Goal: Complete application form: Complete application form

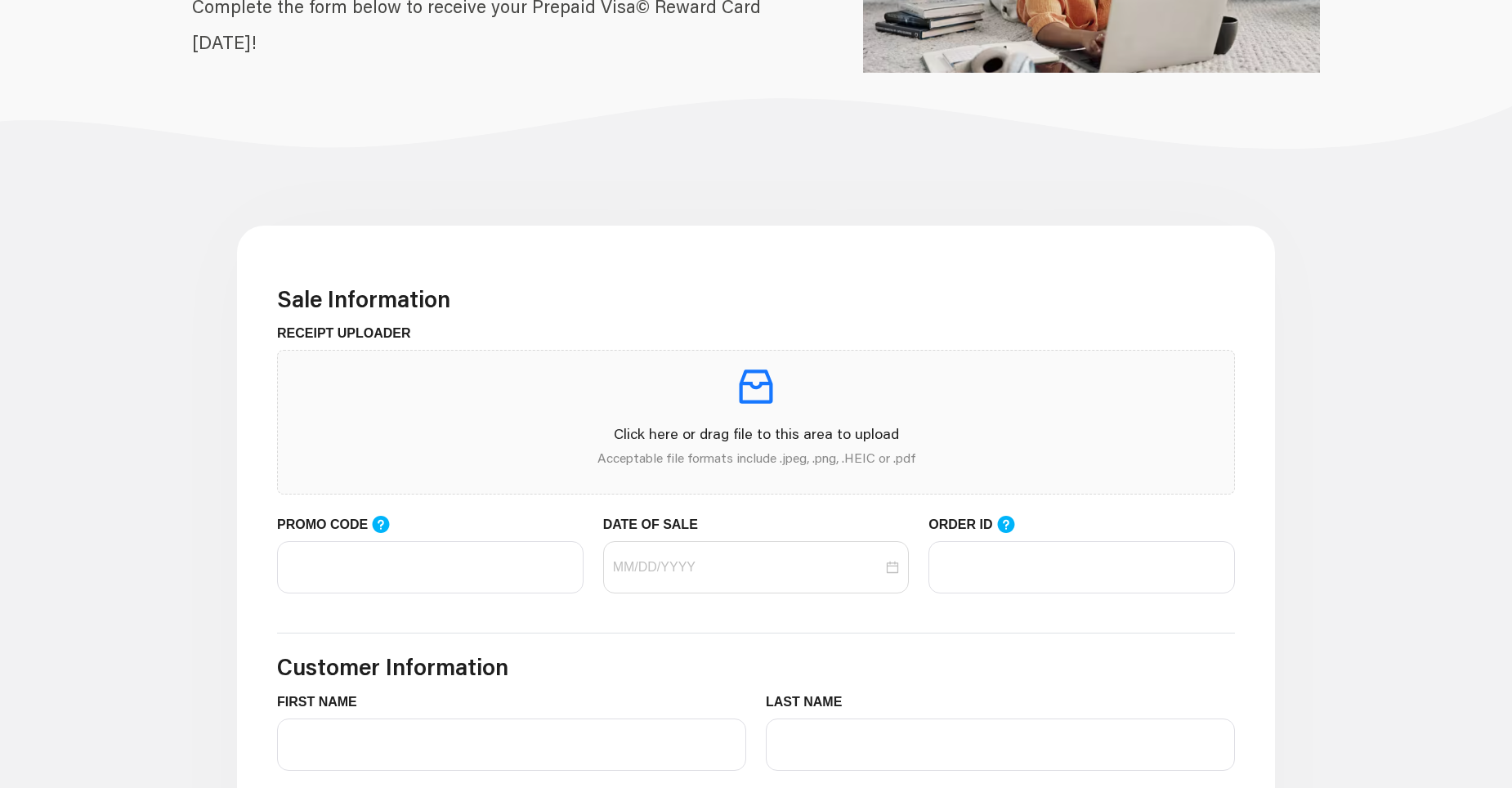
scroll to position [268, 0]
click at [700, 574] on input "DATE OF SALE" at bounding box center [748, 567] width 270 height 20
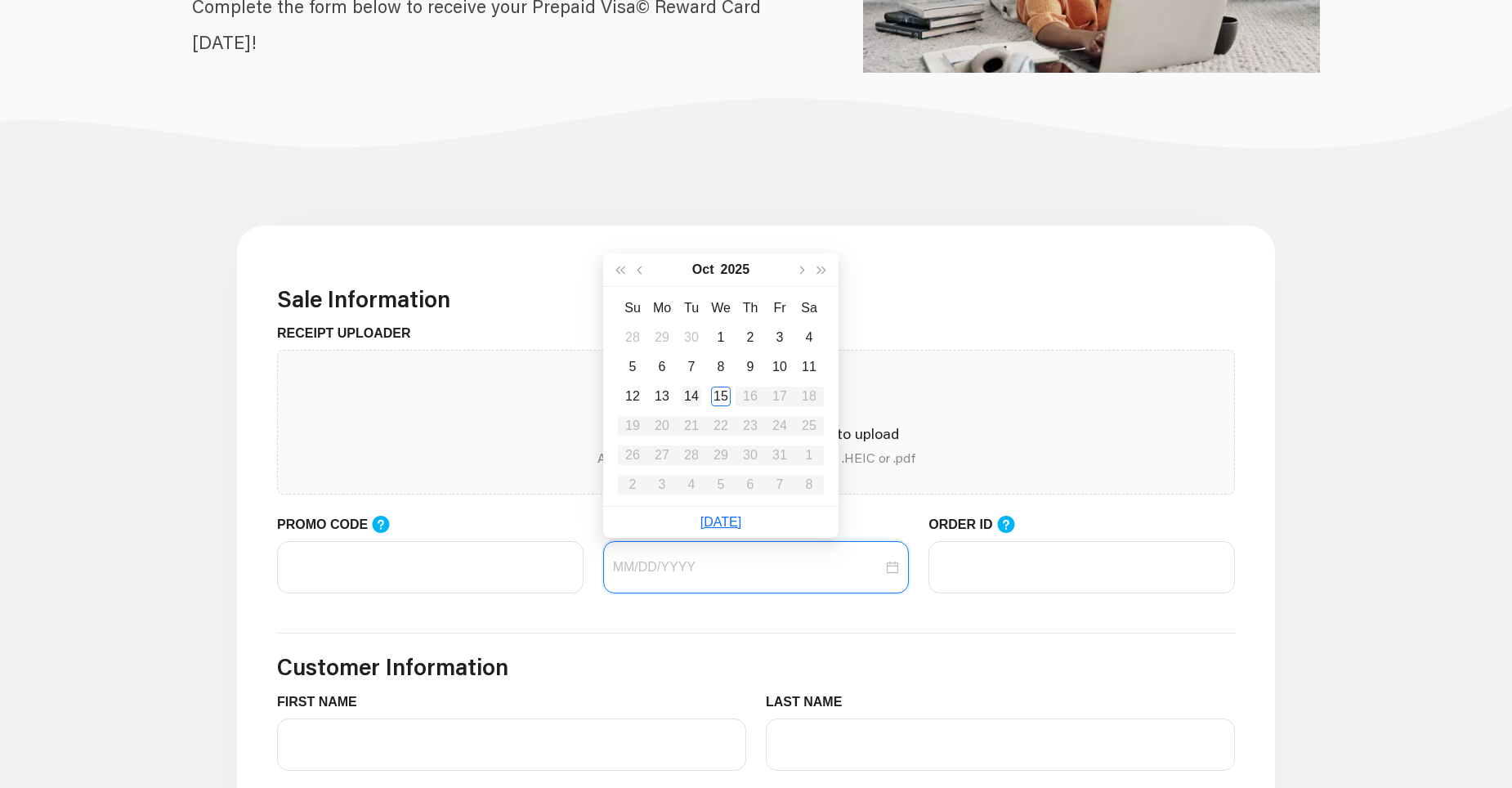
type input "[DATE]"
click at [692, 396] on div "14" at bounding box center [692, 397] width 20 height 20
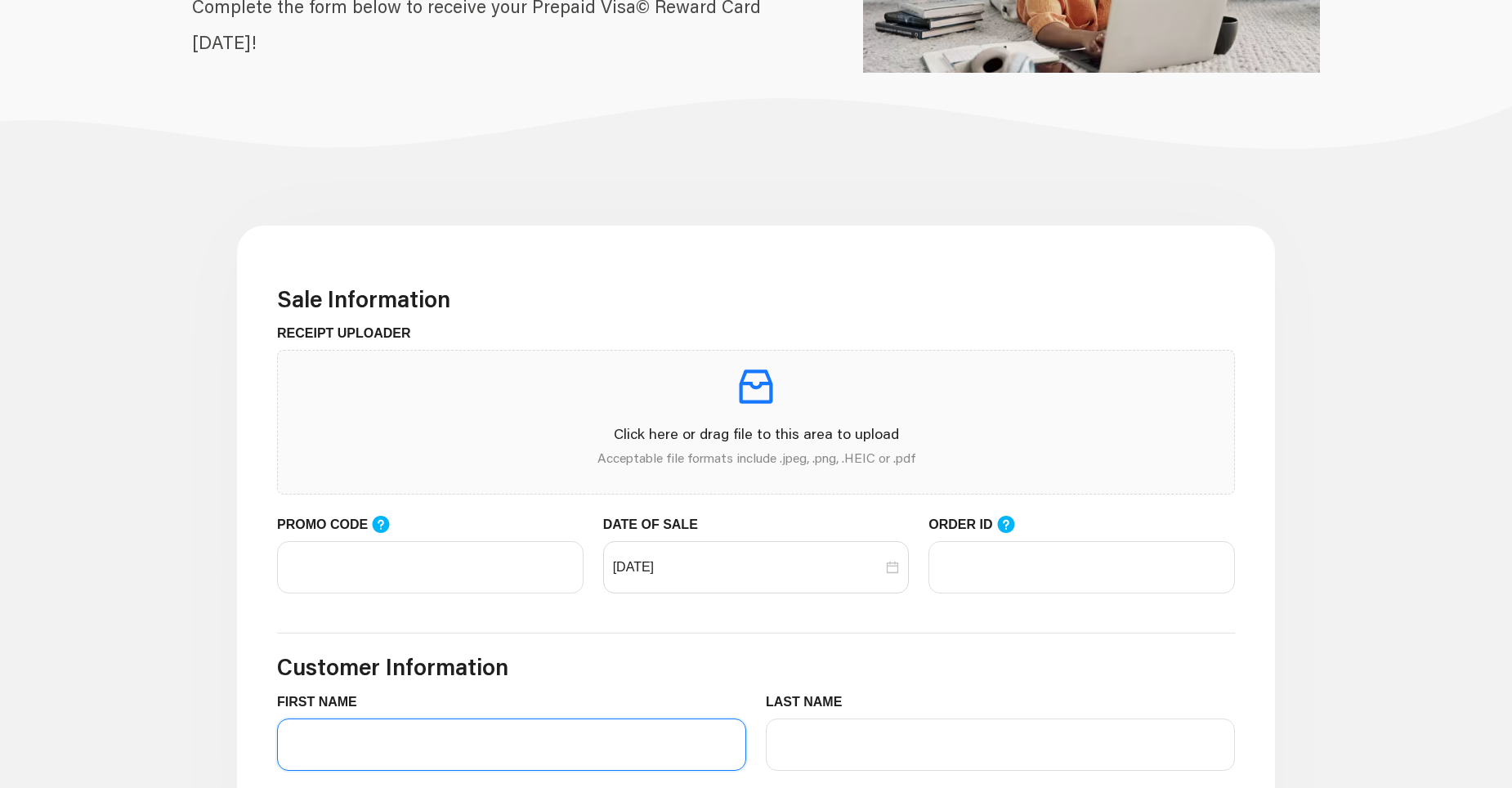
click at [376, 740] on input "FIRST NAME" at bounding box center [511, 744] width 469 height 52
type input "r"
type input "ROBERT"
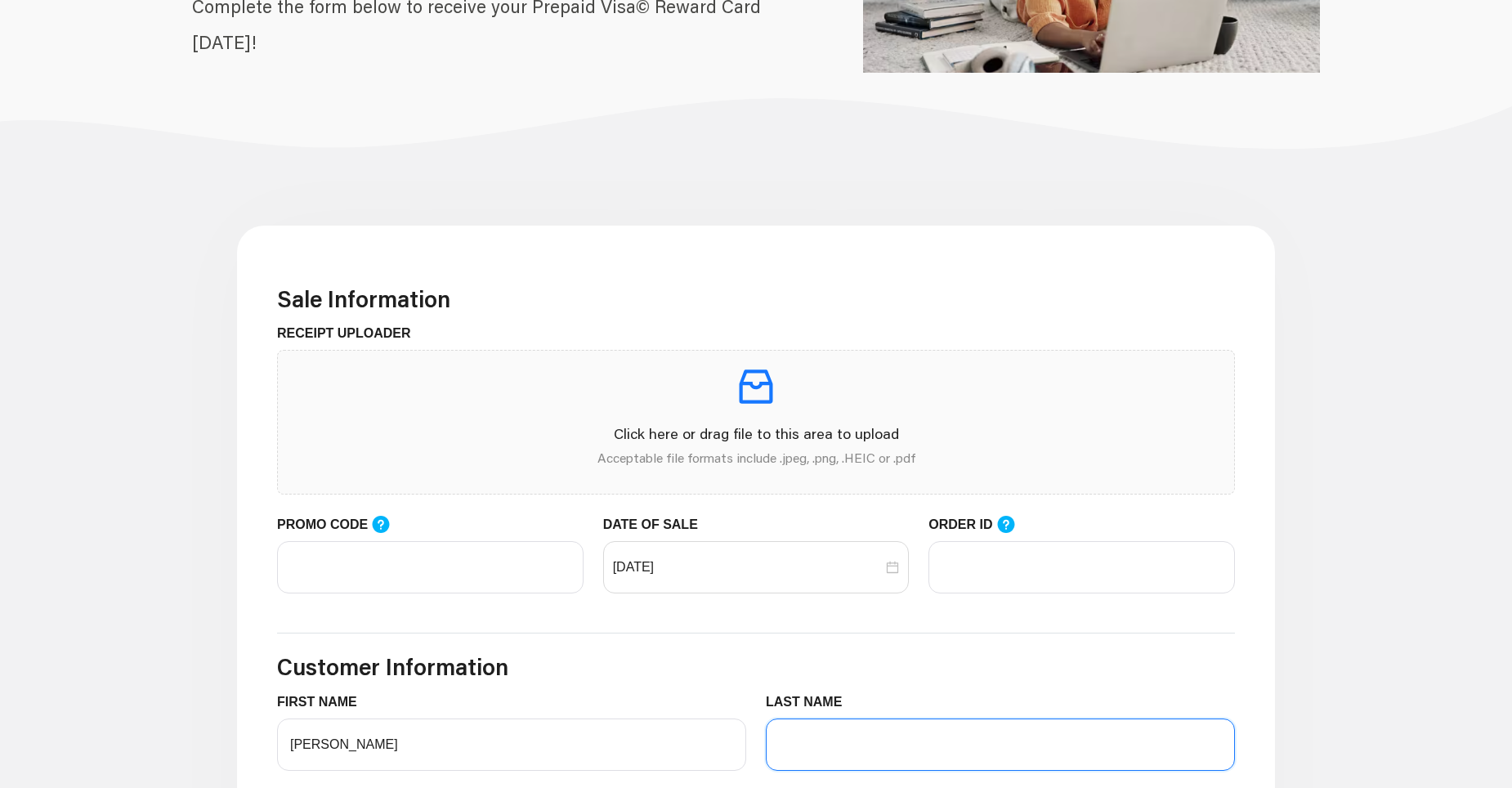
click at [816, 746] on input "LAST NAME" at bounding box center [1001, 744] width 469 height 52
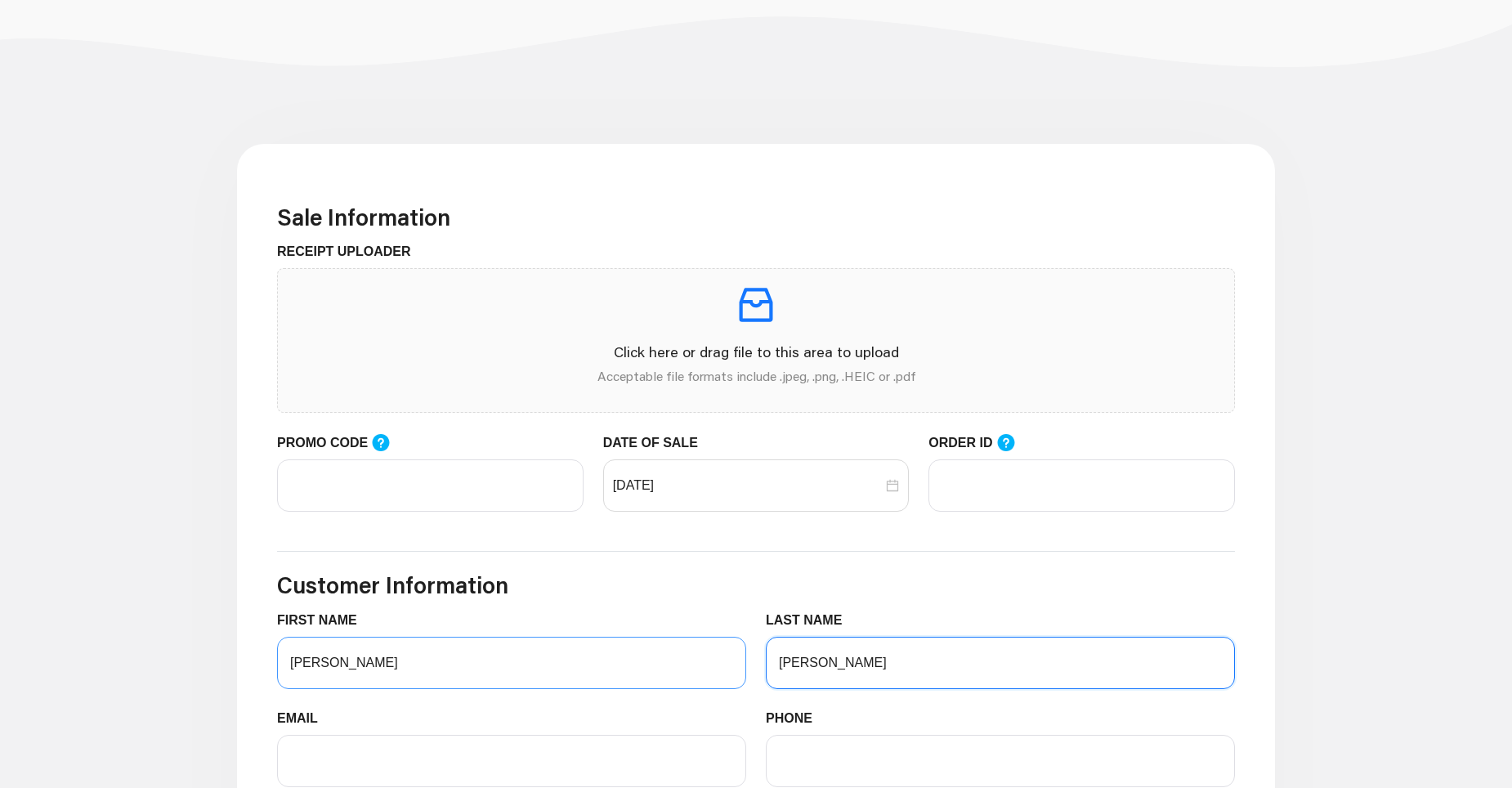
scroll to position [431, 0]
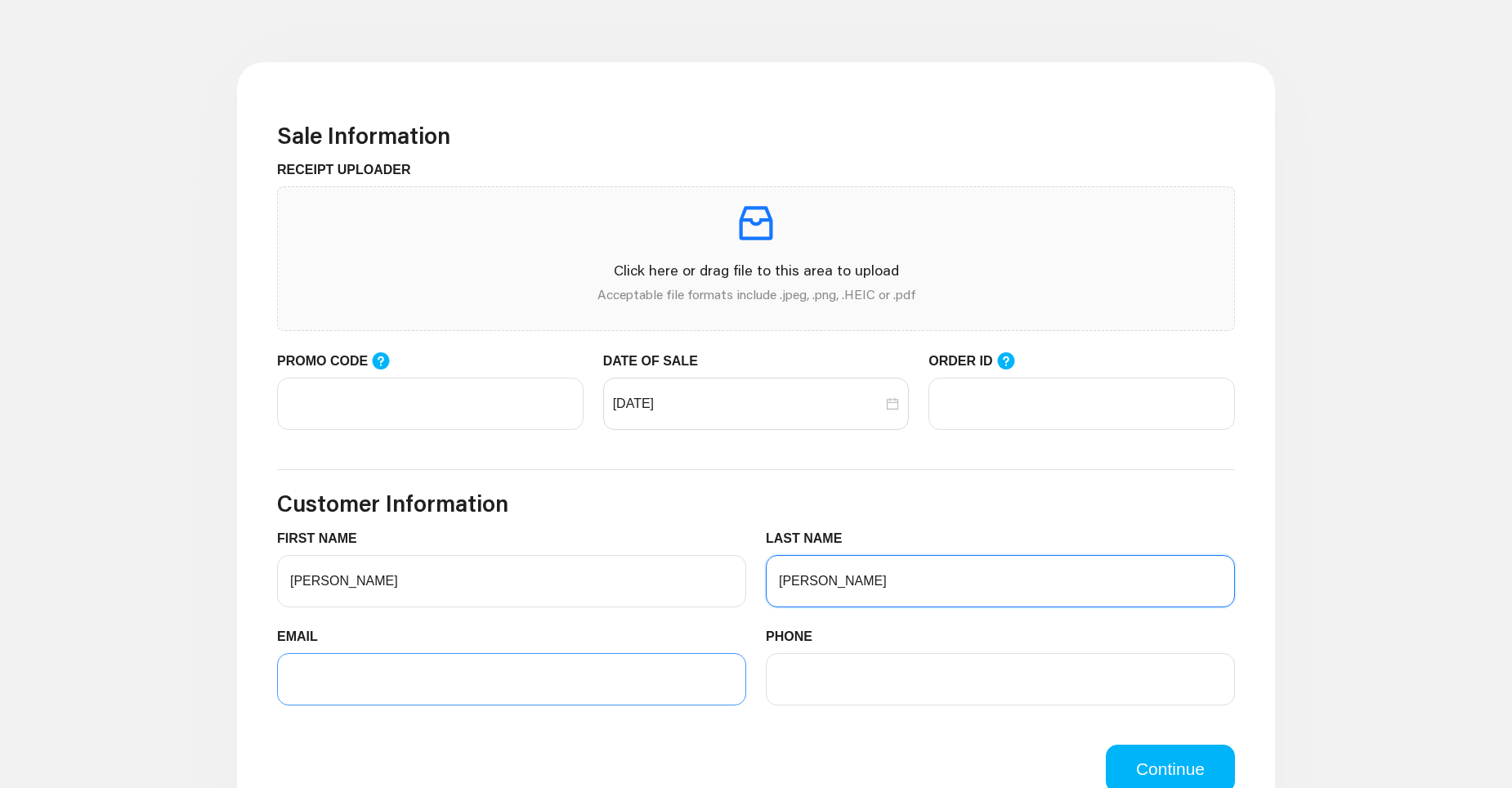
type input "WILMER"
click at [311, 683] on input "EMAIL" at bounding box center [511, 679] width 469 height 52
type input "RWILMER@CCLIND.COM"
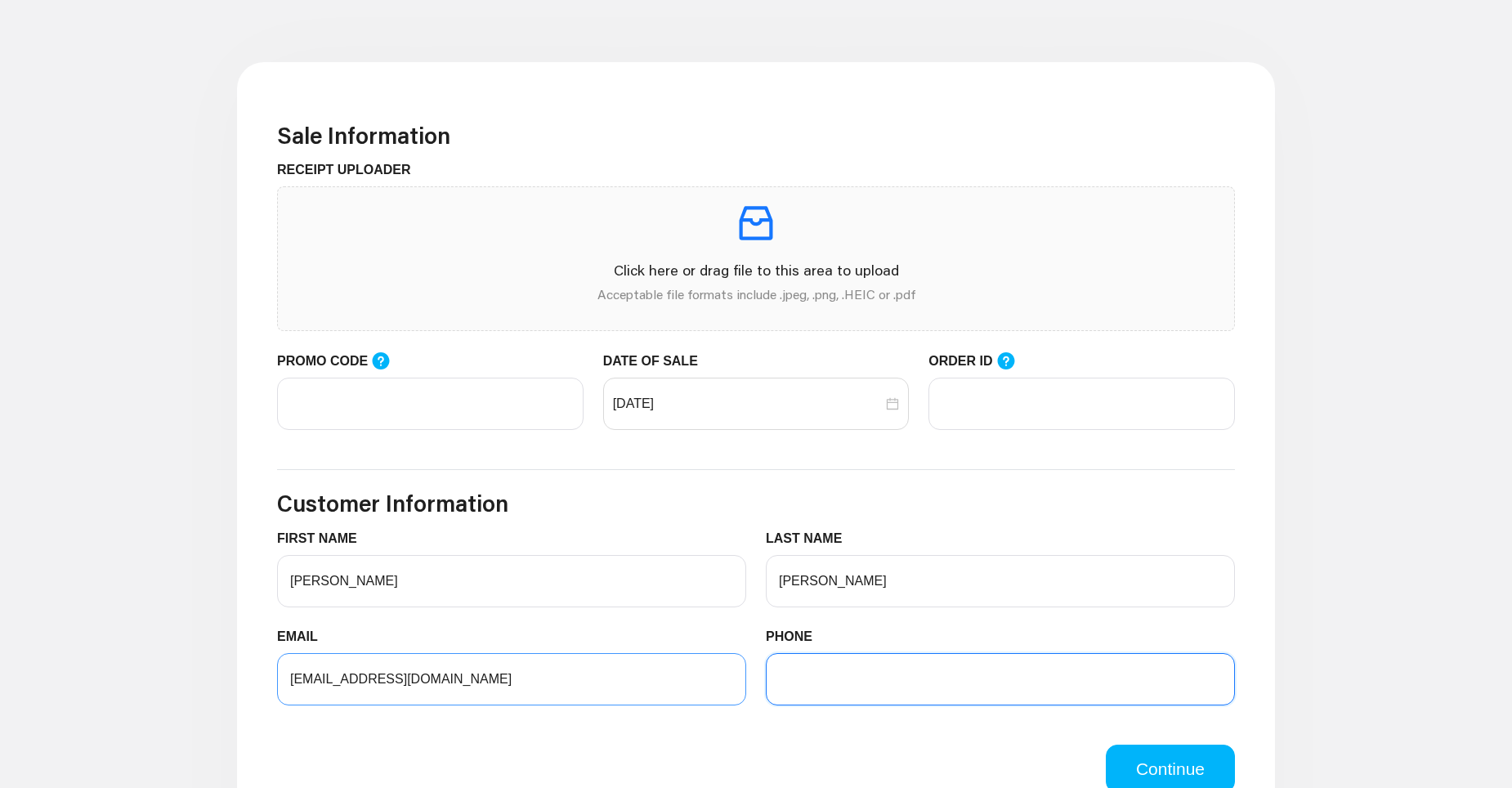
type input "8562078205"
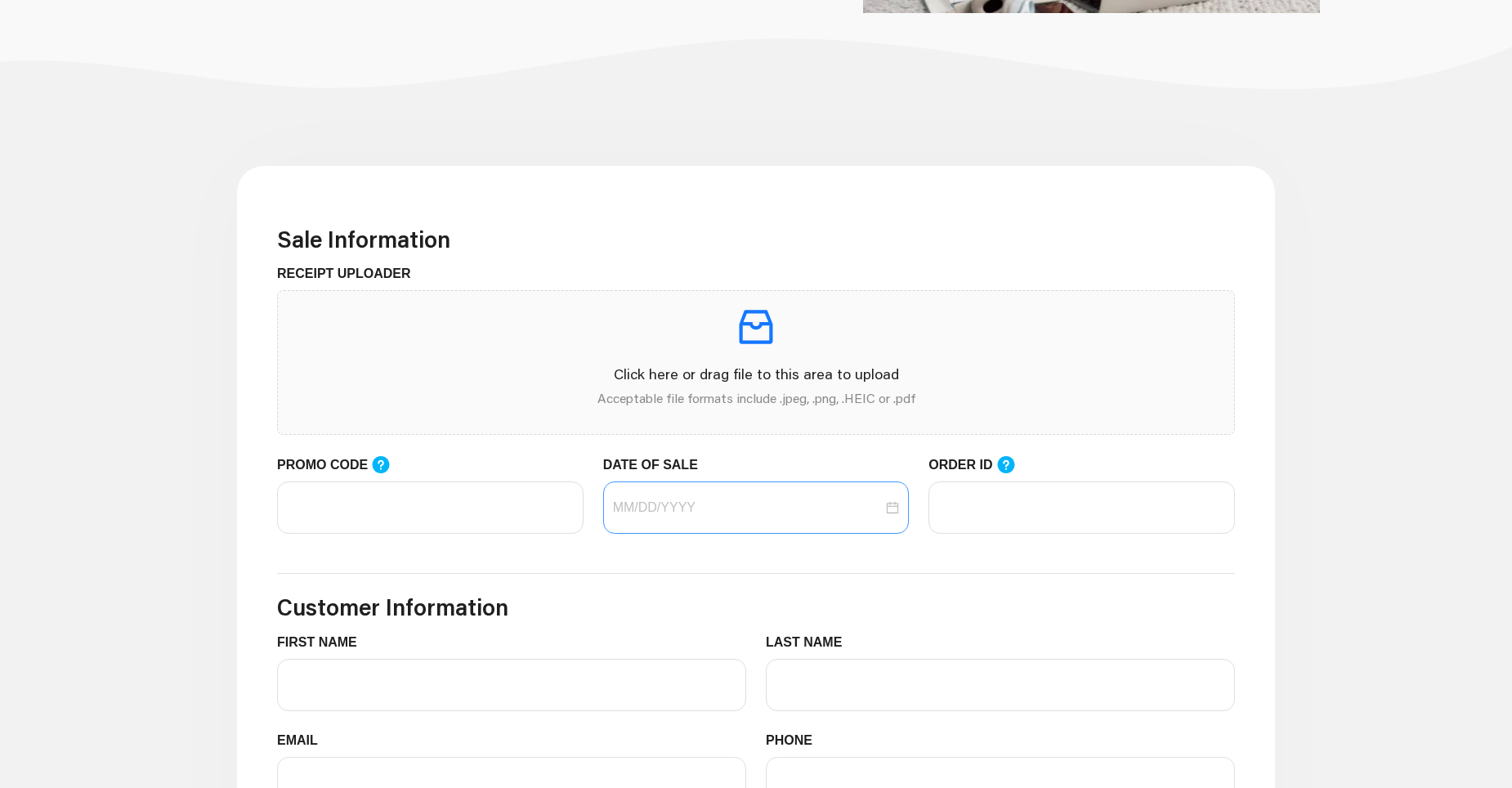
scroll to position [409, 0]
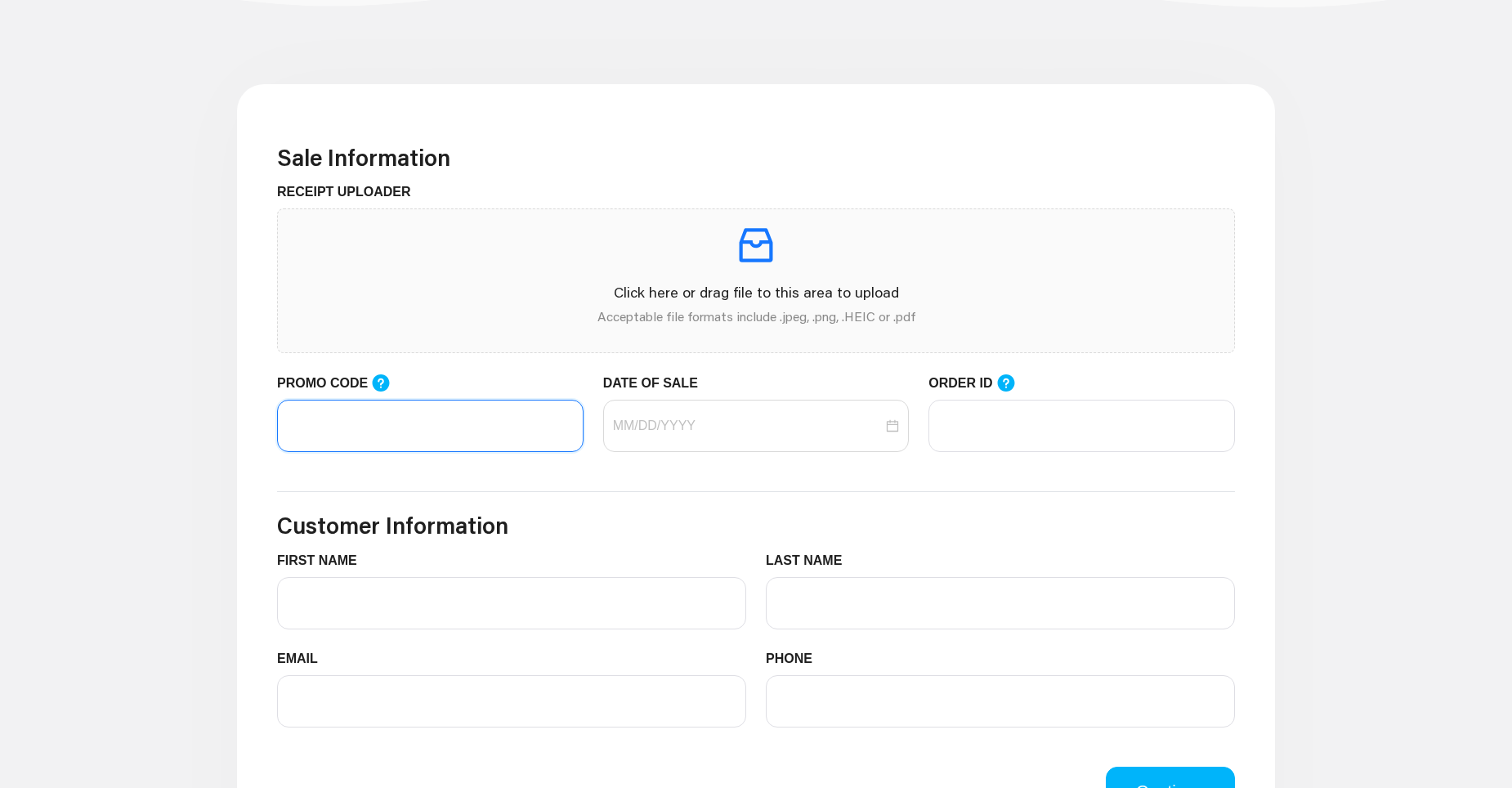
click at [325, 427] on input "PROMO CODE" at bounding box center [430, 426] width 306 height 52
type input "LIFEMART20"
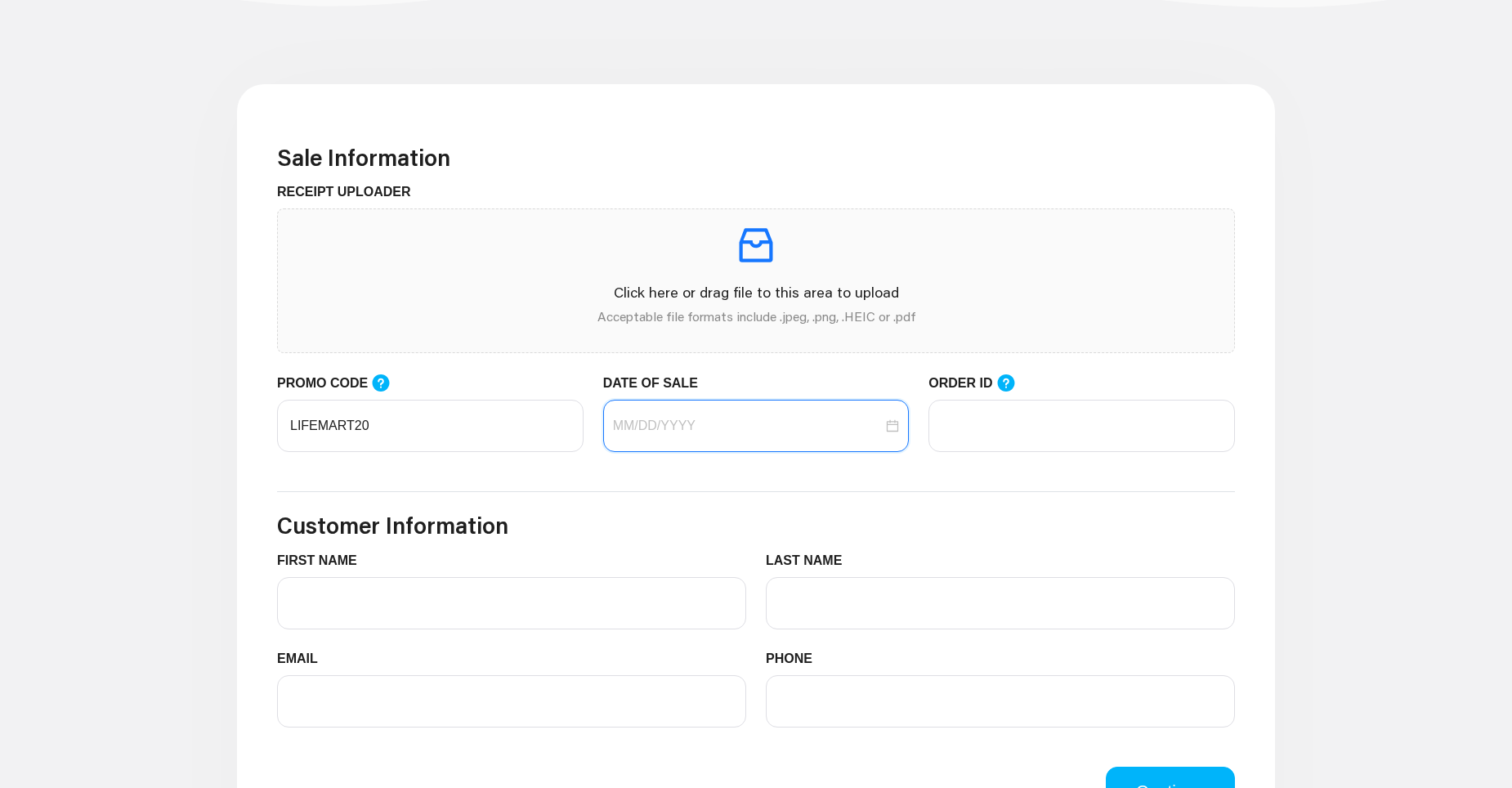
click at [631, 429] on input "DATE OF SALE" at bounding box center [748, 426] width 270 height 20
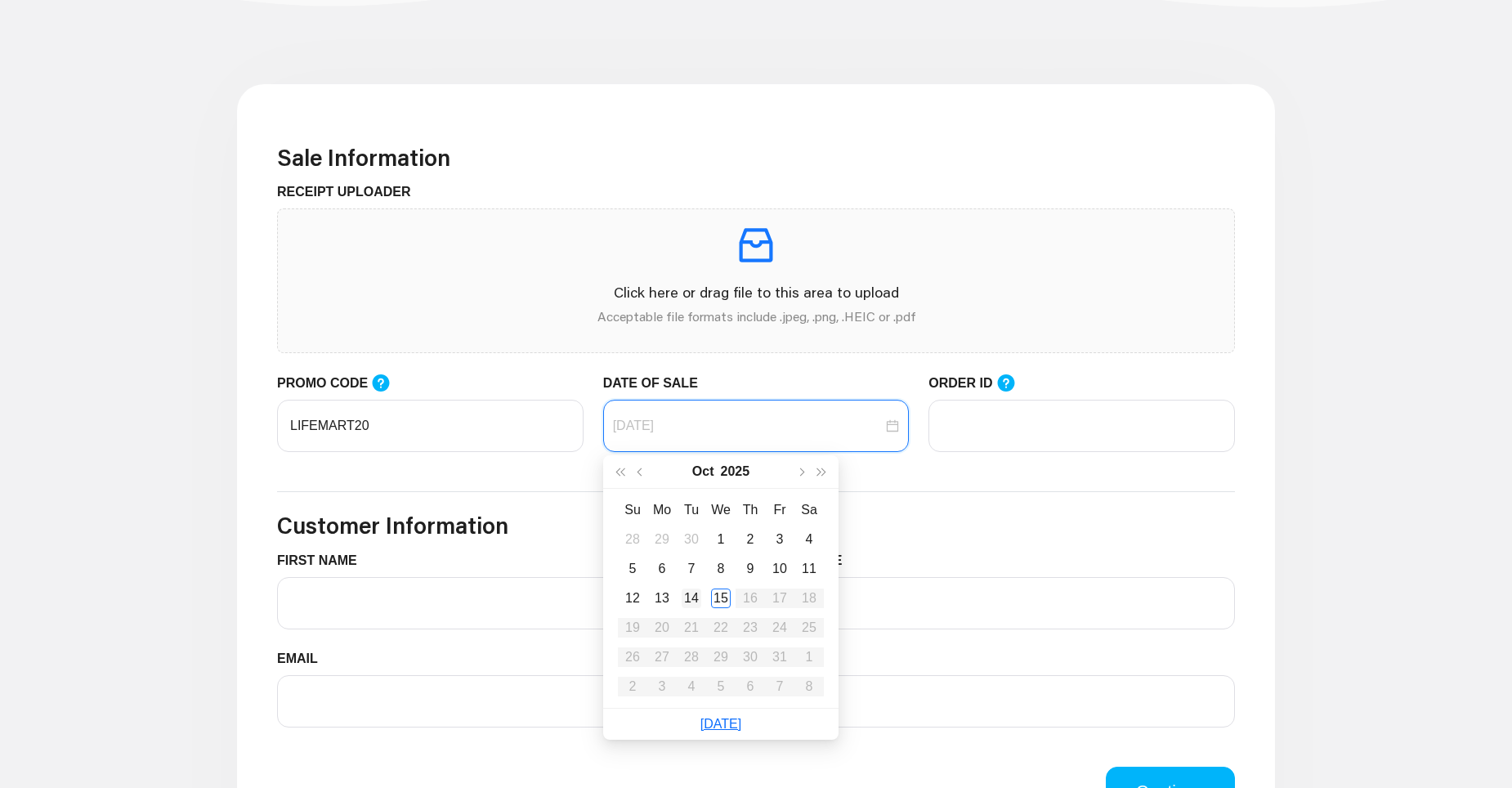
type input "[DATE]"
click at [693, 596] on div "14" at bounding box center [692, 598] width 20 height 20
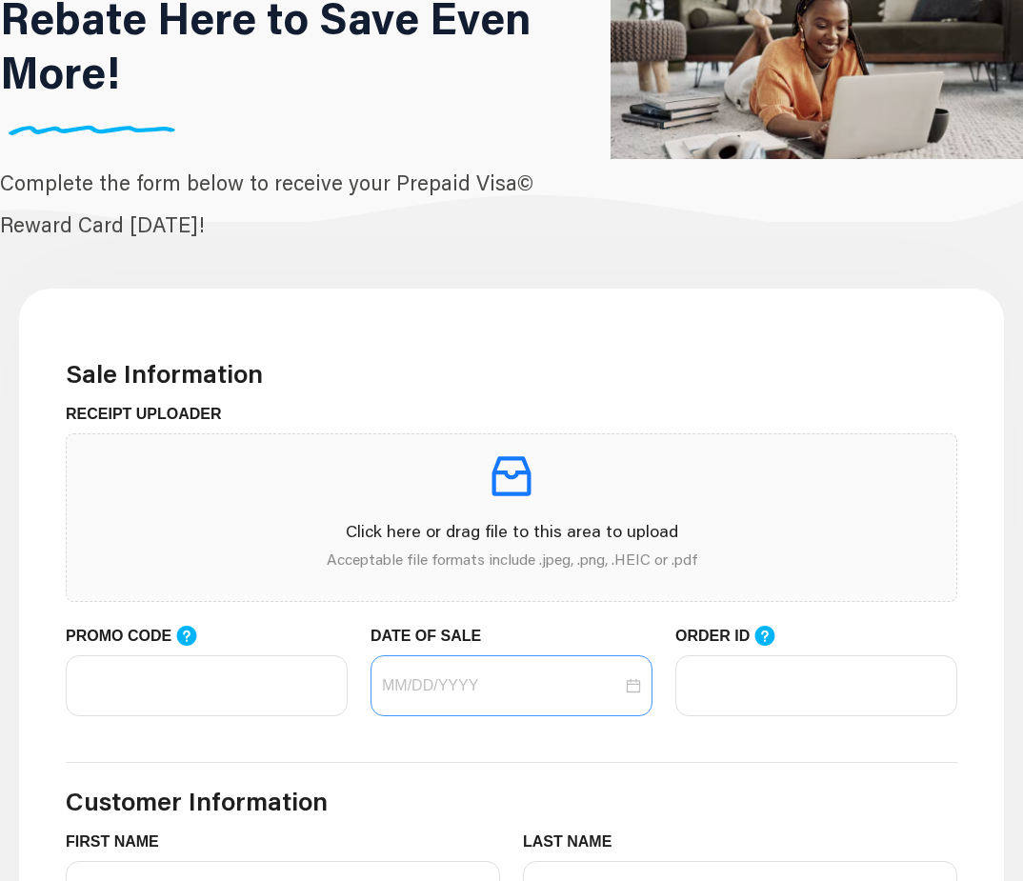
scroll to position [286, 0]
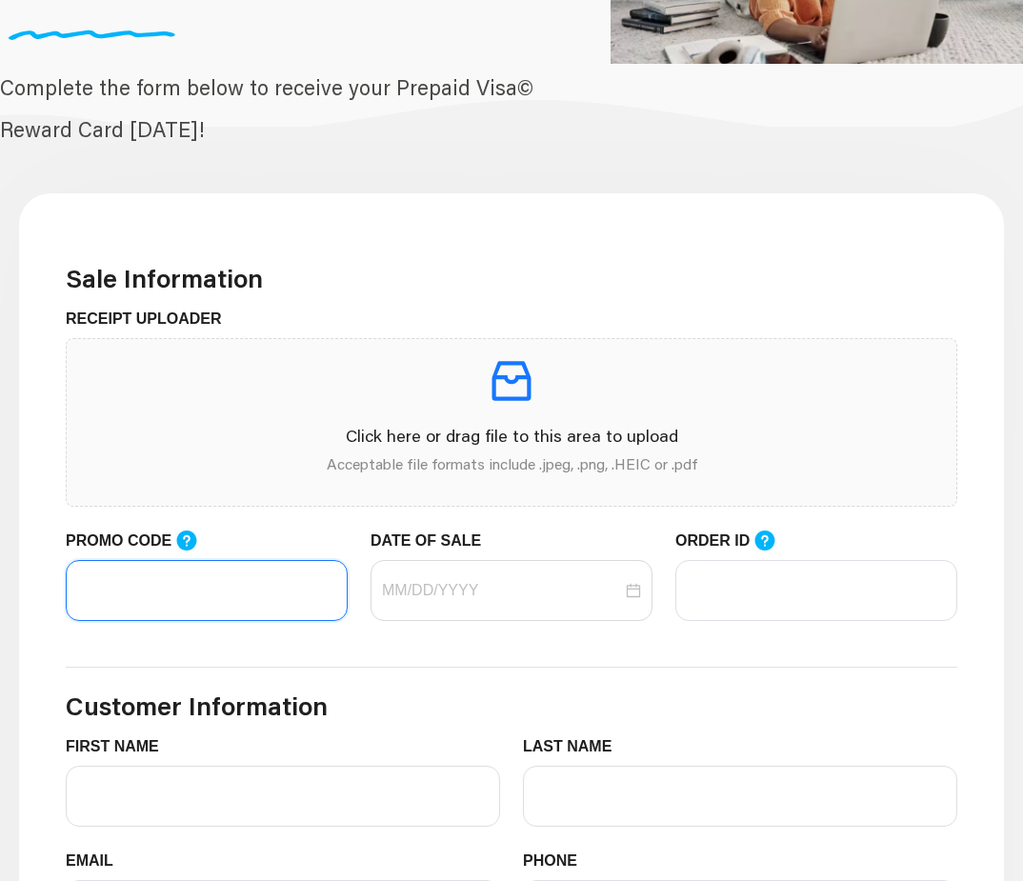
click at [167, 593] on input "PROMO CODE" at bounding box center [207, 590] width 282 height 61
type input "LIFEMART20"
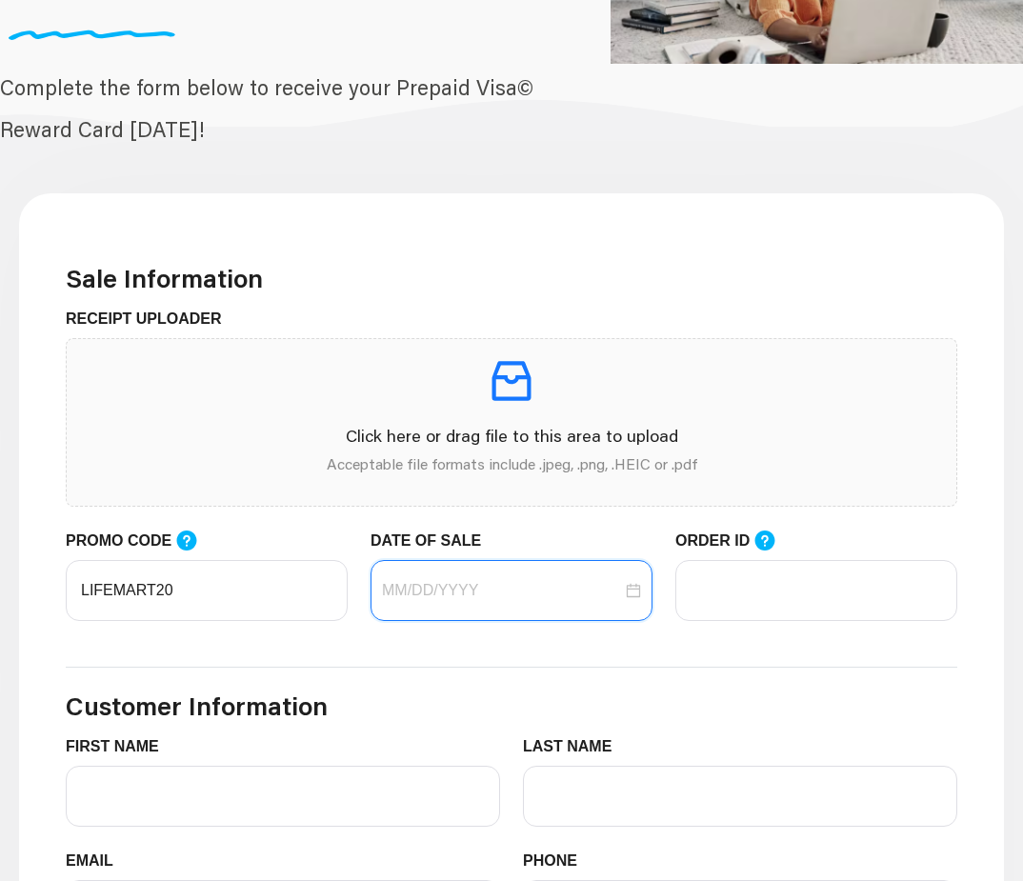
click at [425, 600] on input "DATE OF SALE" at bounding box center [502, 590] width 240 height 23
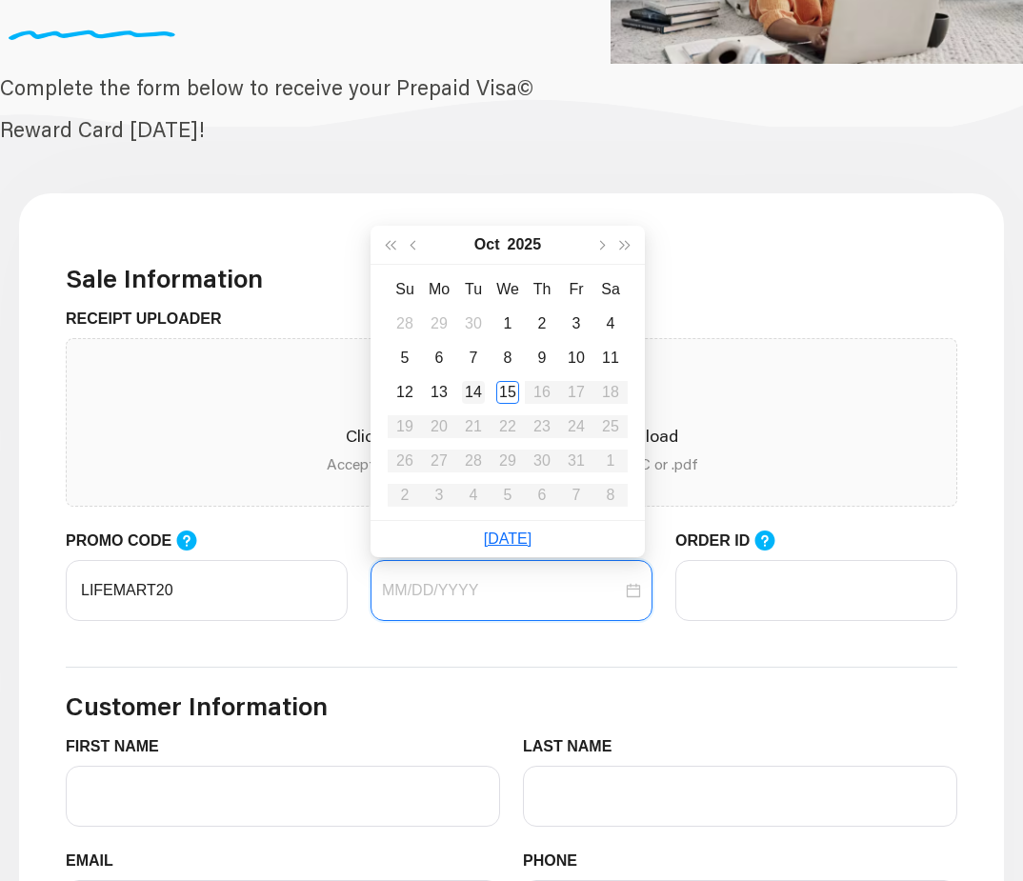
type input "[DATE]"
click at [475, 394] on div "14" at bounding box center [473, 392] width 23 height 23
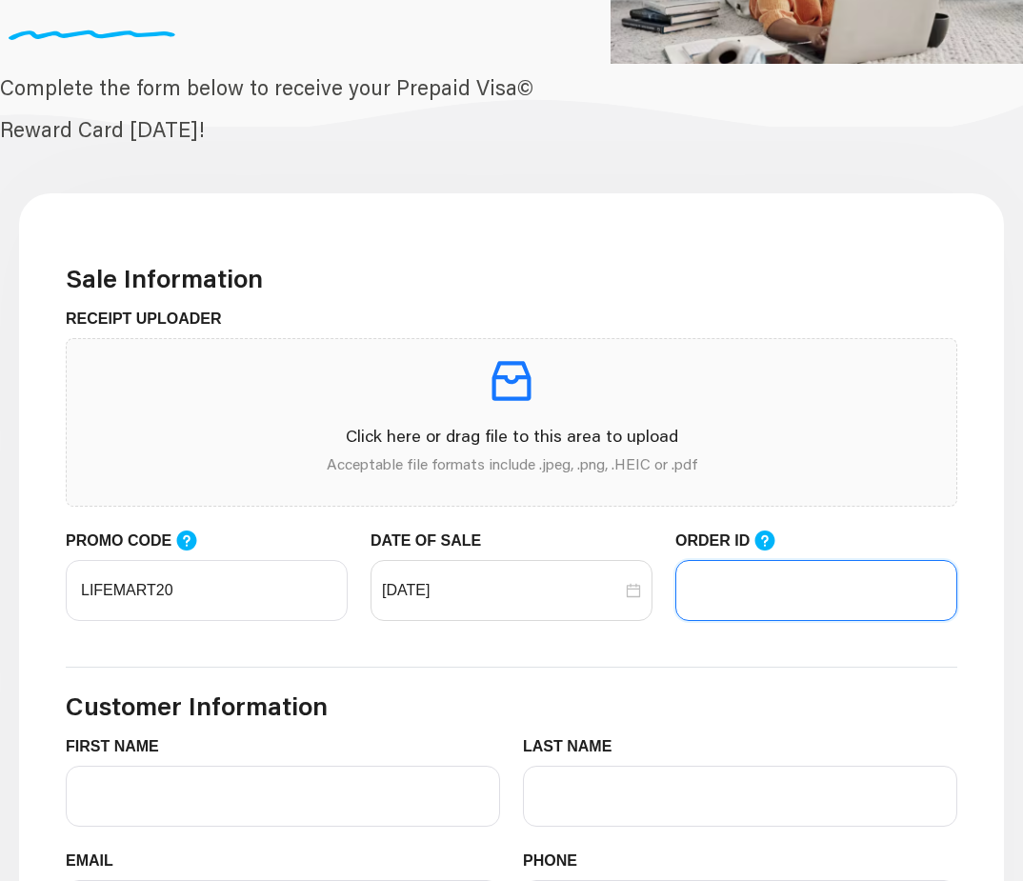
click at [718, 594] on input "ORDER ID" at bounding box center [816, 590] width 282 height 61
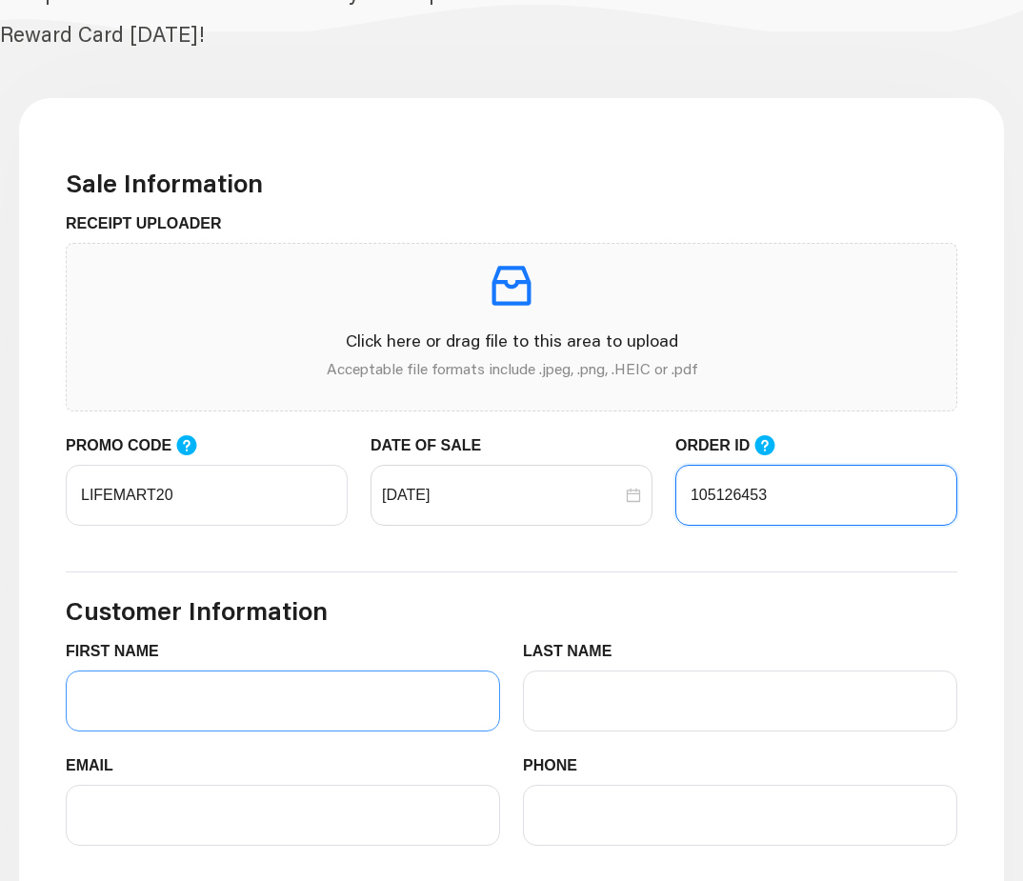
type input "105126453"
click at [96, 698] on input "FIRST NAME" at bounding box center [283, 701] width 434 height 61
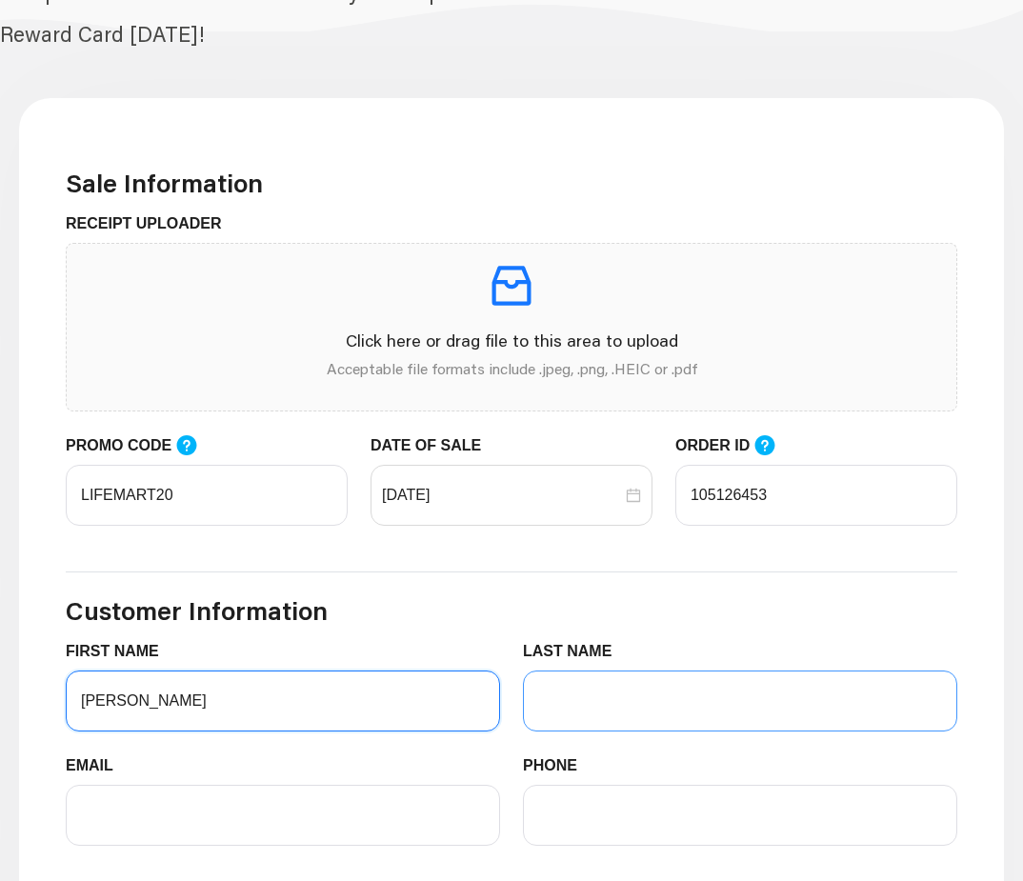
type input "[PERSON_NAME]"
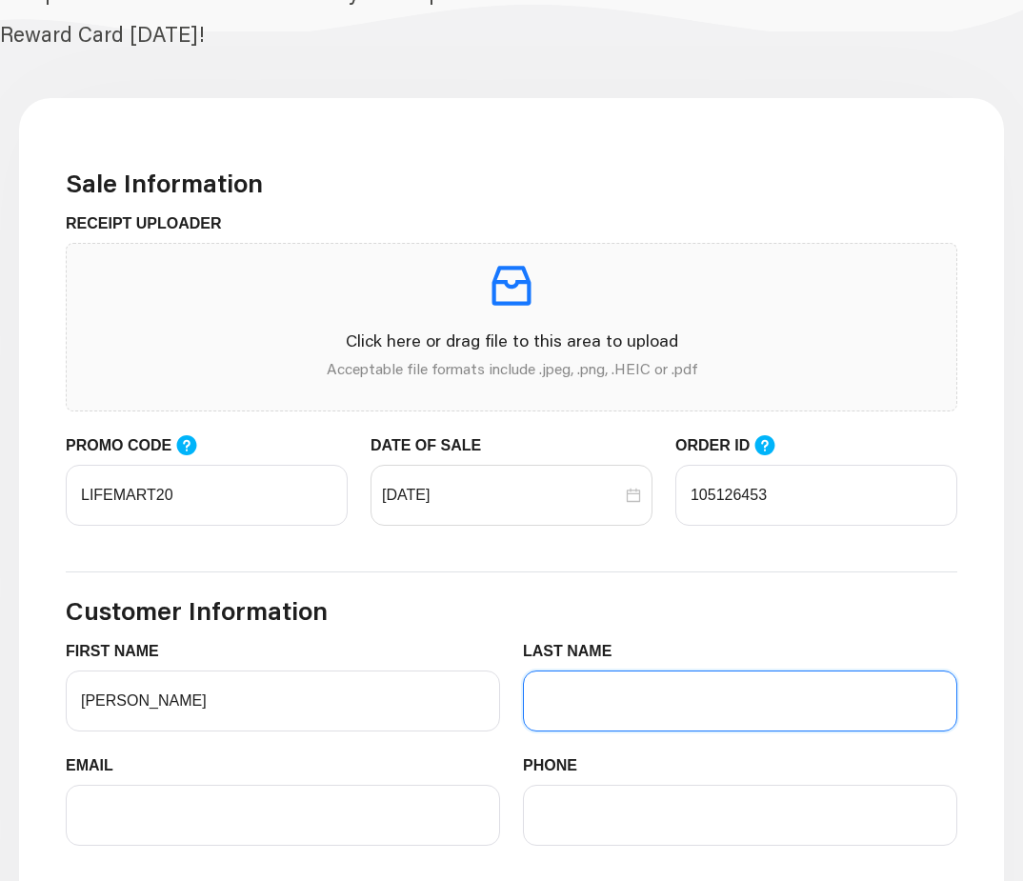
click at [554, 714] on input "LAST NAME" at bounding box center [740, 701] width 434 height 61
type input "WILMER"
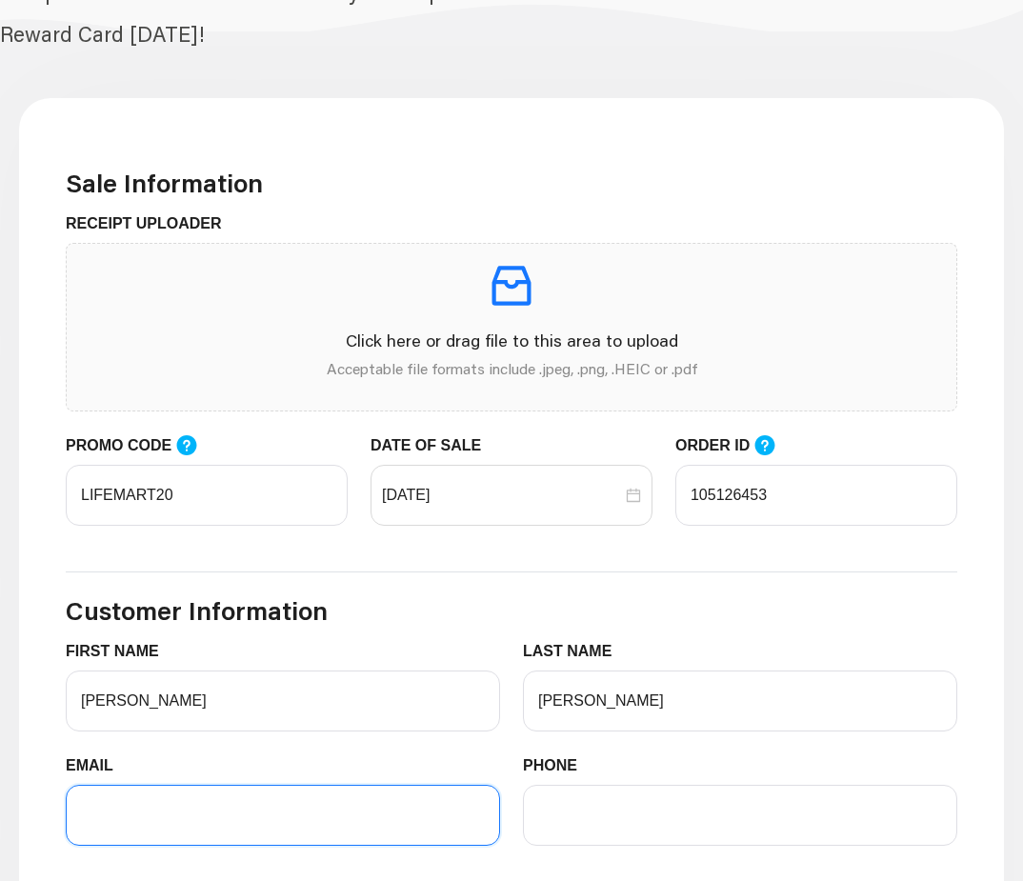
click at [104, 820] on input "EMAIL" at bounding box center [283, 815] width 434 height 61
type input "RWILMER@CCLIND.COM"
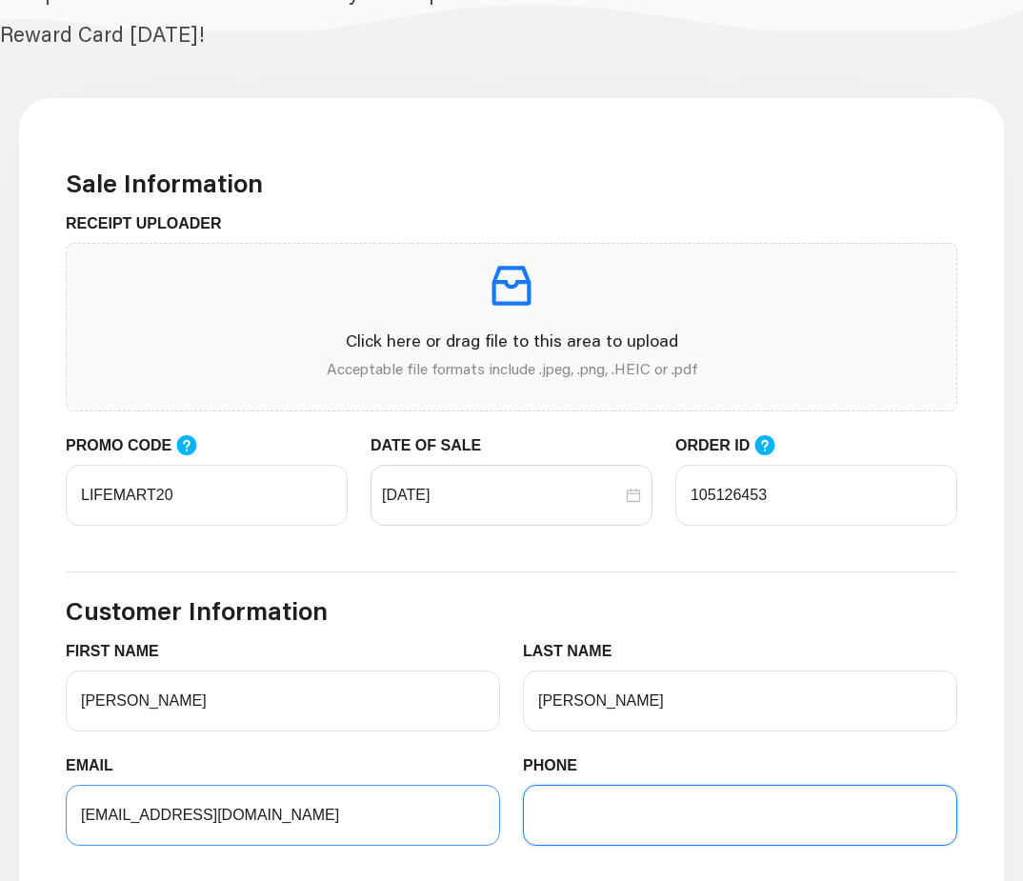
type input "8562078205"
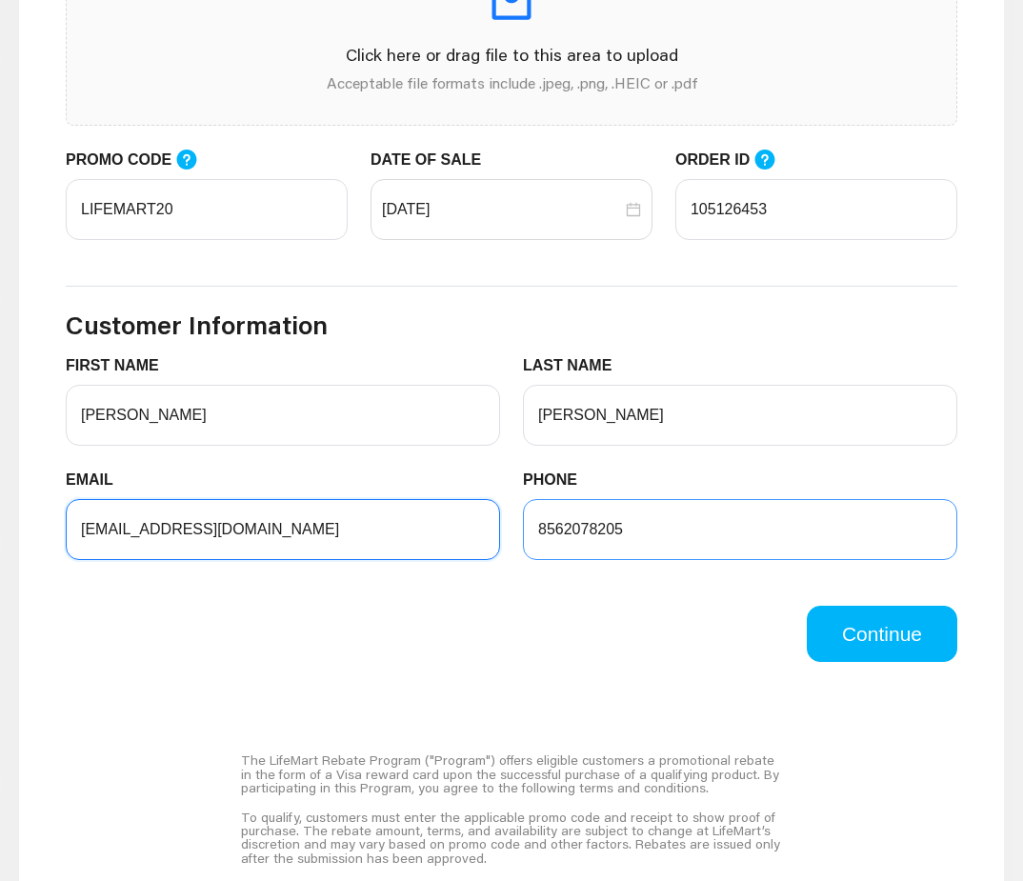
scroll to position [762, 0]
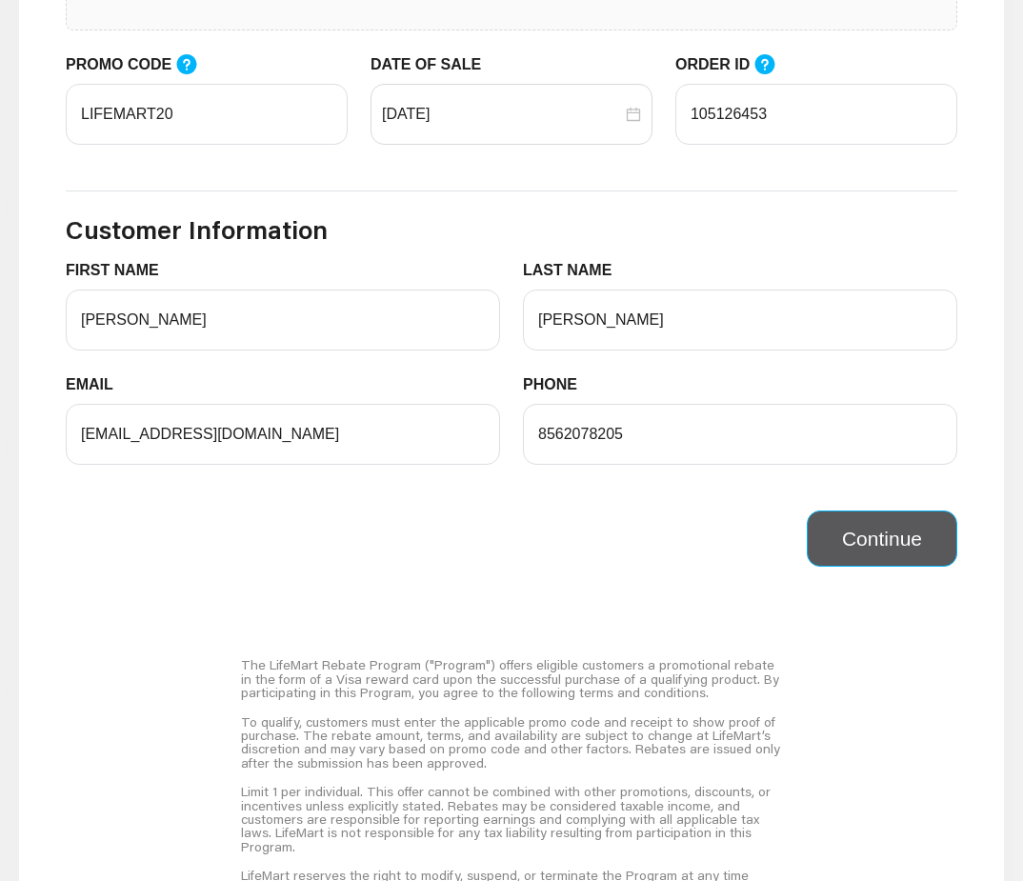
click at [889, 547] on button "Continue" at bounding box center [882, 539] width 151 height 57
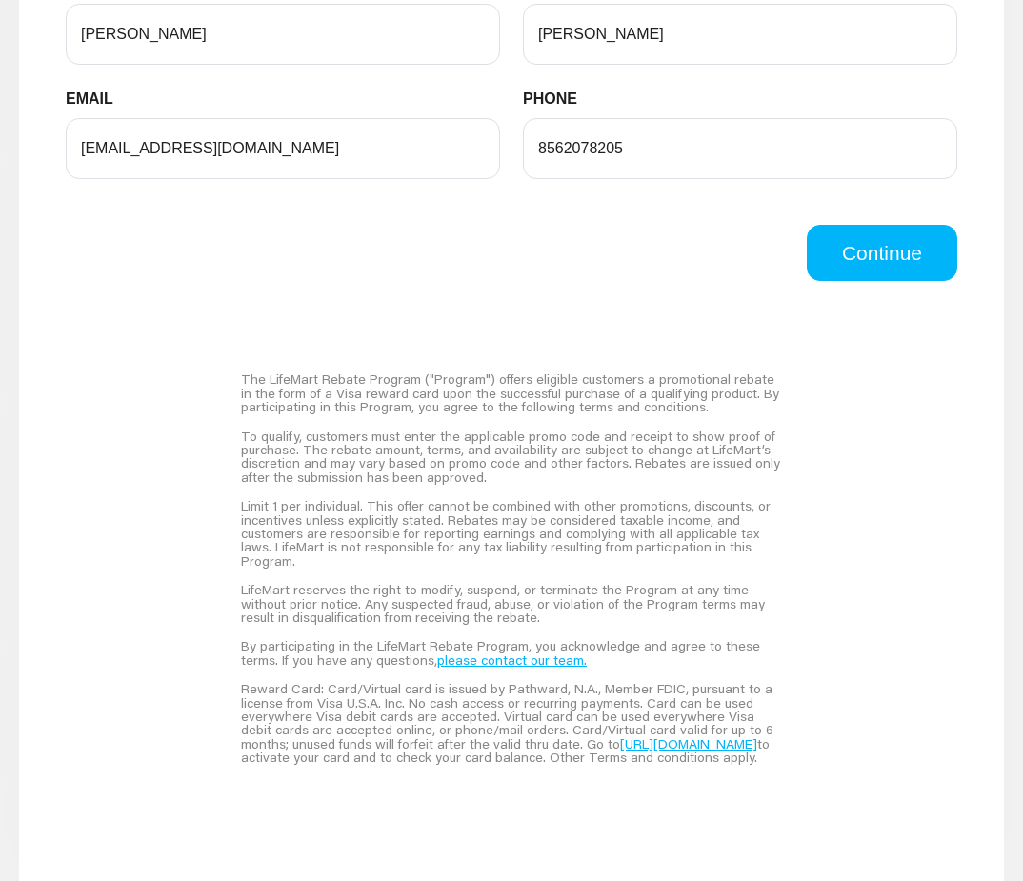
scroll to position [953, 0]
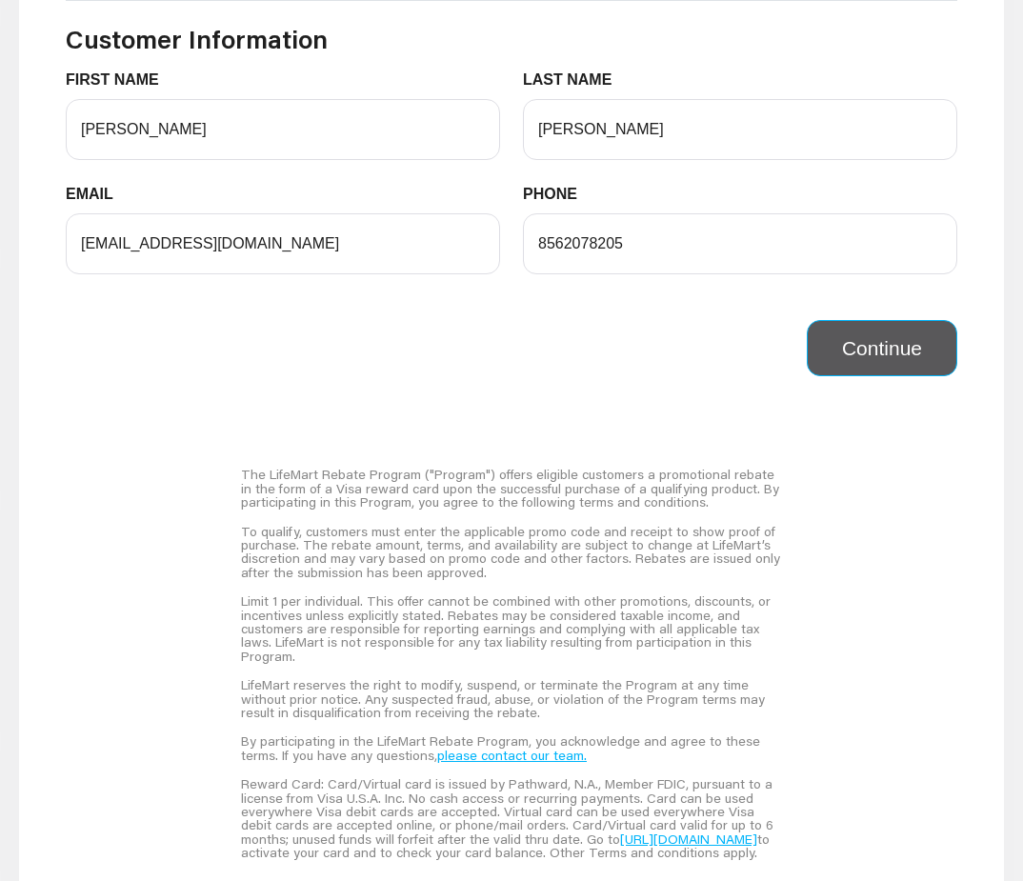
click at [895, 352] on button "Continue" at bounding box center [882, 348] width 151 height 57
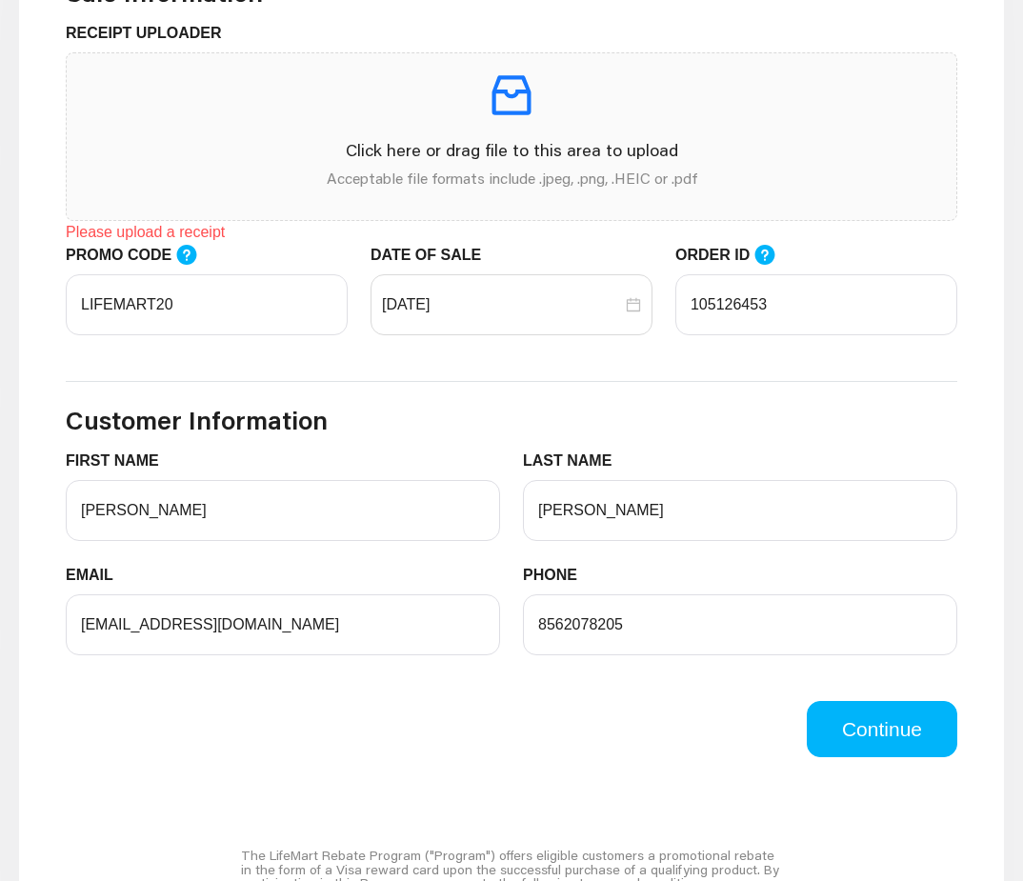
scroll to position [476, 0]
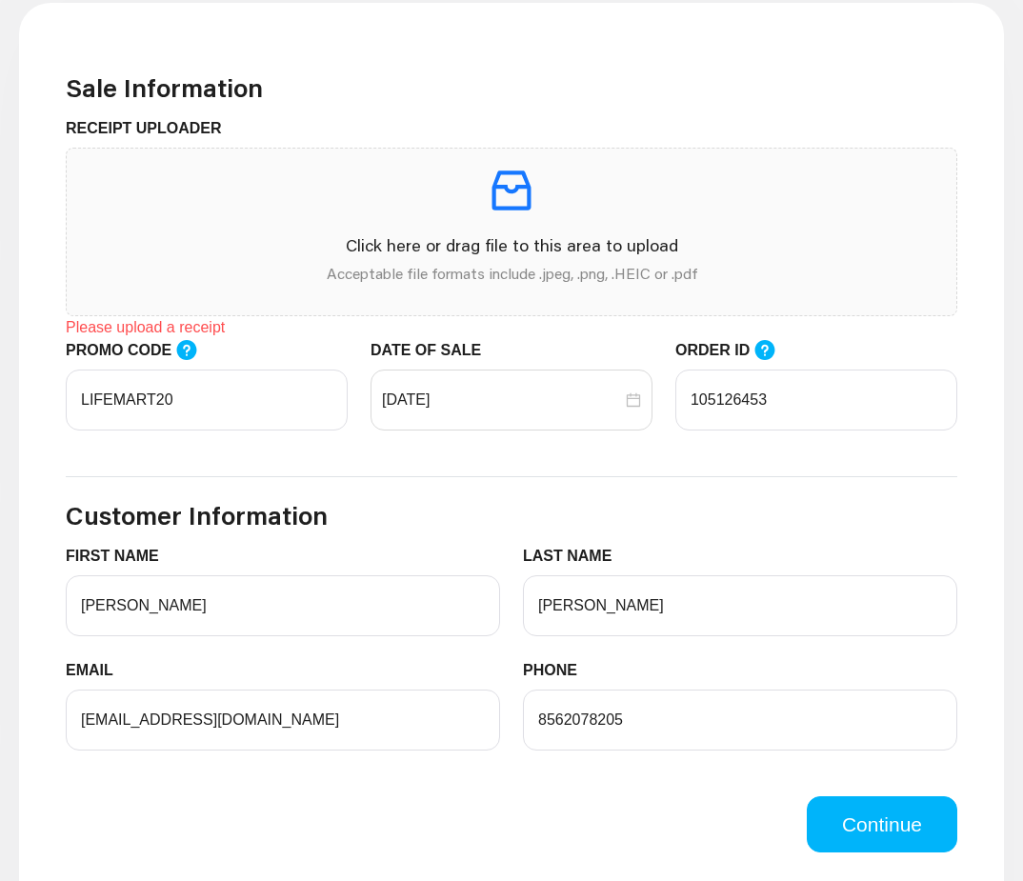
click at [153, 326] on div "Please upload a receipt" at bounding box center [512, 327] width 892 height 23
click at [508, 199] on icon "inbox" at bounding box center [511, 190] width 53 height 53
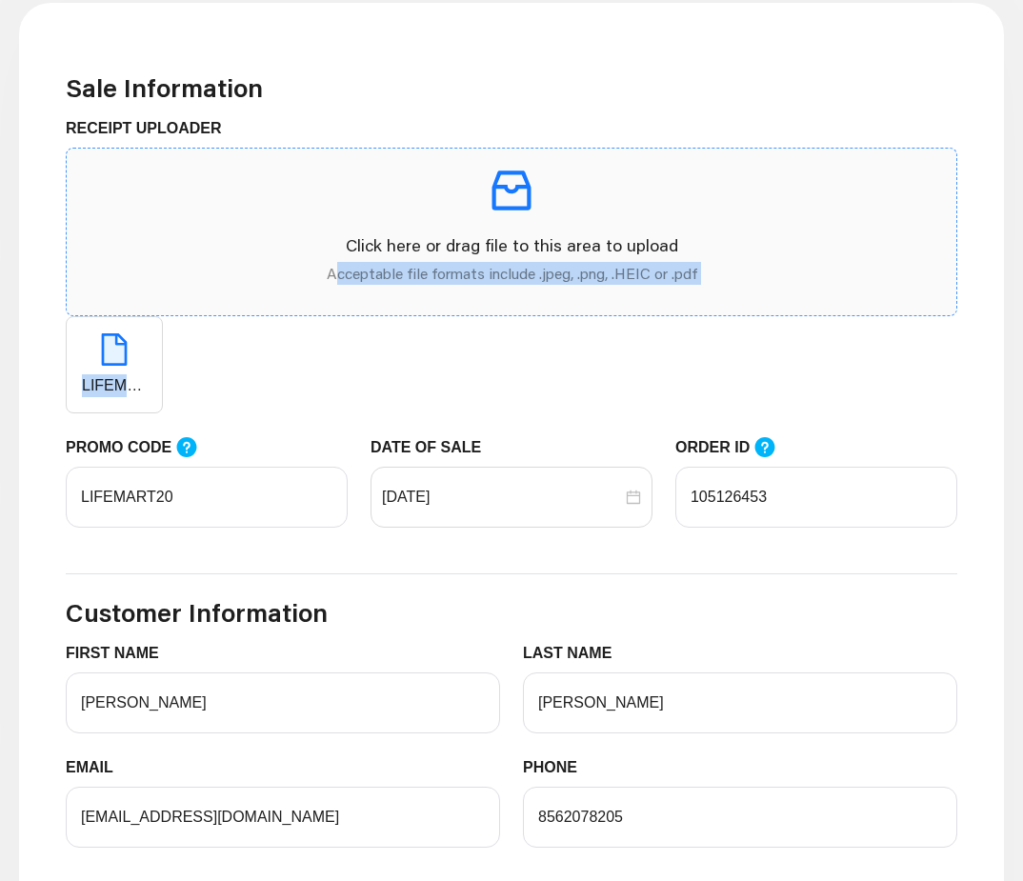
drag, startPoint x: 115, startPoint y: 352, endPoint x: 335, endPoint y: 296, distance: 227.1
click at [335, 296] on span "Click here or drag file to this area to upload Acceptable file formats include …" at bounding box center [512, 281] width 892 height 266
click at [516, 191] on icon "inbox" at bounding box center [512, 190] width 39 height 39
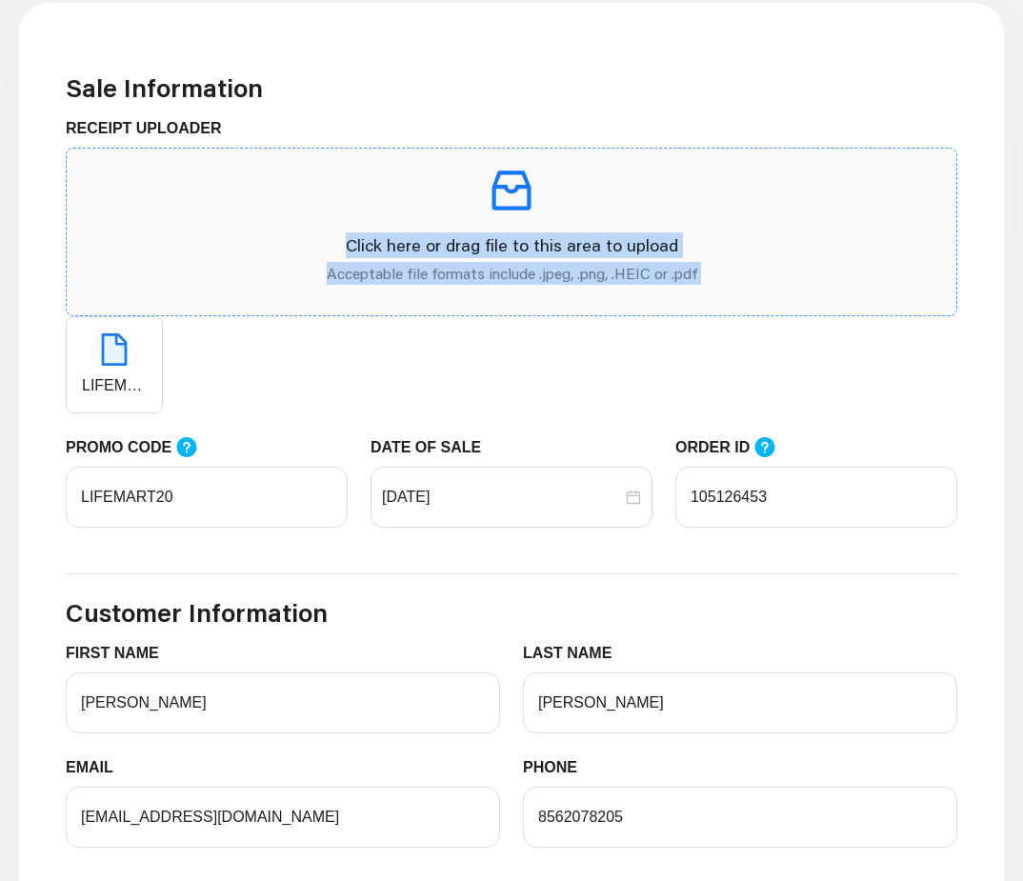
drag, startPoint x: 123, startPoint y: 378, endPoint x: 511, endPoint y: 193, distance: 429.5
click at [511, 193] on span "Click here or drag file to this area to upload Acceptable file formats include …" at bounding box center [512, 281] width 892 height 266
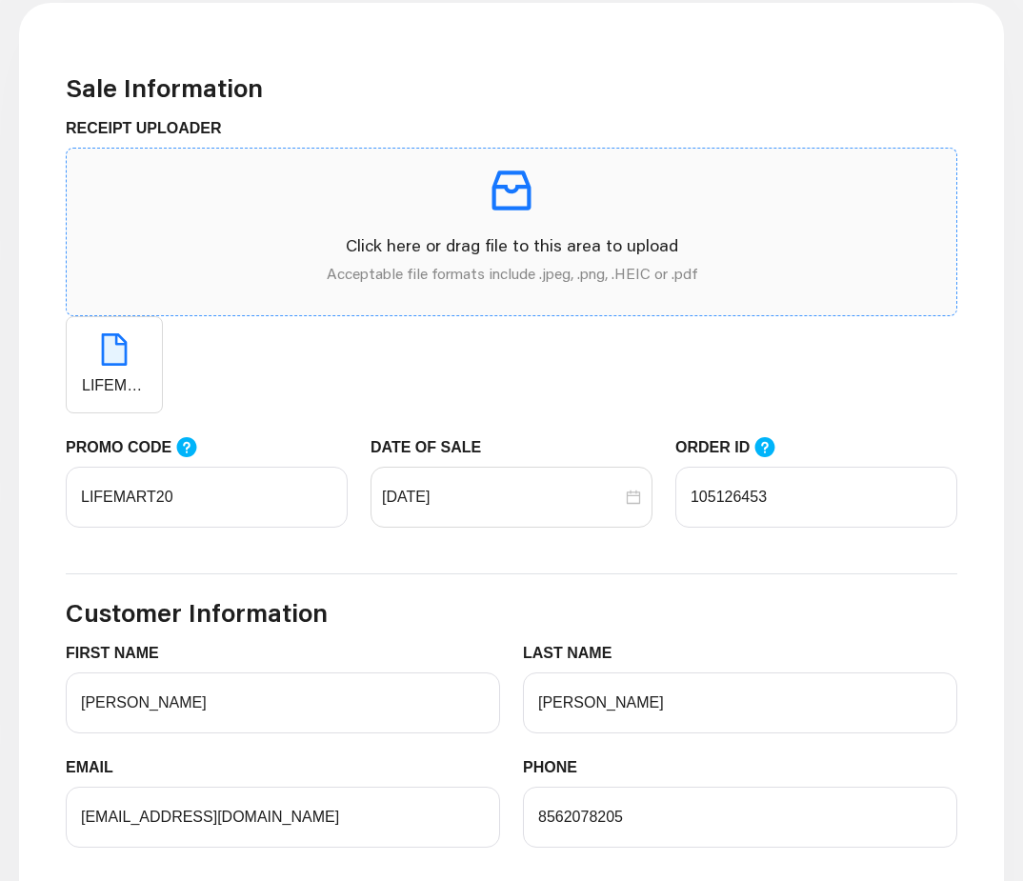
click at [513, 192] on icon "inbox" at bounding box center [512, 190] width 39 height 39
drag, startPoint x: 121, startPoint y: 365, endPoint x: 204, endPoint y: 341, distance: 86.2
click at [204, 341] on div "LIFEMART.pdf" at bounding box center [512, 364] width 892 height 97
click at [206, 352] on div "LIFEMART.pdf" at bounding box center [512, 364] width 892 height 97
drag, startPoint x: 125, startPoint y: 359, endPoint x: 480, endPoint y: 200, distance: 389.3
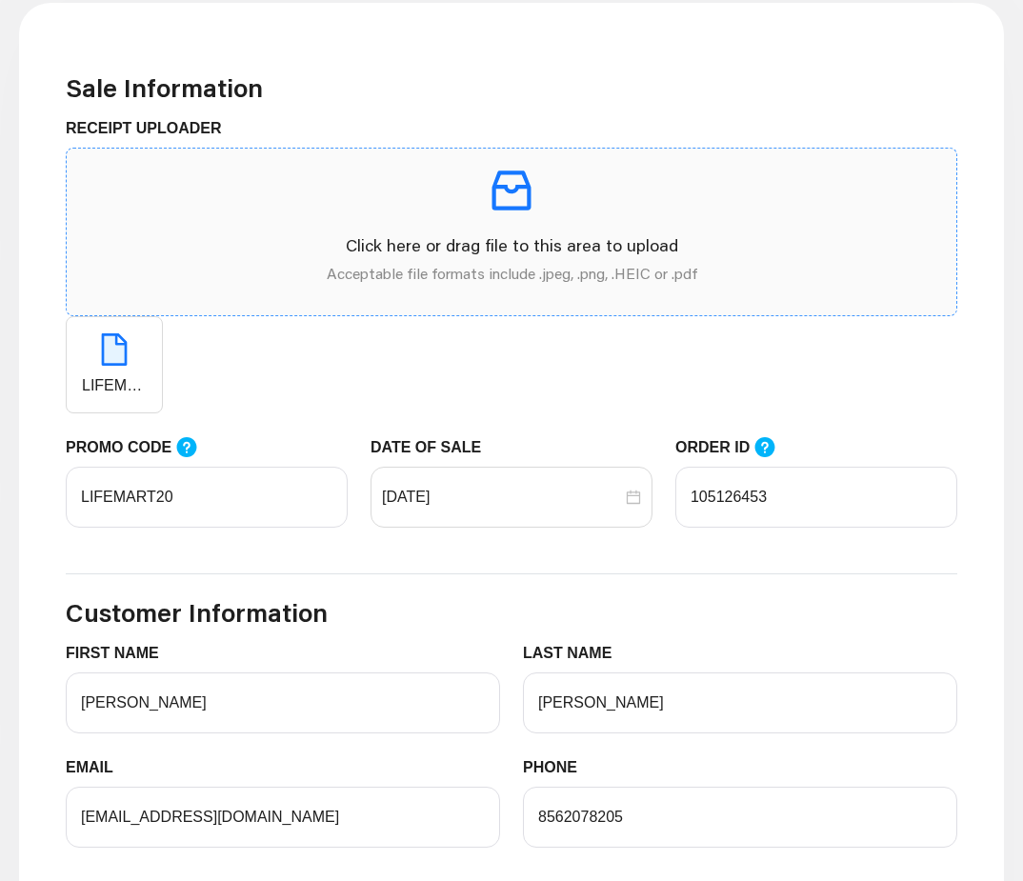
click at [493, 198] on span "Click here or drag file to this area to upload Acceptable file formats include …" at bounding box center [512, 281] width 892 height 266
click at [497, 198] on icon "inbox" at bounding box center [511, 190] width 53 height 53
click at [141, 365] on span at bounding box center [114, 363] width 95 height 23
click at [516, 188] on icon "inbox" at bounding box center [511, 190] width 53 height 53
drag, startPoint x: 118, startPoint y: 360, endPoint x: 479, endPoint y: 211, distance: 390.8
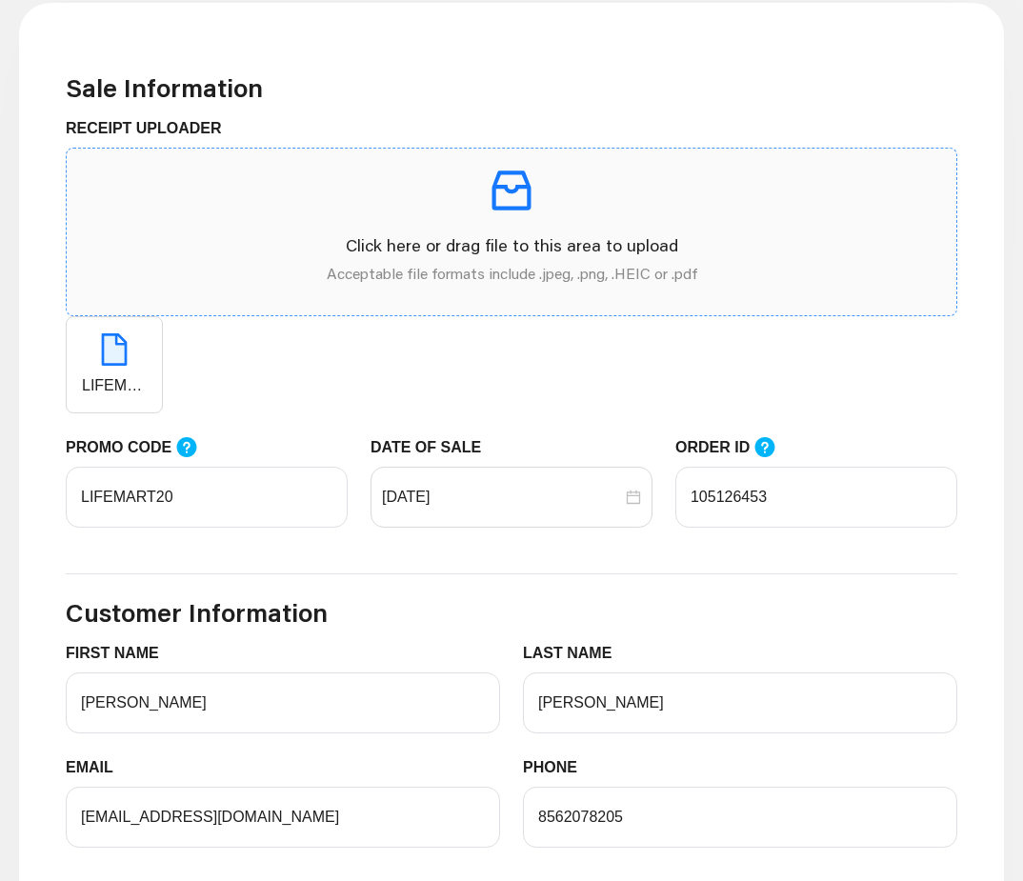
click at [479, 211] on span "Click here or drag file to this area to upload Acceptable file formats include …" at bounding box center [512, 281] width 892 height 266
drag, startPoint x: 107, startPoint y: 356, endPoint x: 516, endPoint y: 195, distance: 440.2
drag, startPoint x: 516, startPoint y: 195, endPoint x: 275, endPoint y: 371, distance: 298.0
click at [275, 371] on div "LIFEMART.pdf" at bounding box center [512, 364] width 892 height 97
drag, startPoint x: 106, startPoint y: 363, endPoint x: 68, endPoint y: 372, distance: 39.1
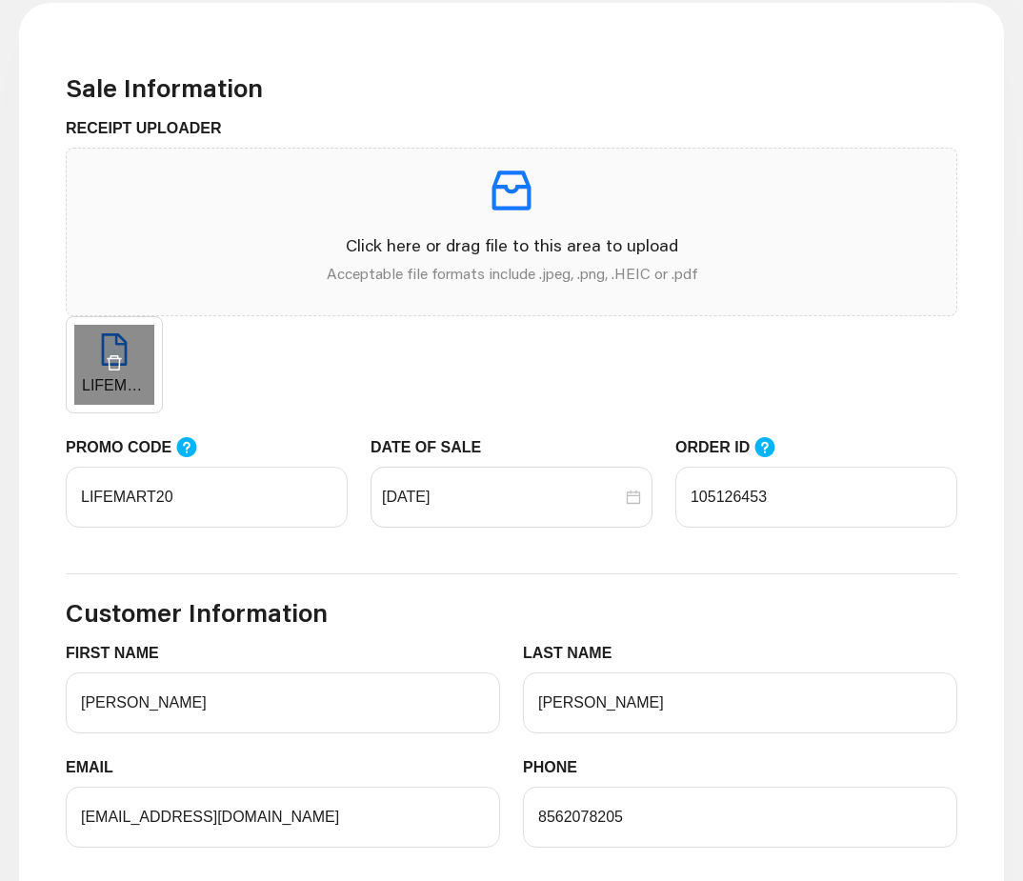
click at [72, 374] on span at bounding box center [114, 363] width 95 height 23
drag, startPoint x: 67, startPoint y: 324, endPoint x: 131, endPoint y: 335, distance: 65.8
click at [137, 329] on div "LIFEMART.pdf" at bounding box center [114, 364] width 97 height 97
drag, startPoint x: 128, startPoint y: 411, endPoint x: 122, endPoint y: 379, distance: 32.0
click at [183, 381] on div "LIFEMART.pdf" at bounding box center [512, 364] width 892 height 97
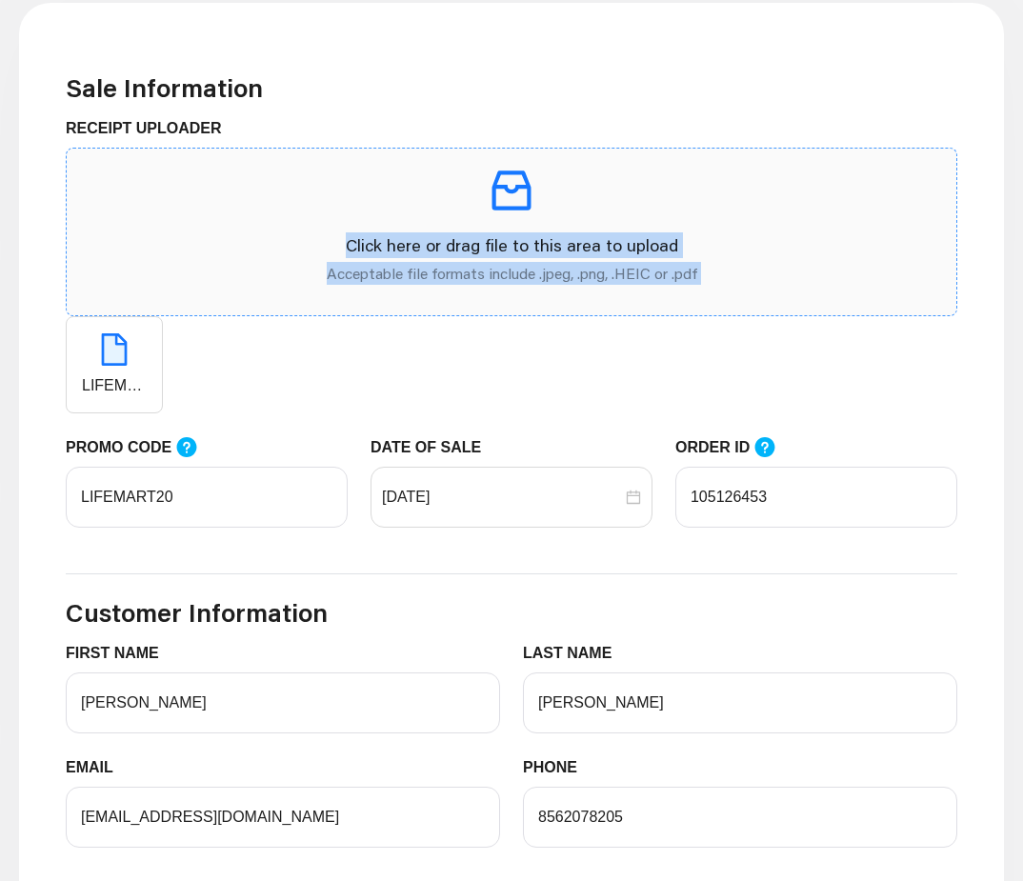
drag, startPoint x: 102, startPoint y: 390, endPoint x: 514, endPoint y: 191, distance: 457.6
click at [514, 191] on span "Click here or drag file to this area to upload Acceptable file formats include …" at bounding box center [512, 281] width 892 height 266
copy span "Click here or drag file to this area to upload Acceptable file formats include …"
drag, startPoint x: 507, startPoint y: 191, endPoint x: 178, endPoint y: 316, distance: 351.6
click at [178, 316] on span "Click here or drag file to this area to upload Acceptable file formats include …" at bounding box center [512, 281] width 892 height 266
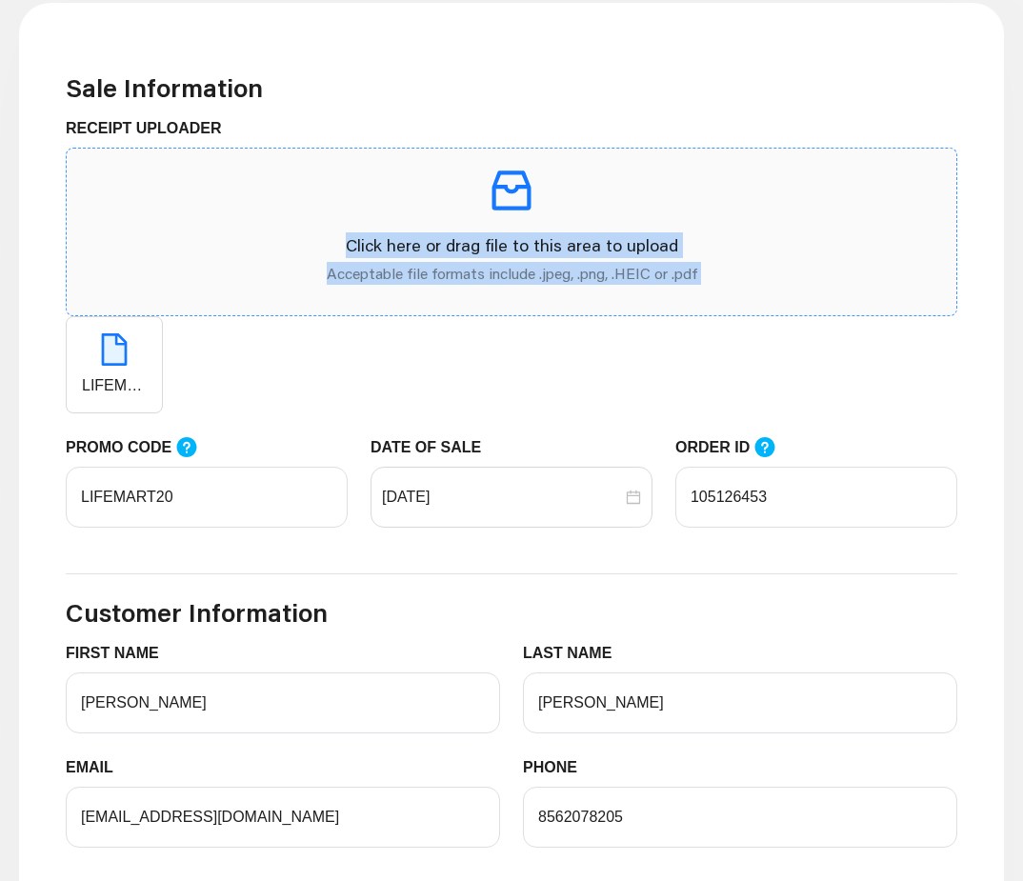
drag, startPoint x: 178, startPoint y: 316, endPoint x: 524, endPoint y: 189, distance: 368.6
click at [524, 189] on span "Click here or drag file to this area to upload Acceptable file formats include …" at bounding box center [512, 281] width 892 height 266
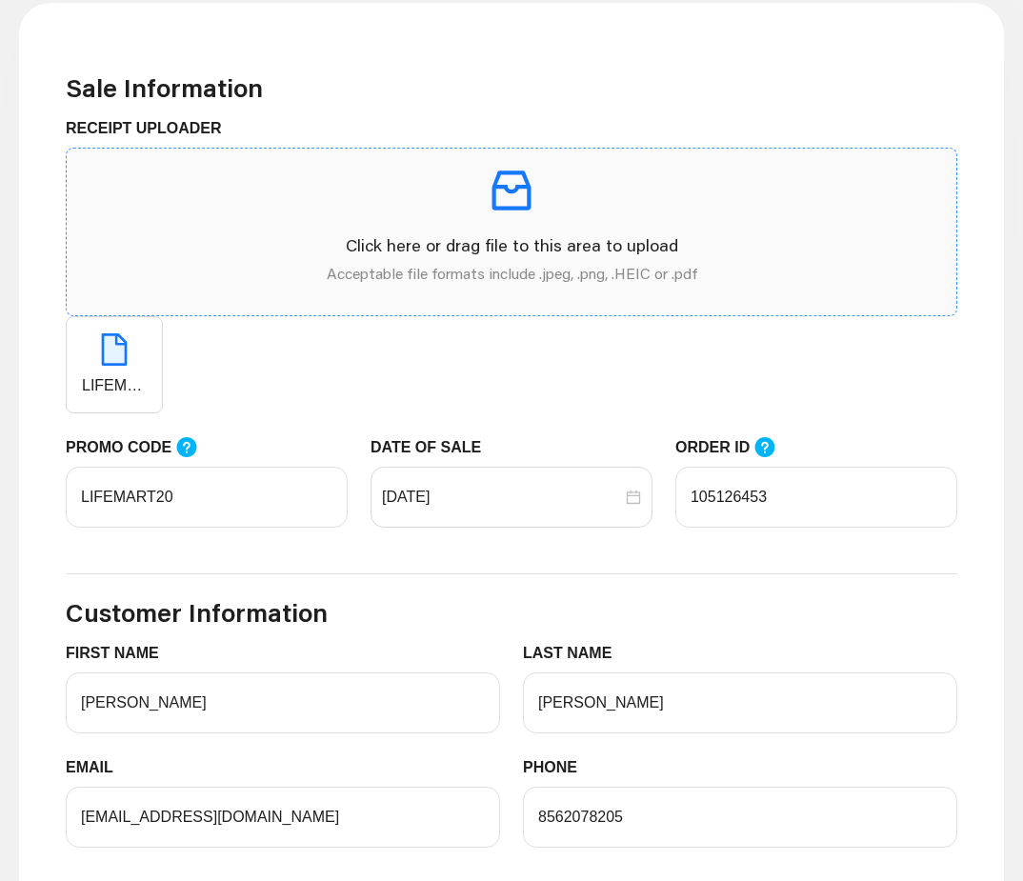
click at [513, 188] on icon "inbox" at bounding box center [511, 190] width 53 height 53
click at [132, 383] on div "LIFEMART.pdf" at bounding box center [114, 364] width 97 height 97
drag, startPoint x: 119, startPoint y: 358, endPoint x: 516, endPoint y: 191, distance: 431.2
click at [516, 191] on span "Click here or drag file to this area to upload Acceptable file formats include …" at bounding box center [512, 281] width 892 height 266
click at [511, 189] on icon "inbox" at bounding box center [511, 190] width 53 height 53
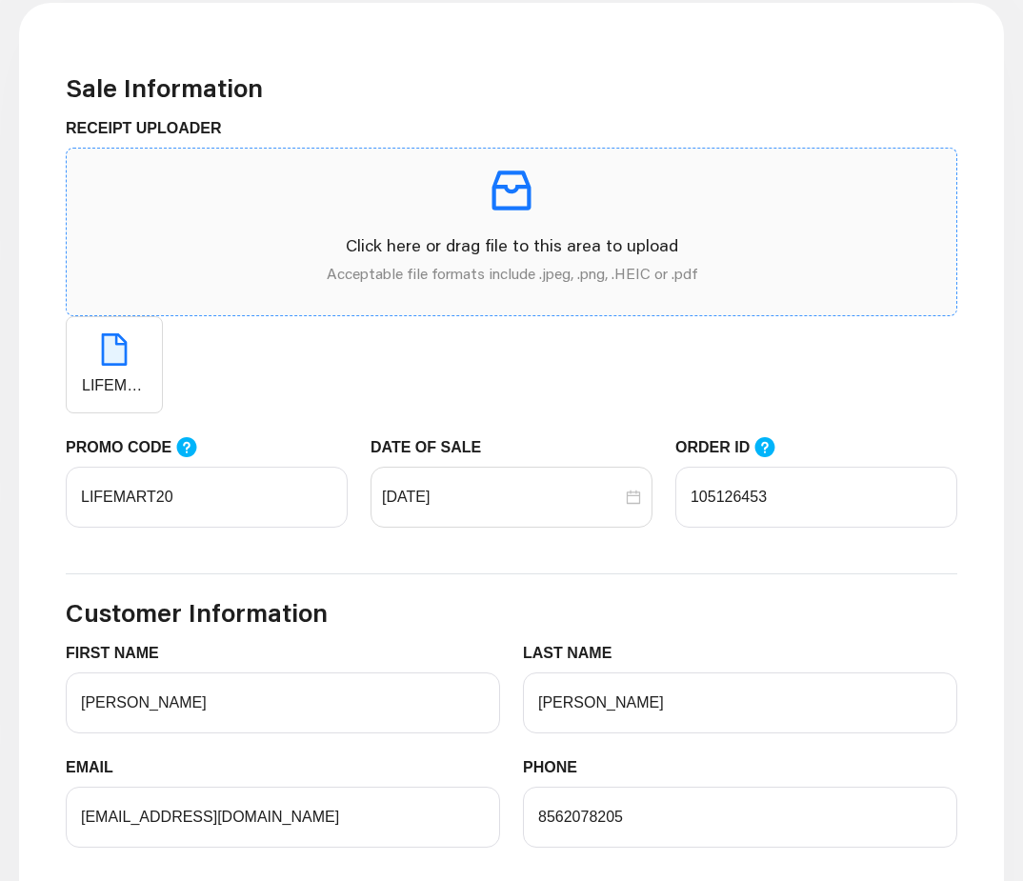
drag, startPoint x: 105, startPoint y: 372, endPoint x: 518, endPoint y: 188, distance: 452.5
click at [518, 188] on span "Click here or drag file to this area to upload Acceptable file formats include …" at bounding box center [512, 281] width 892 height 266
click at [94, 365] on span at bounding box center [114, 363] width 95 height 23
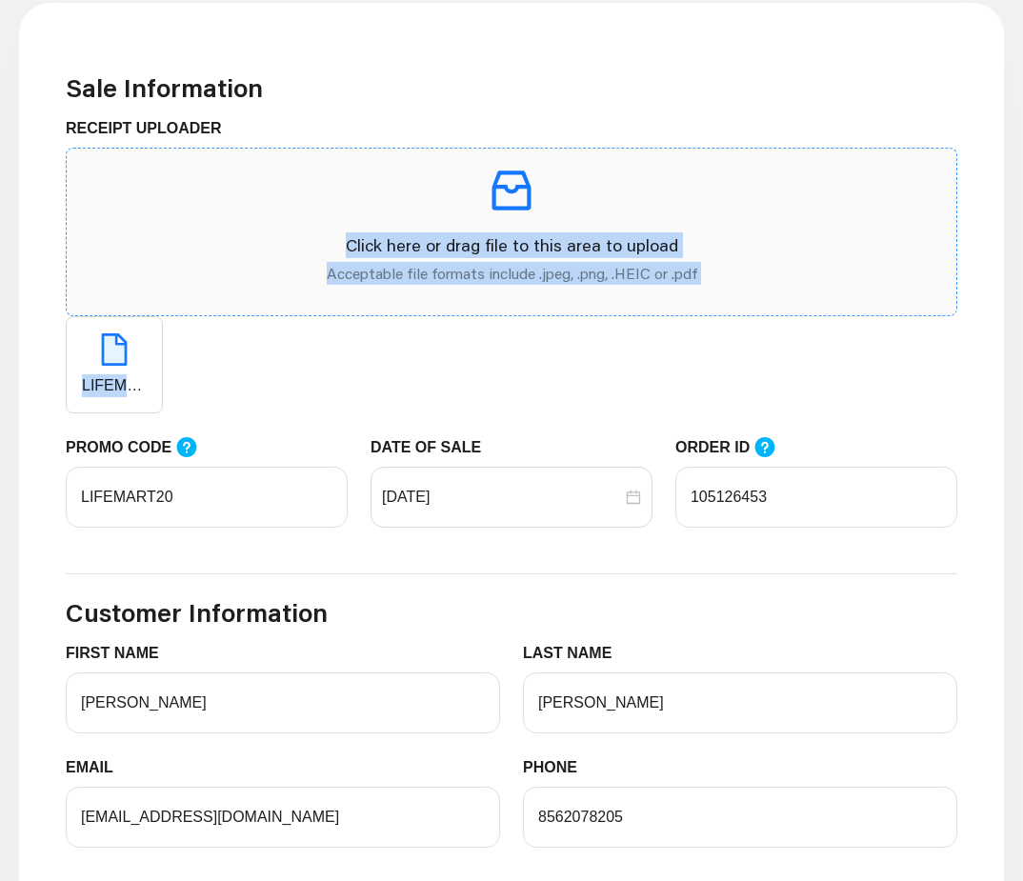
drag, startPoint x: 91, startPoint y: 364, endPoint x: 518, endPoint y: 192, distance: 460.0
click at [518, 192] on span "Click here or drag file to this area to upload Acceptable file formats include …" at bounding box center [512, 281] width 892 height 266
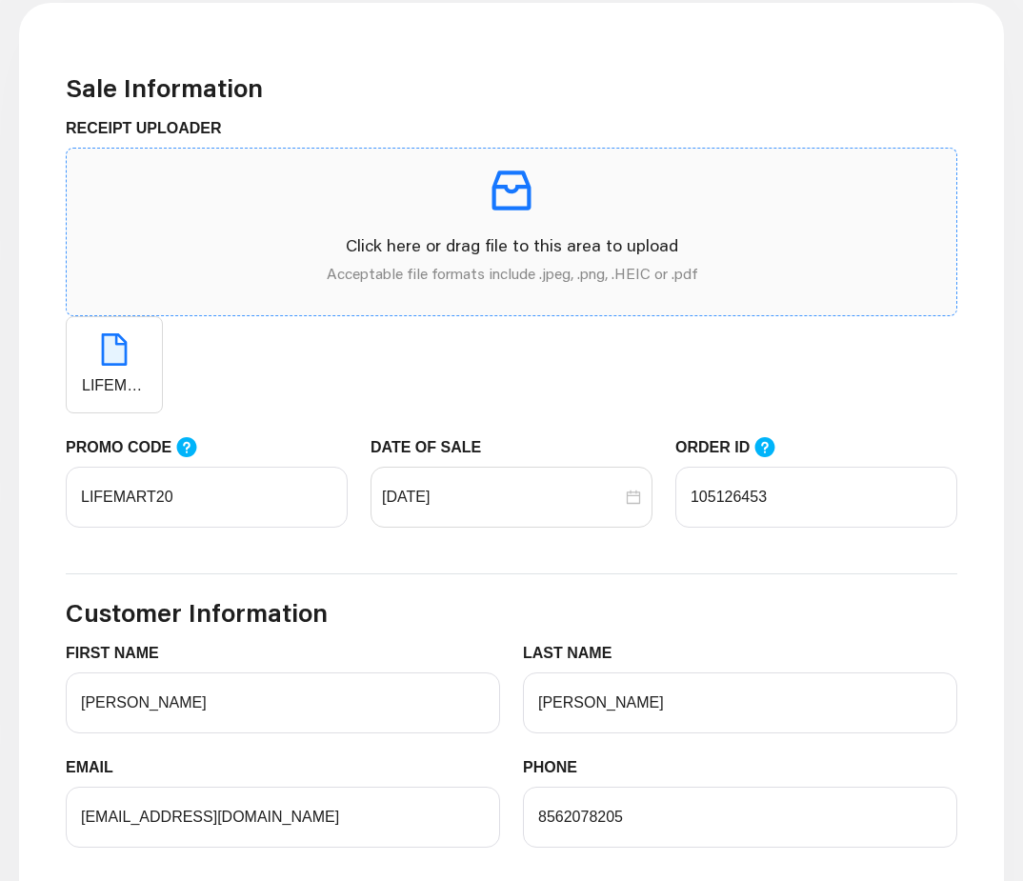
click at [515, 194] on icon "inbox" at bounding box center [511, 190] width 53 height 53
drag, startPoint x: 110, startPoint y: 366, endPoint x: 521, endPoint y: 185, distance: 449.6
click at [521, 185] on span "Click here or drag file to this area to upload Acceptable file formats include …" at bounding box center [512, 281] width 892 height 266
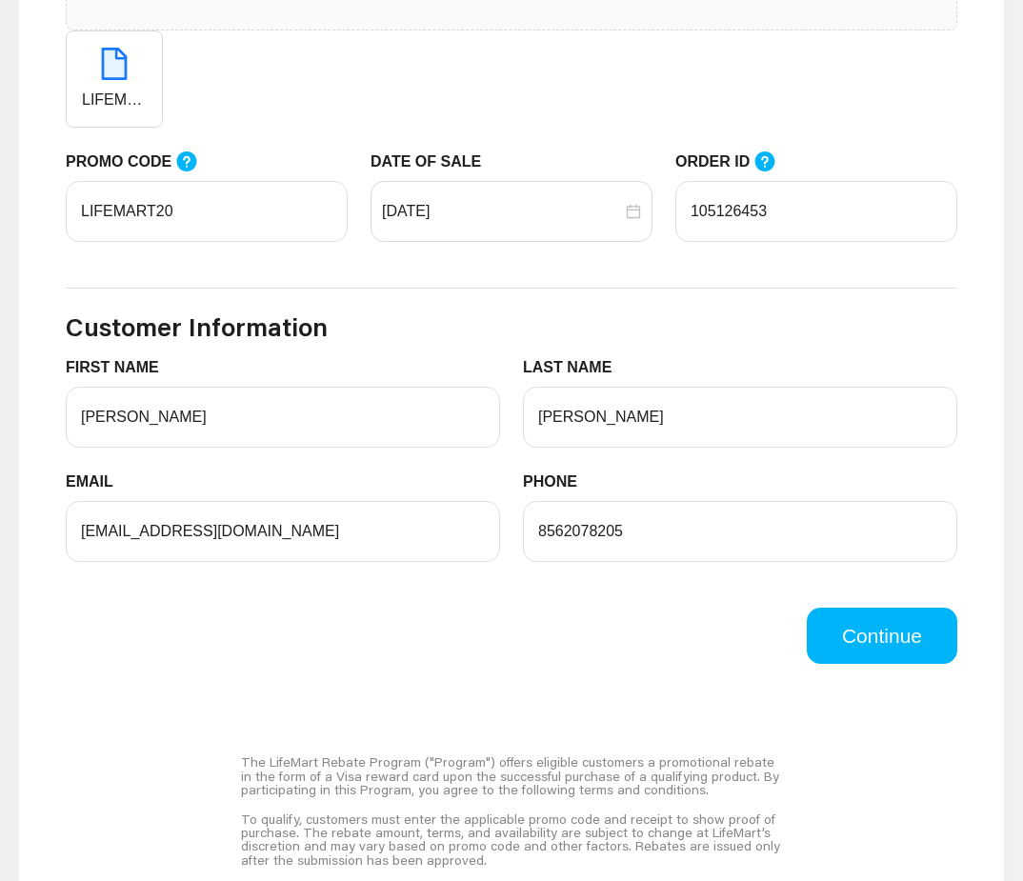
scroll to position [857, 0]
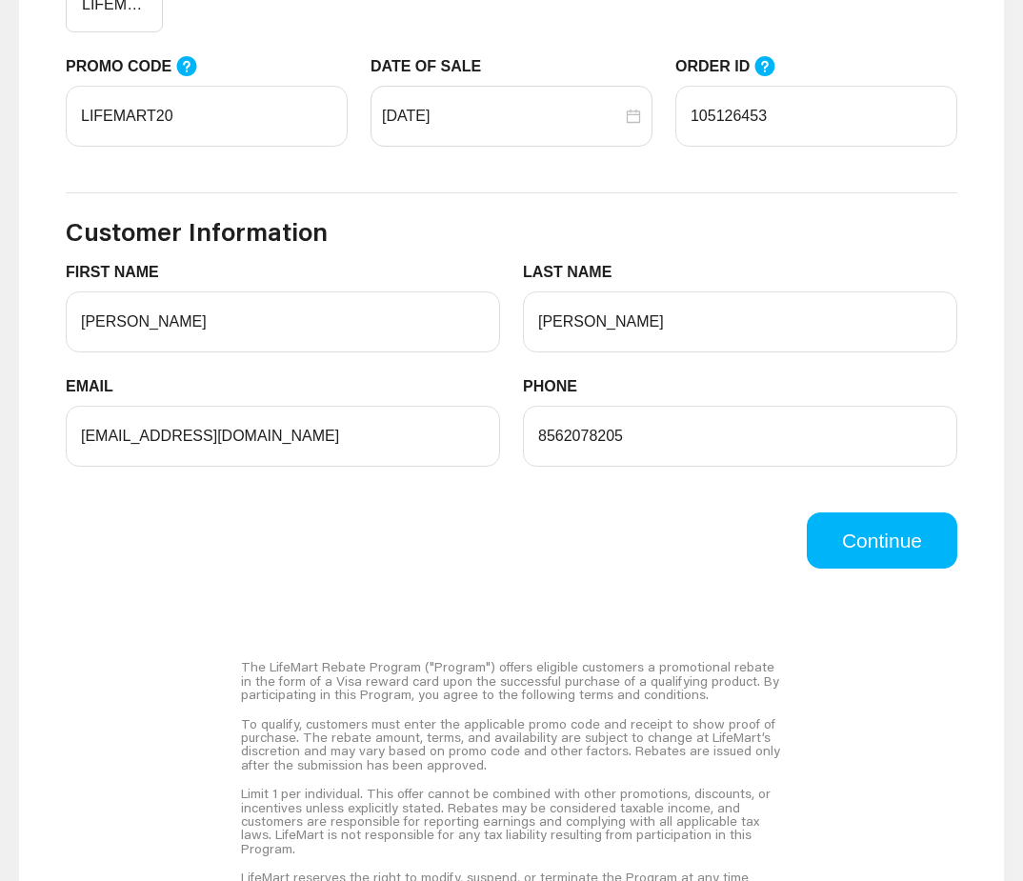
click at [859, 547] on button "Continue" at bounding box center [882, 541] width 151 height 57
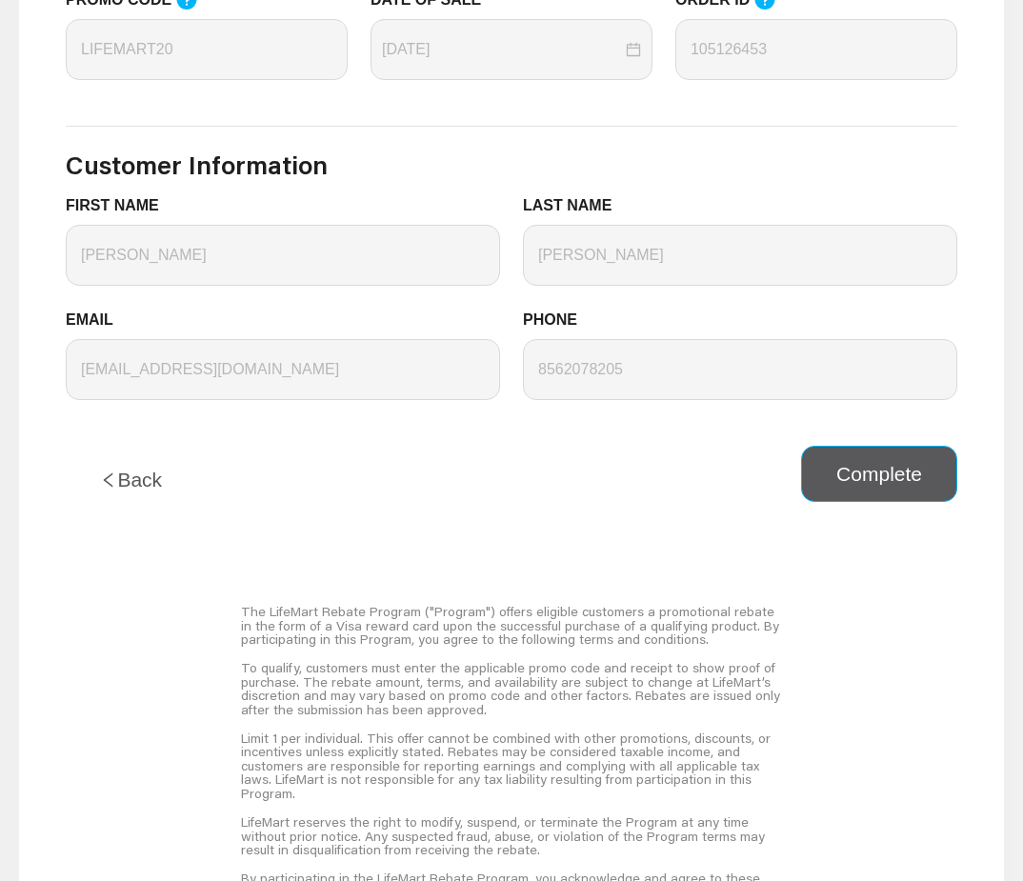
click at [844, 485] on button "Complete" at bounding box center [879, 474] width 156 height 57
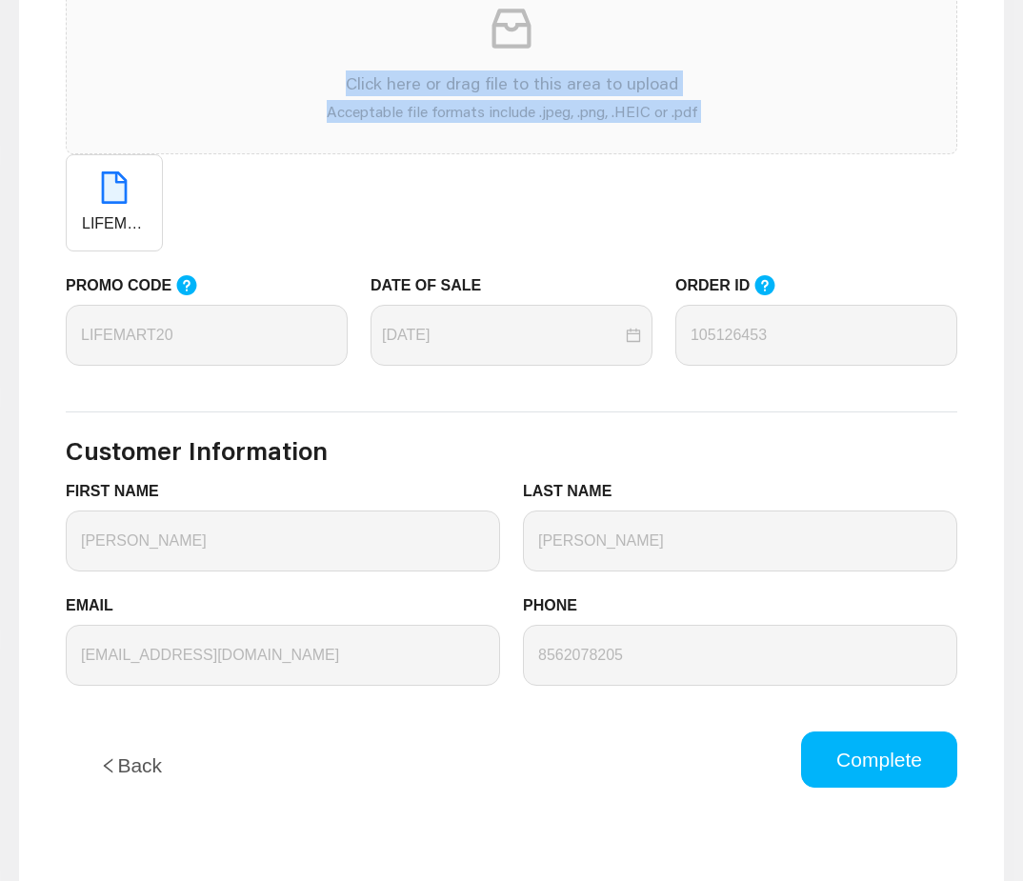
drag, startPoint x: 121, startPoint y: 214, endPoint x: 518, endPoint y: 38, distance: 434.6
click at [518, 38] on span "Click here or drag file to this area to upload Acceptable file formats include …" at bounding box center [512, 119] width 892 height 266
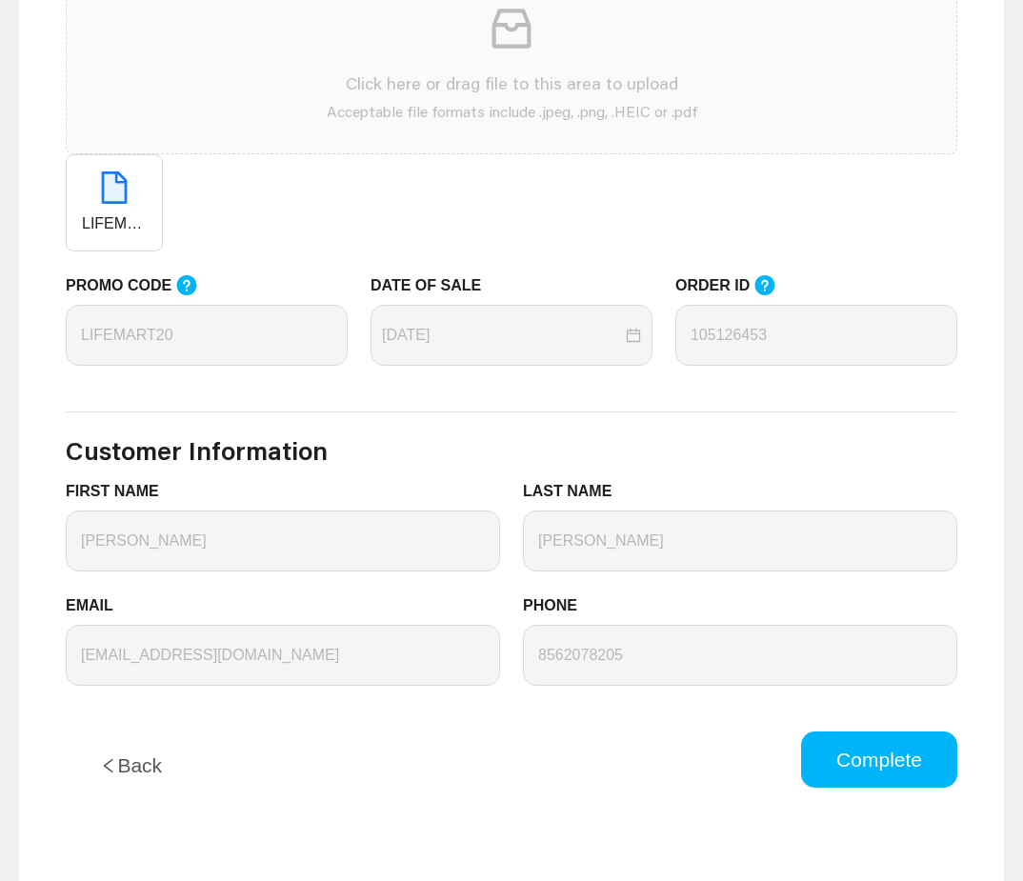
click at [518, 38] on icon "inbox" at bounding box center [511, 28] width 53 height 53
drag, startPoint x: 115, startPoint y: 190, endPoint x: 163, endPoint y: 189, distance: 47.6
click at [163, 189] on div "LIFEMART.pdf" at bounding box center [512, 202] width 892 height 97
drag, startPoint x: 146, startPoint y: 158, endPoint x: 56, endPoint y: 181, distance: 92.4
click at [56, 181] on div "RECEIPT UPLOADER Click here or drag file to this area to upload Acceptable file…" at bounding box center [511, 114] width 915 height 319
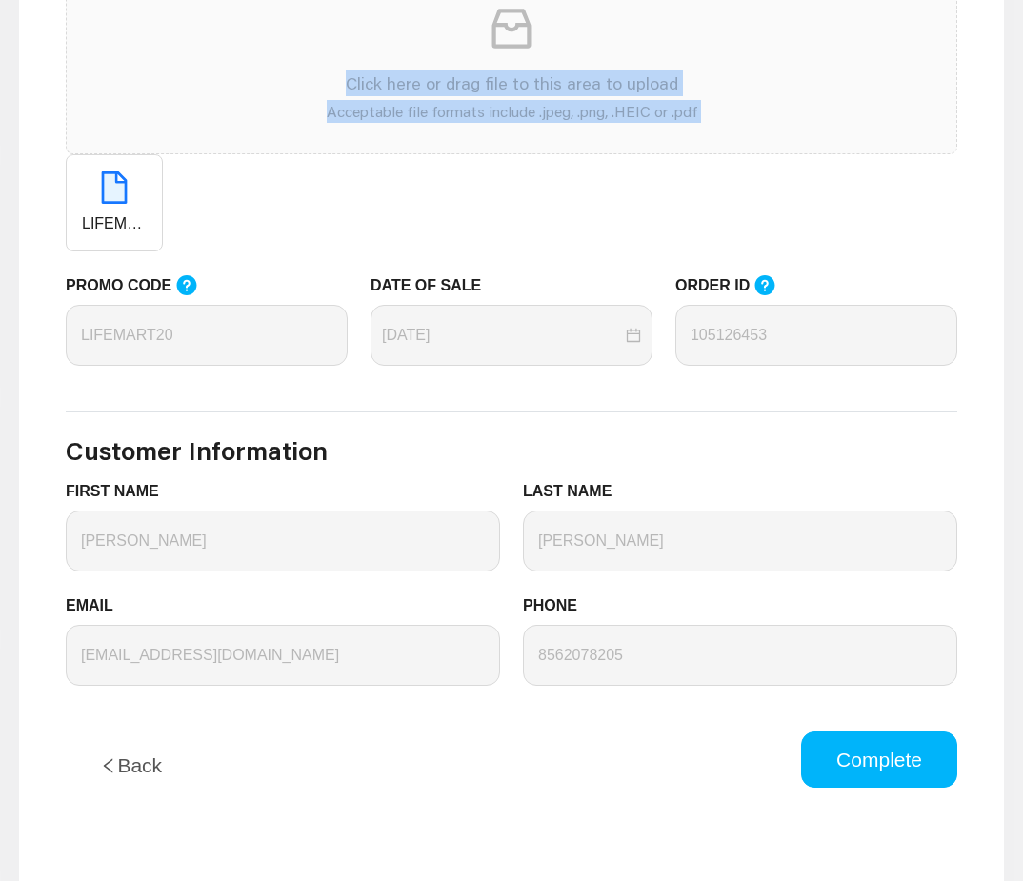
drag, startPoint x: 66, startPoint y: 193, endPoint x: 520, endPoint y: 44, distance: 478.4
click at [520, 44] on span "Click here or drag file to this area to upload Acceptable file formats include …" at bounding box center [512, 119] width 892 height 266
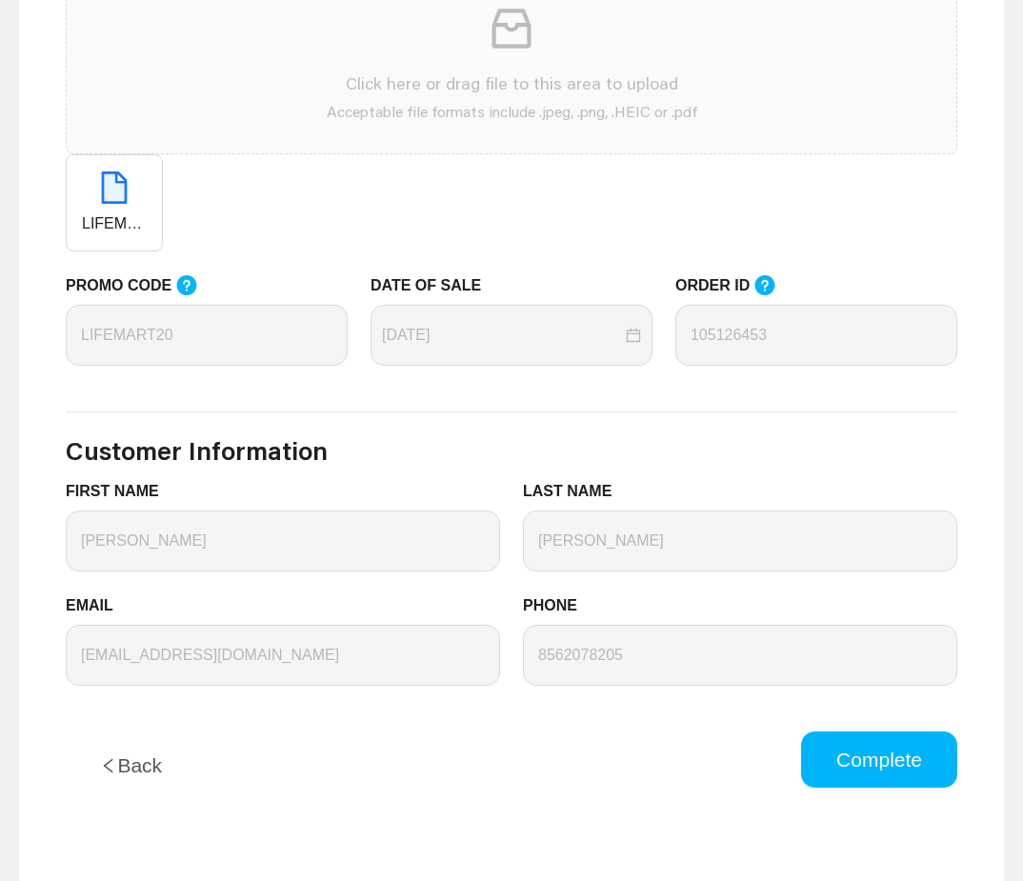
click at [518, 26] on icon "inbox" at bounding box center [512, 28] width 39 height 39
click at [513, 26] on icon "inbox" at bounding box center [511, 28] width 53 height 53
drag, startPoint x: 513, startPoint y: 26, endPoint x: 373, endPoint y: 82, distance: 150.9
click at [373, 82] on p "Click here or drag file to this area to upload" at bounding box center [511, 83] width 859 height 26
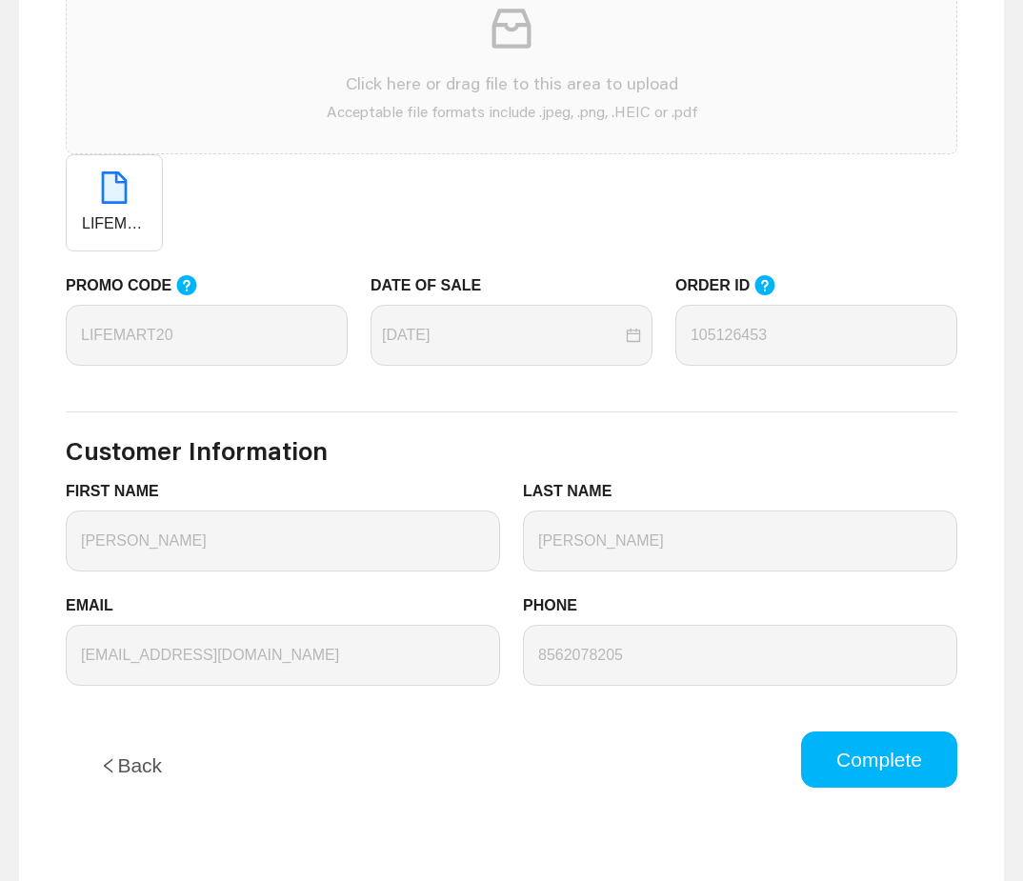
drag, startPoint x: 104, startPoint y: 195, endPoint x: 518, endPoint y: 35, distance: 444.2
drag, startPoint x: 517, startPoint y: 35, endPoint x: 110, endPoint y: 770, distance: 840.1
click at [110, 770] on icon "left" at bounding box center [108, 765] width 17 height 17
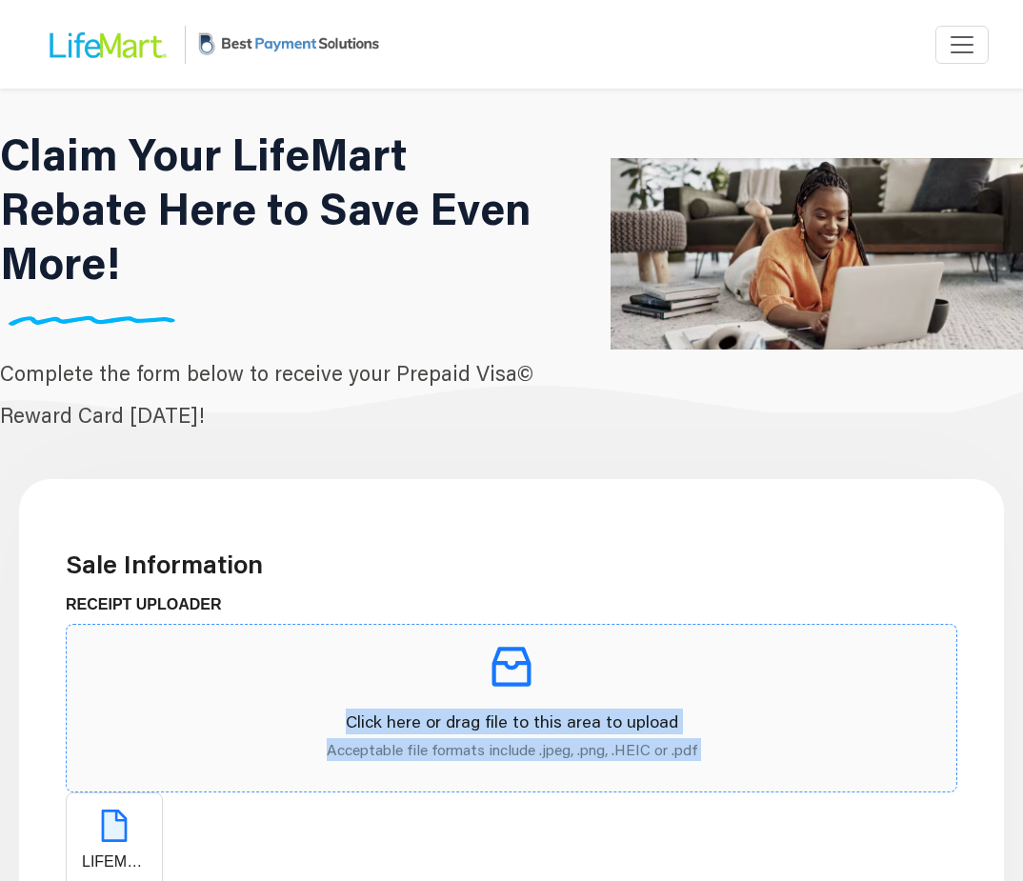
drag, startPoint x: 122, startPoint y: 827, endPoint x: 514, endPoint y: 654, distance: 428.7
click at [514, 654] on span "Click here or drag file to this area to upload Acceptable file formats include …" at bounding box center [512, 757] width 892 height 266
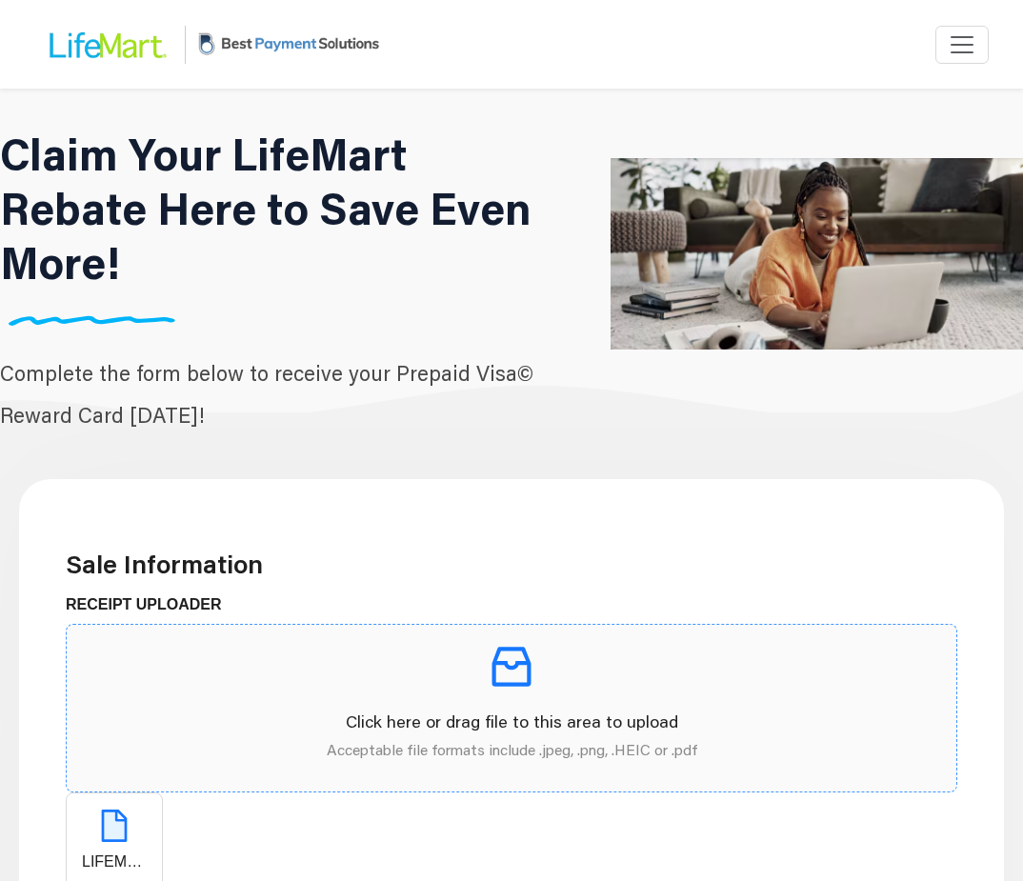
click at [513, 654] on icon "inbox" at bounding box center [511, 666] width 53 height 53
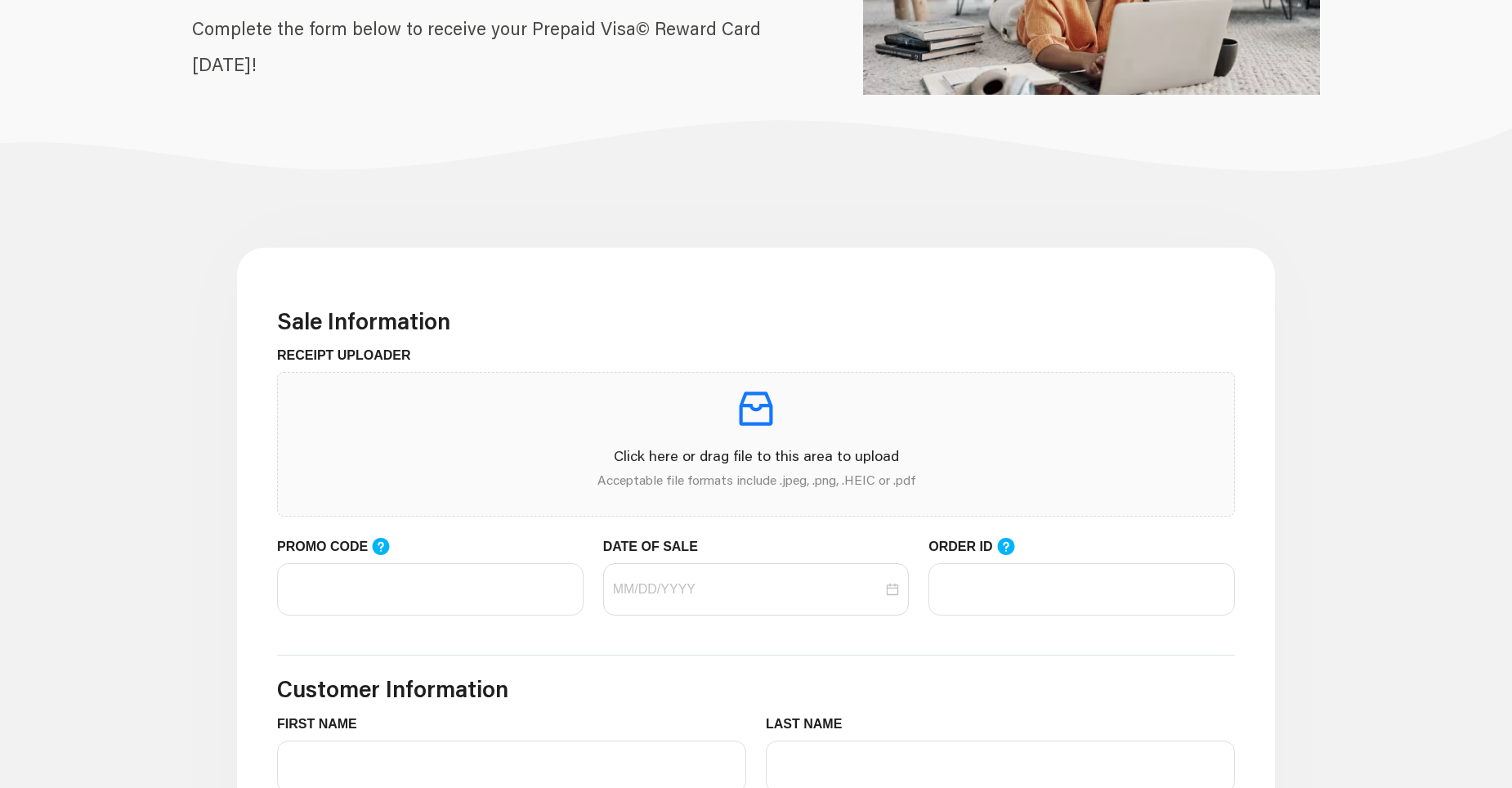
scroll to position [327, 0]
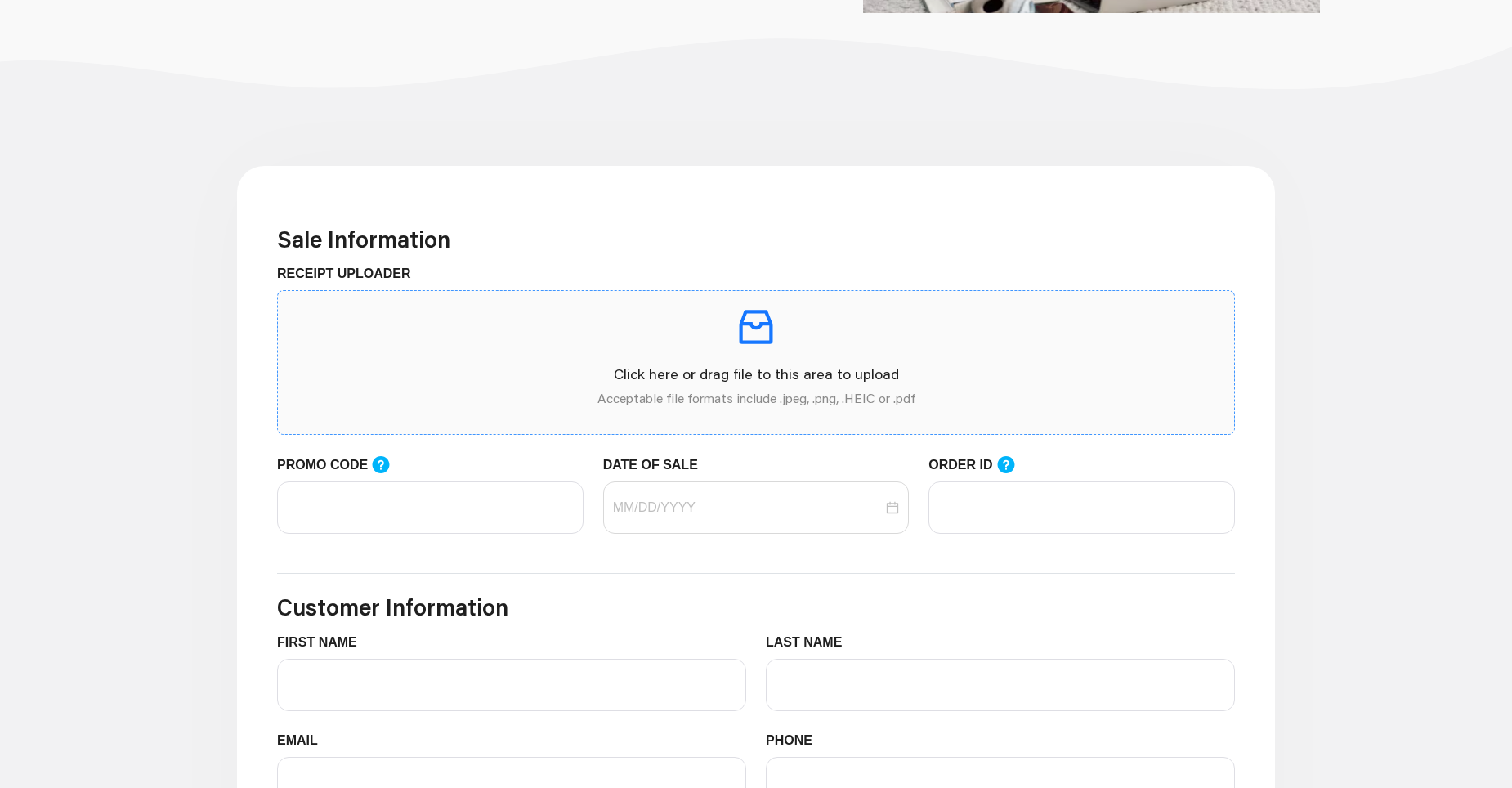
click at [752, 338] on icon "inbox" at bounding box center [756, 326] width 45 height 45
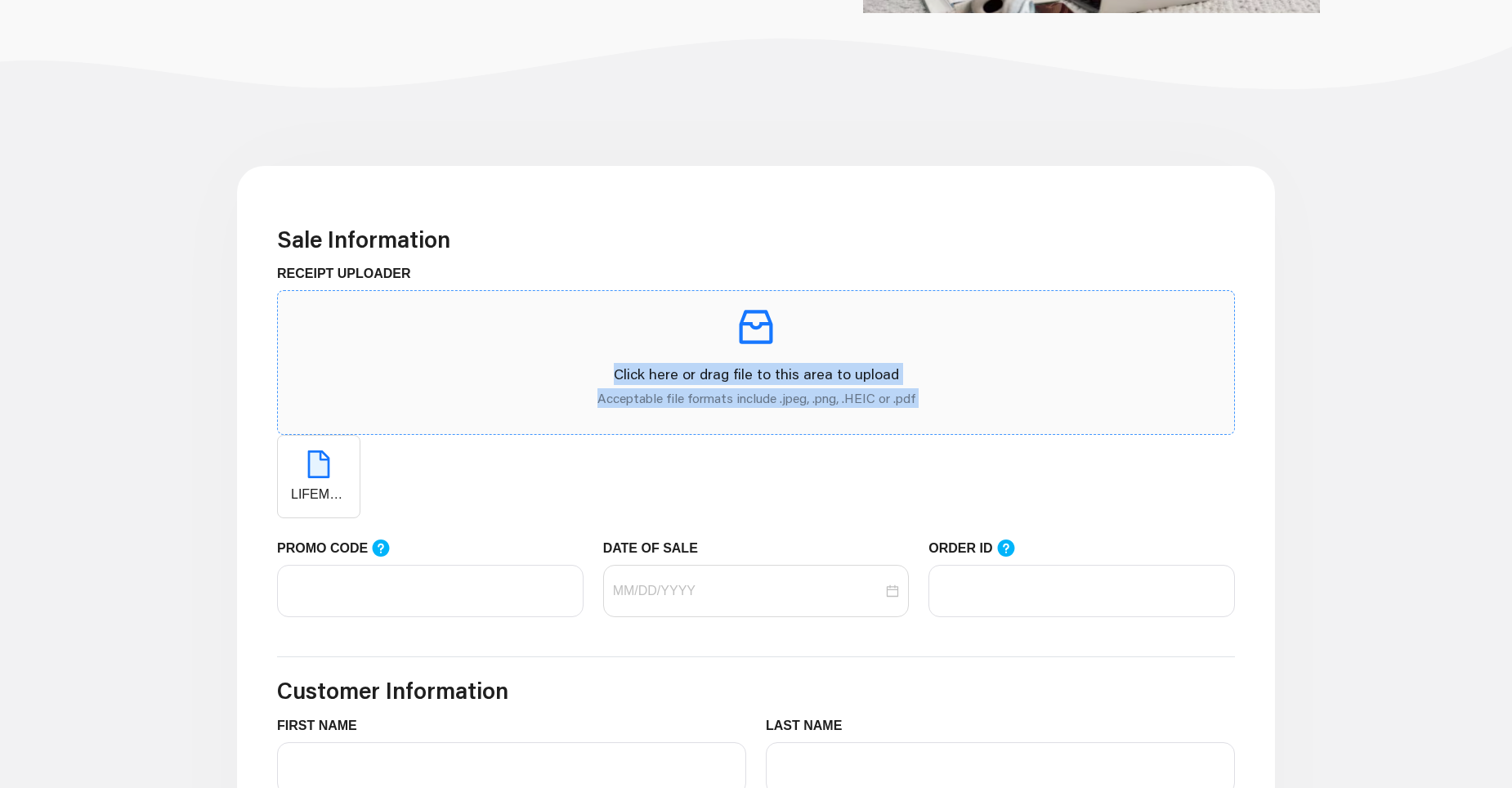
drag, startPoint x: 355, startPoint y: 440, endPoint x: 759, endPoint y: 326, distance: 419.8
click at [759, 326] on span "Click here or drag file to this area to upload Acceptable file formats include …" at bounding box center [756, 404] width 959 height 228
drag, startPoint x: 759, startPoint y: 326, endPoint x: 747, endPoint y: 323, distance: 12.4
click at [747, 323] on icon "inbox" at bounding box center [756, 327] width 33 height 33
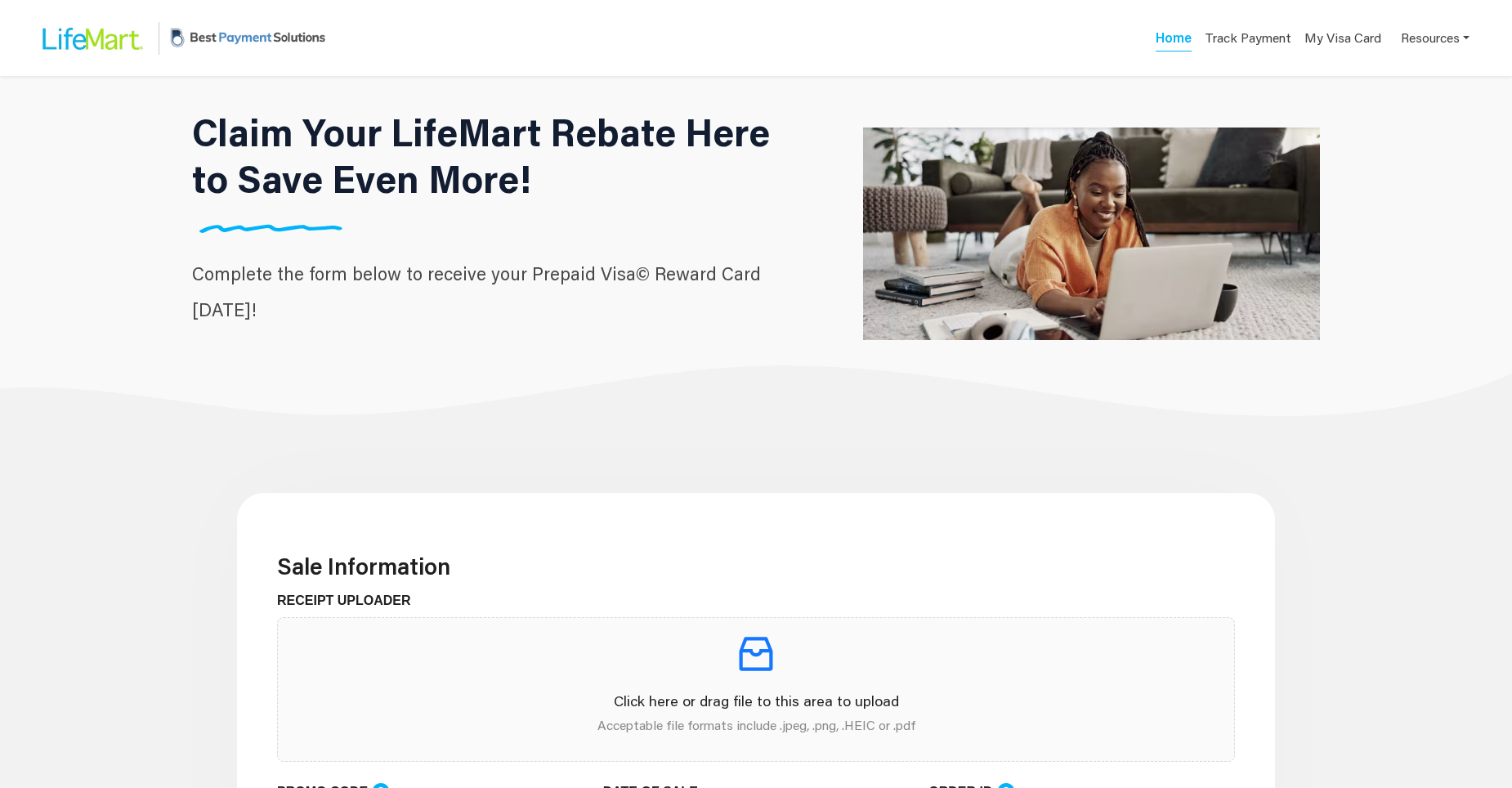
scroll to position [245, 0]
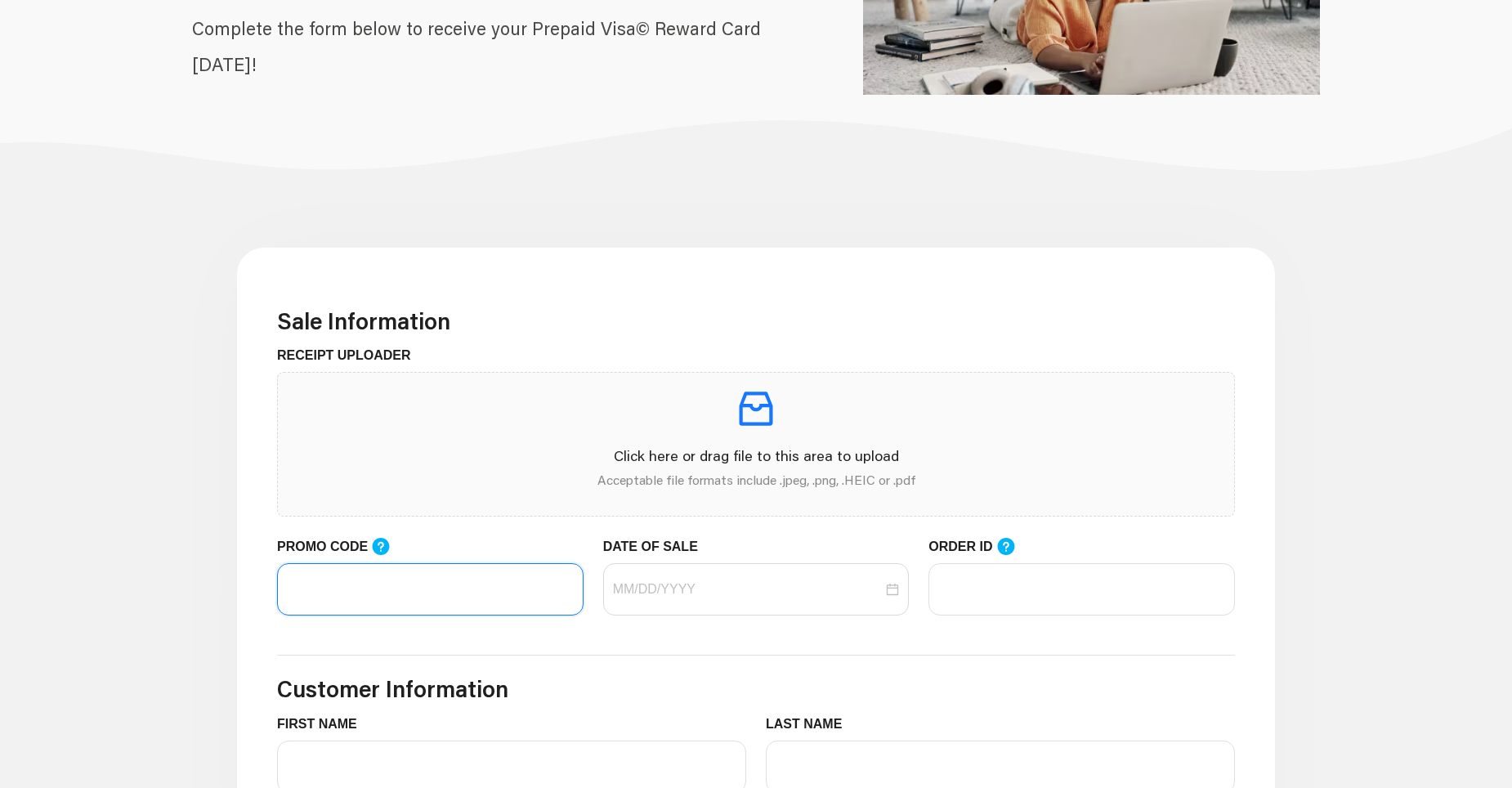
click at [324, 593] on input "PROMO CODE" at bounding box center [430, 589] width 306 height 52
click at [752, 408] on icon "inbox" at bounding box center [756, 409] width 33 height 33
click at [742, 412] on icon "inbox" at bounding box center [756, 409] width 33 height 33
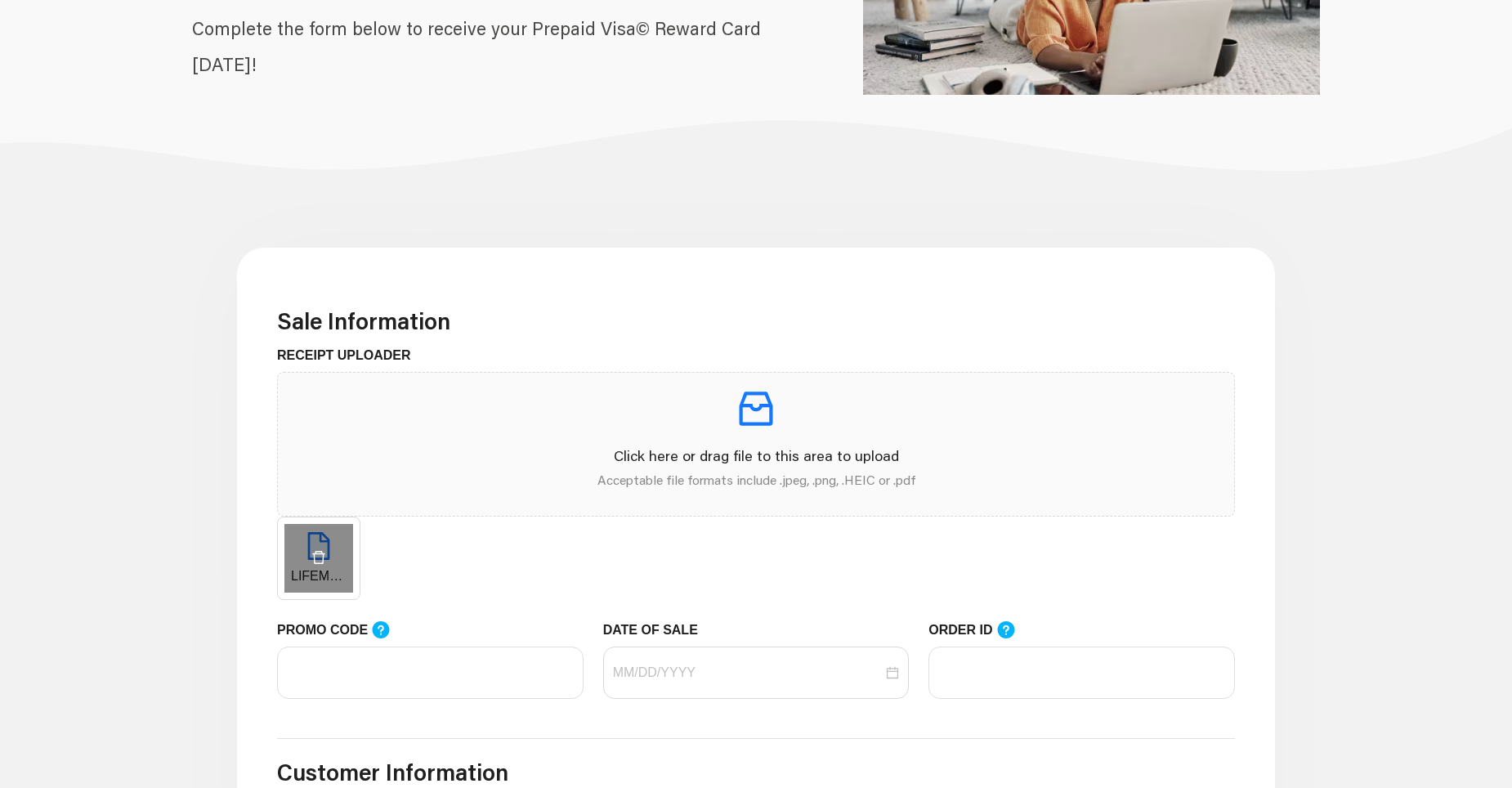
click at [342, 547] on div "LIFEMART.pdf" at bounding box center [318, 558] width 83 height 83
drag, startPoint x: 282, startPoint y: 523, endPoint x: 302, endPoint y: 578, distance: 58.5
click at [307, 581] on div "LIFEMART.pdf" at bounding box center [318, 558] width 83 height 83
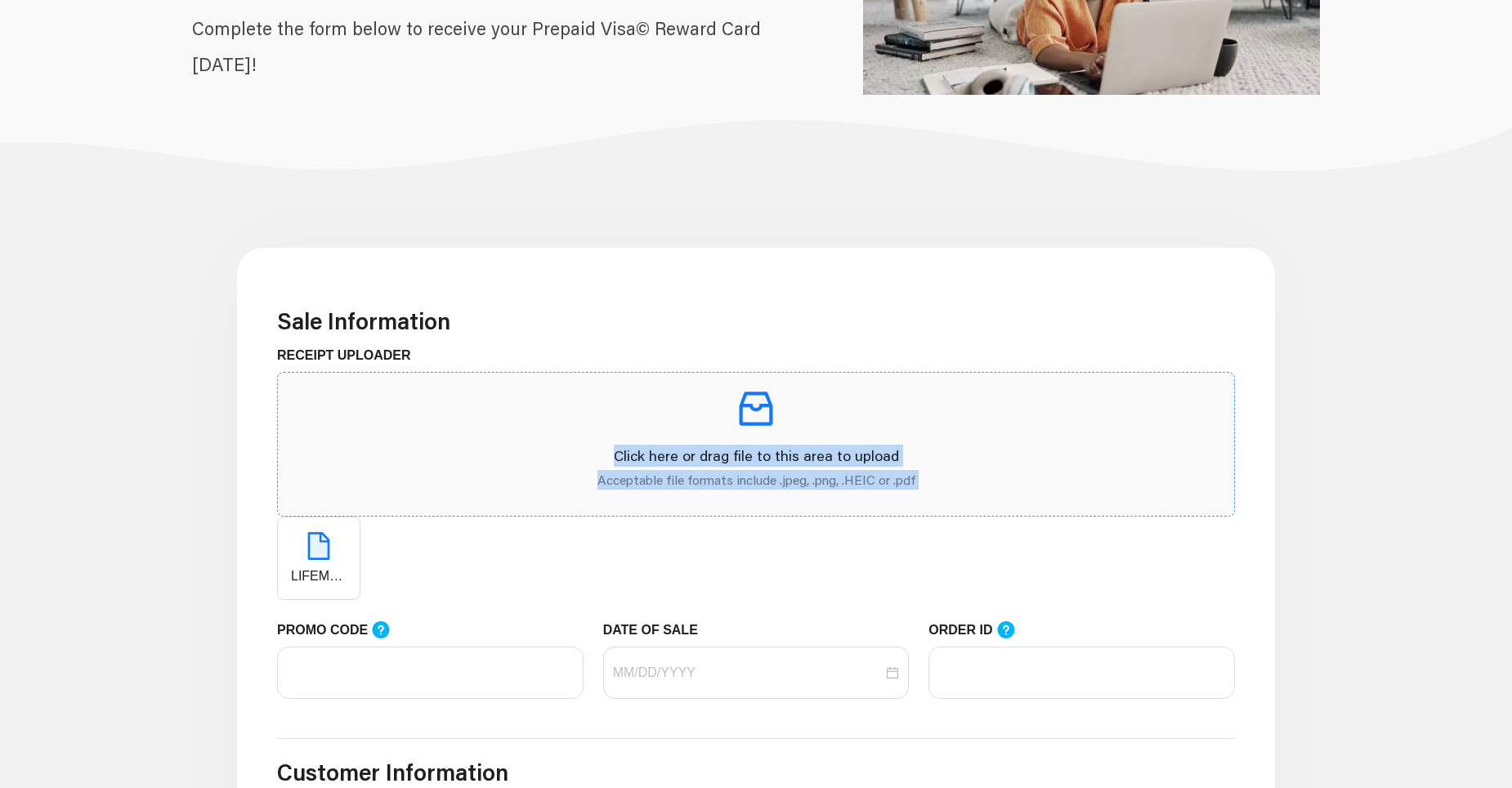
drag, startPoint x: 302, startPoint y: 577, endPoint x: 782, endPoint y: 400, distance: 511.6
click at [782, 400] on span "Click here or drag file to this area to upload Acceptable file formats include …" at bounding box center [756, 486] width 959 height 228
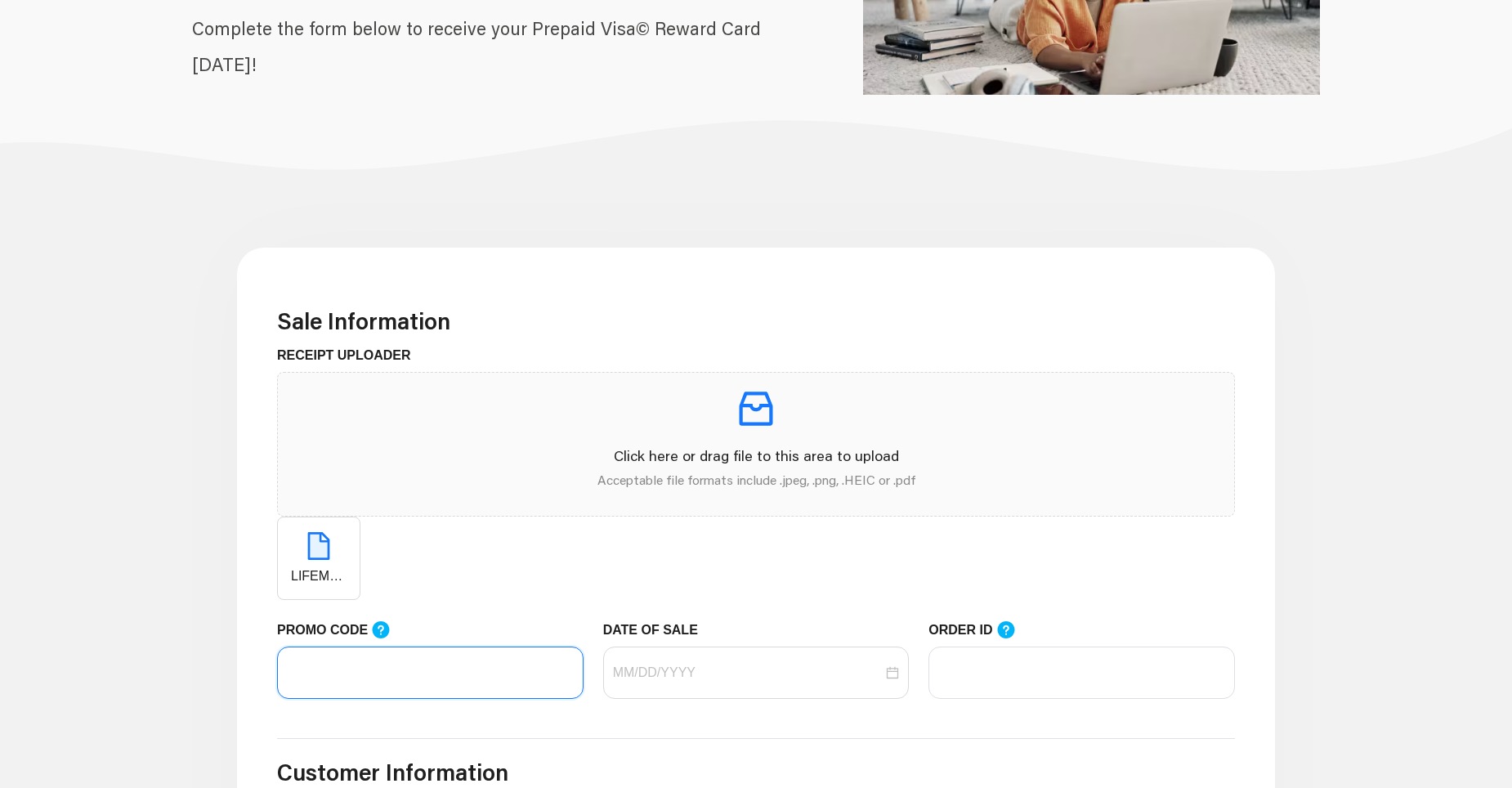
click at [298, 670] on input "PROMO CODE" at bounding box center [430, 673] width 306 height 52
type input "lifemart20"
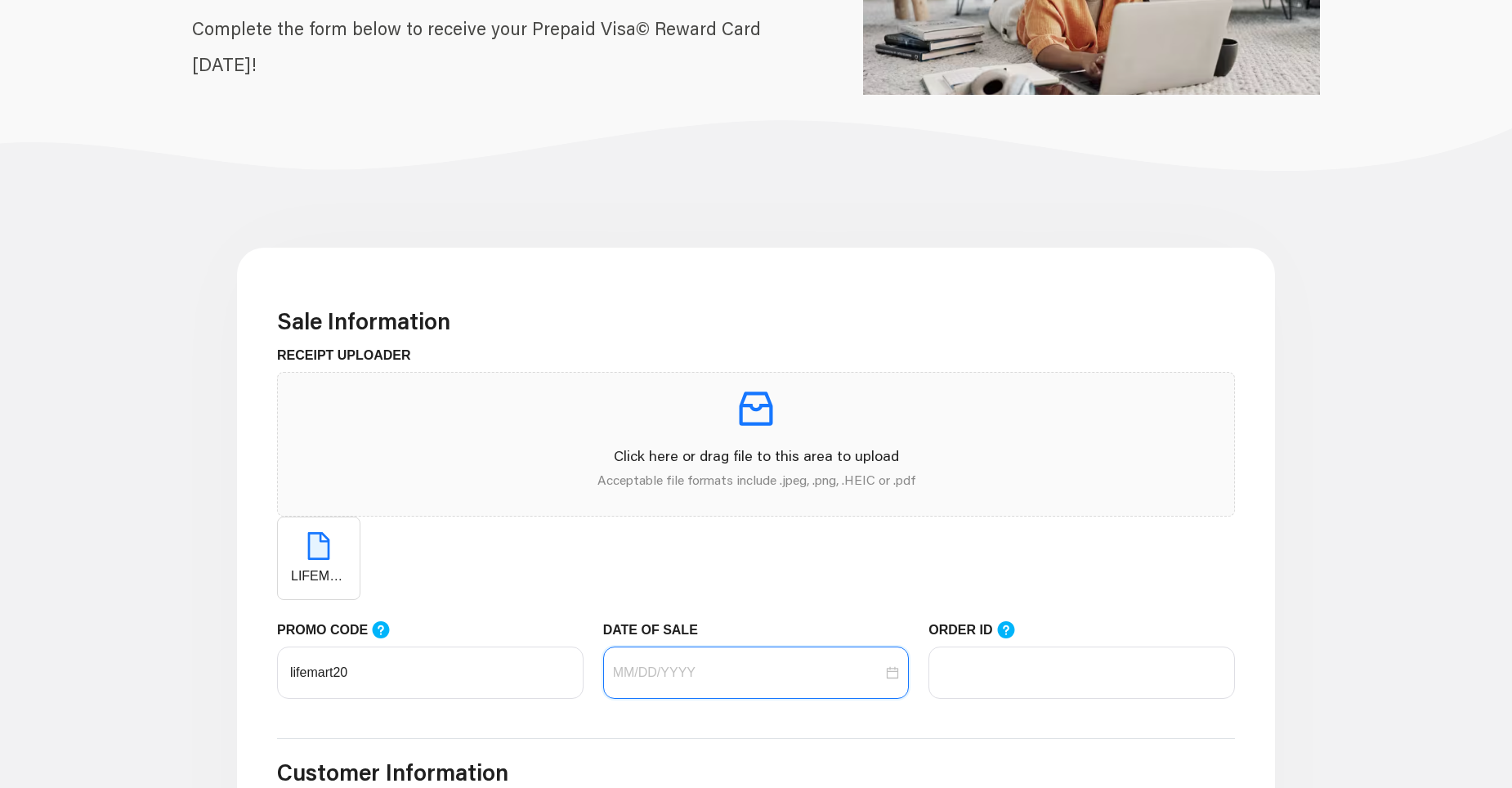
click at [668, 677] on input "DATE OF SALE" at bounding box center [748, 673] width 270 height 20
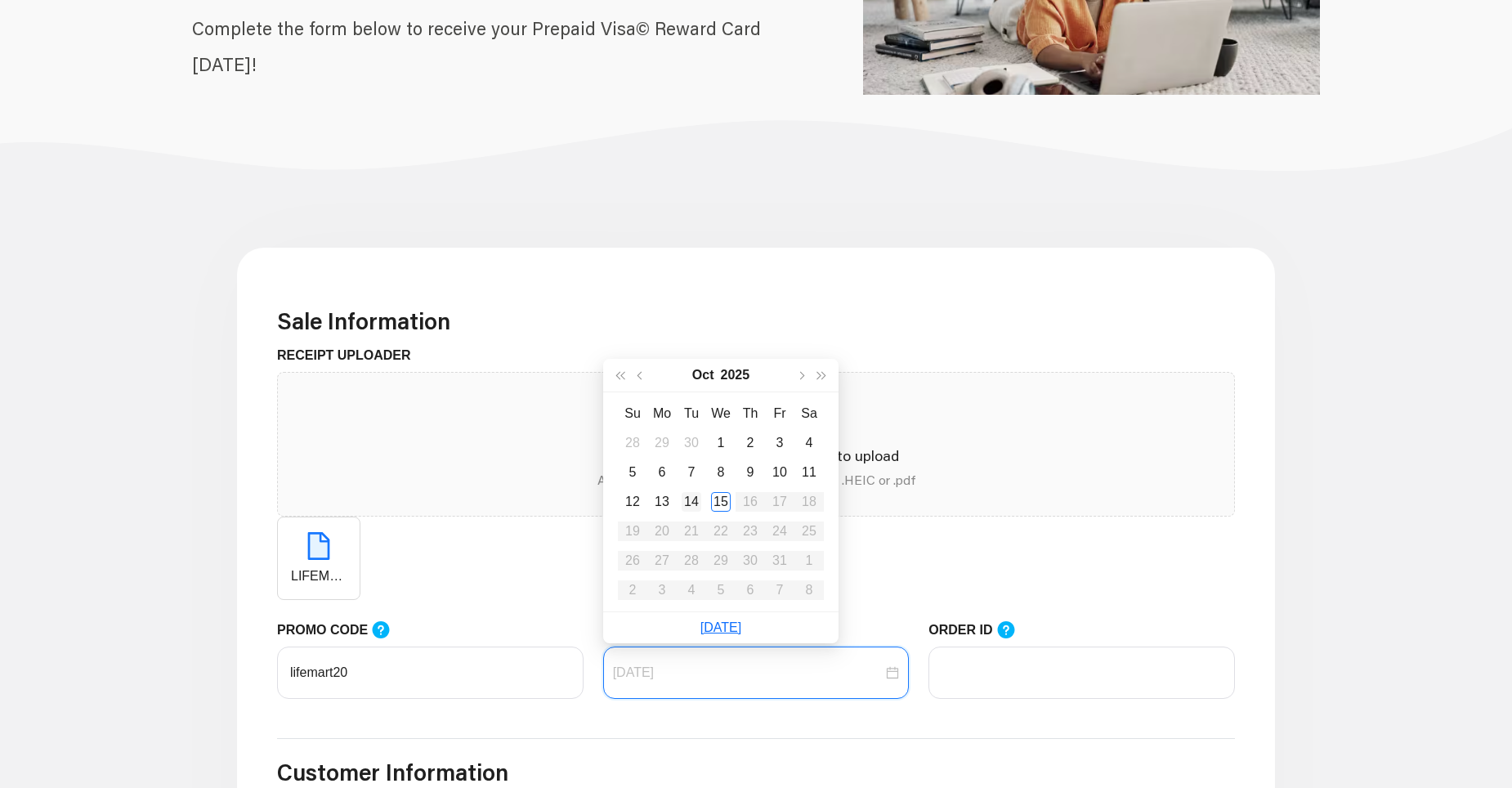
type input "10/14/2025"
click at [697, 500] on div "14" at bounding box center [692, 502] width 20 height 20
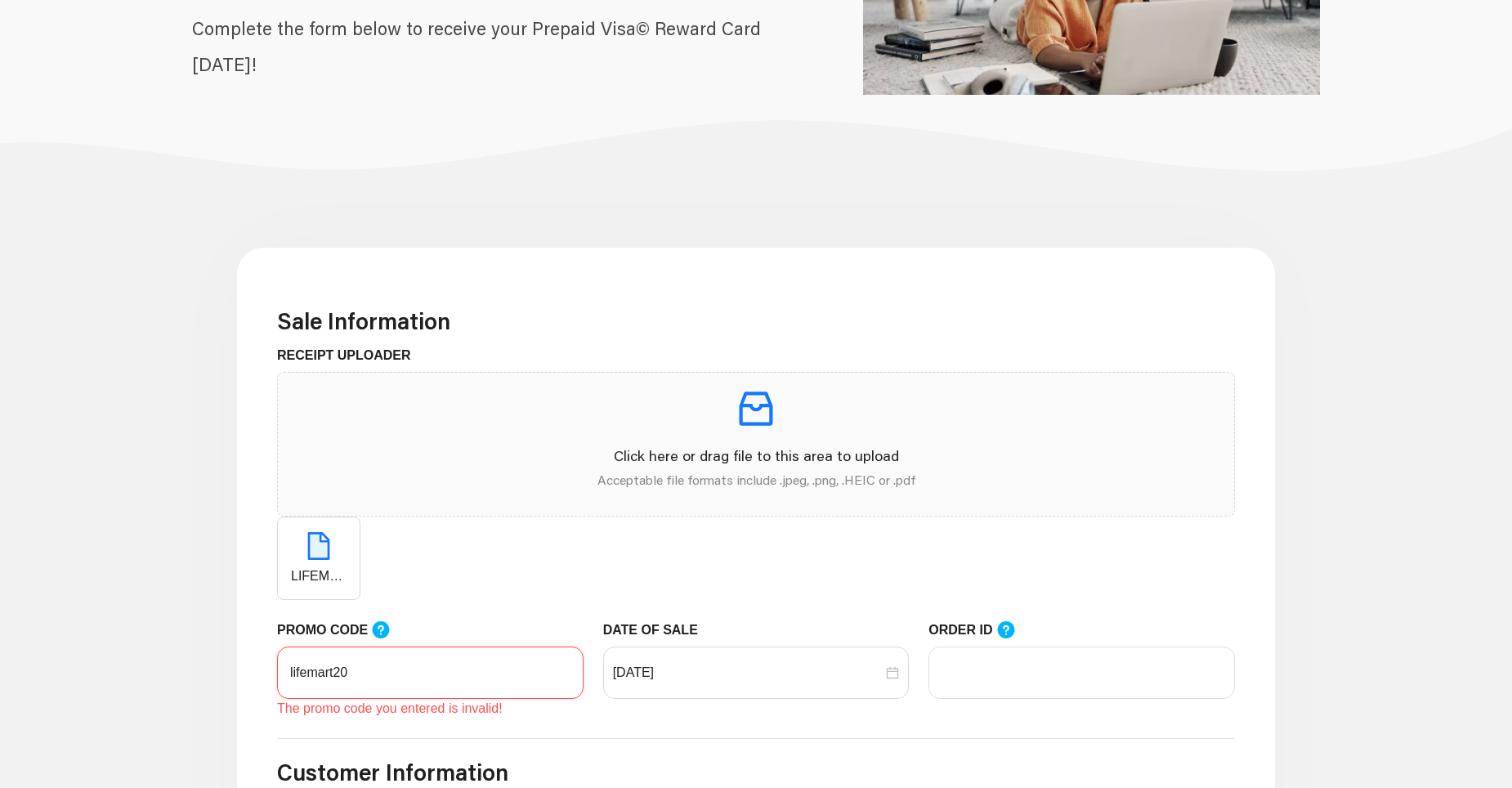
drag, startPoint x: 361, startPoint y: 677, endPoint x: 373, endPoint y: 679, distance: 12.2
click at [363, 678] on input "lifemart20" at bounding box center [430, 673] width 306 height 52
type input "l"
type input "LIFEMART20"
click at [989, 670] on input "ORDER ID" at bounding box center [1081, 673] width 306 height 52
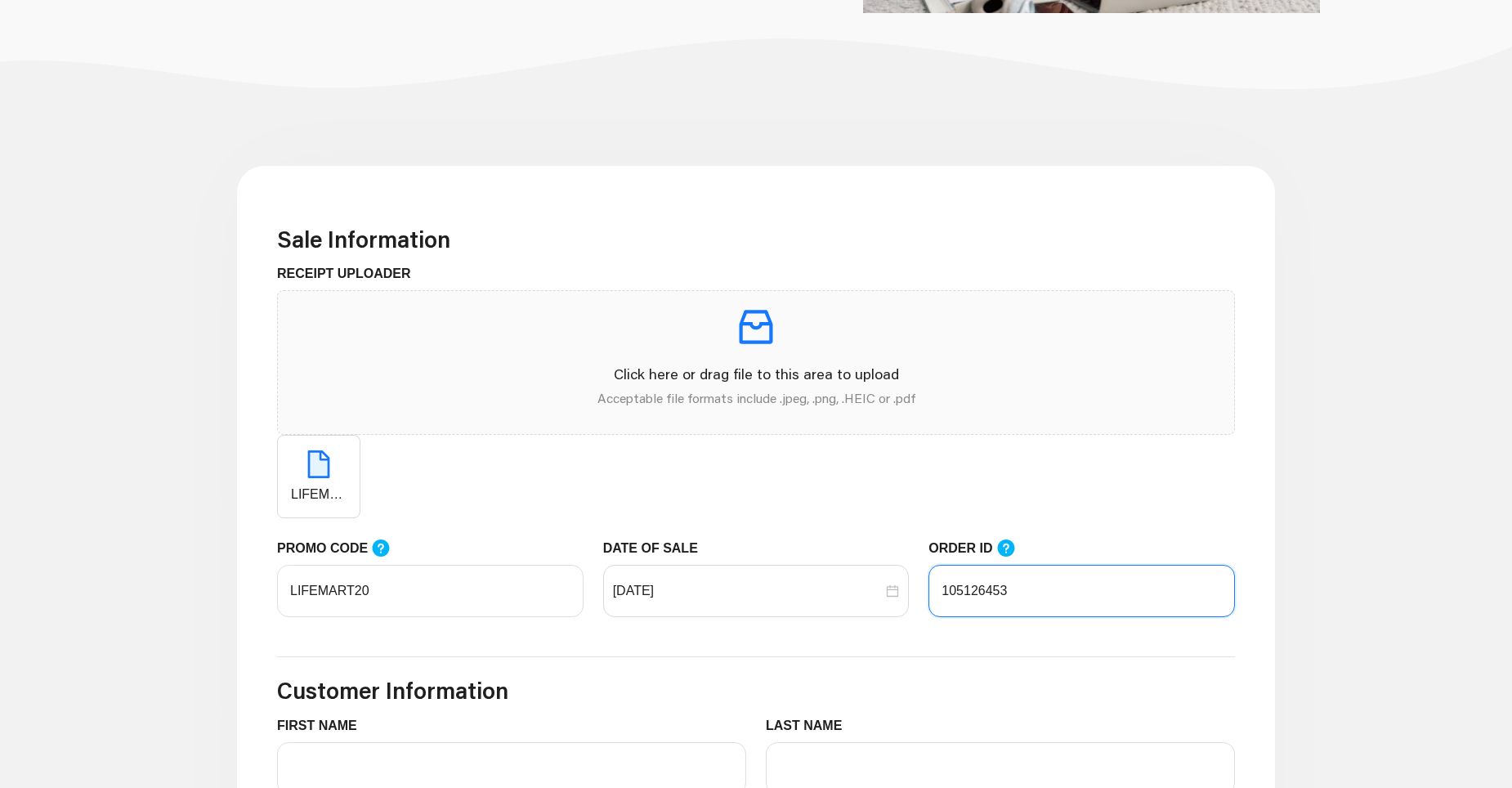
scroll to position [409, 0]
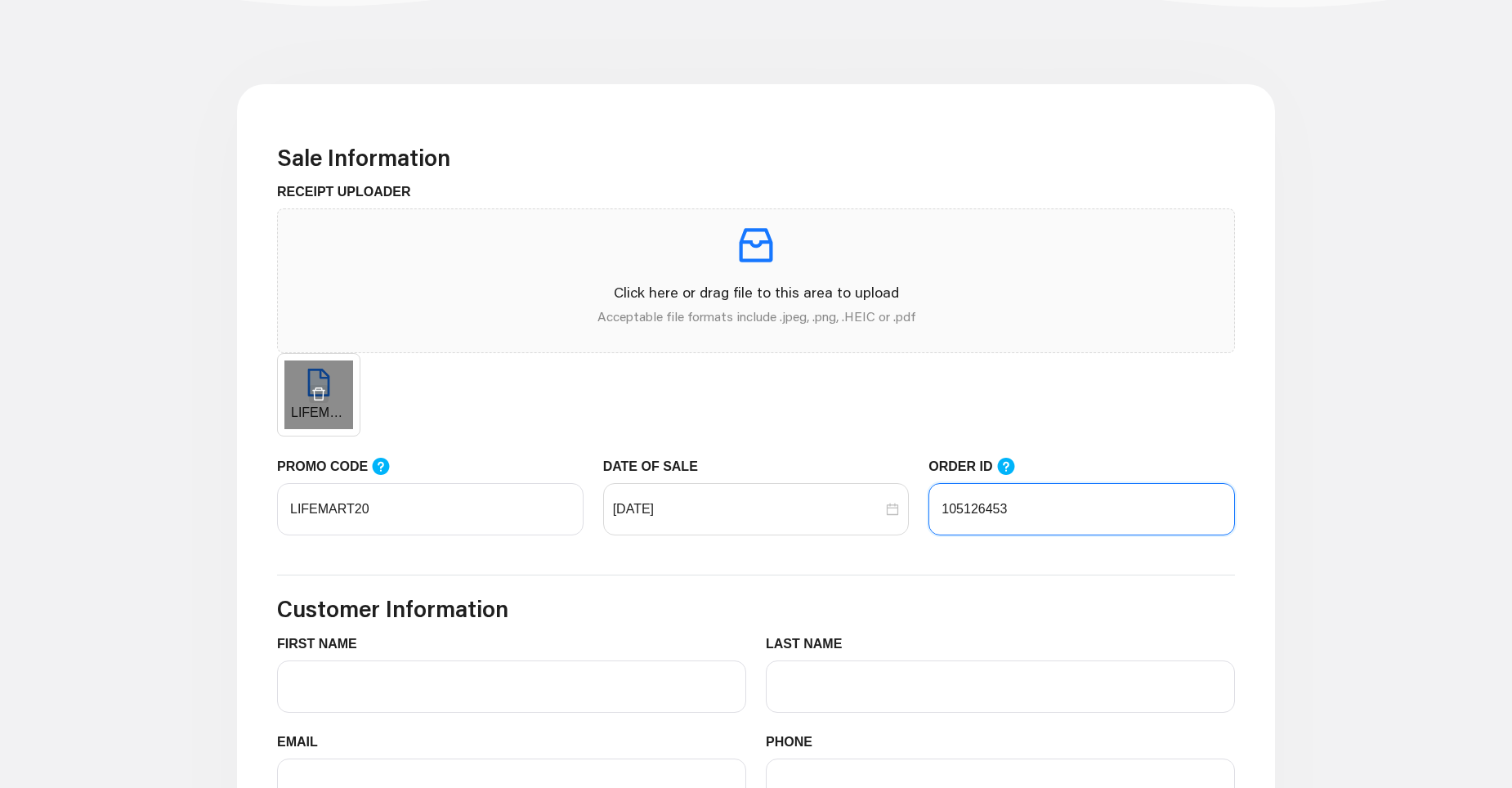
type input "105126453"
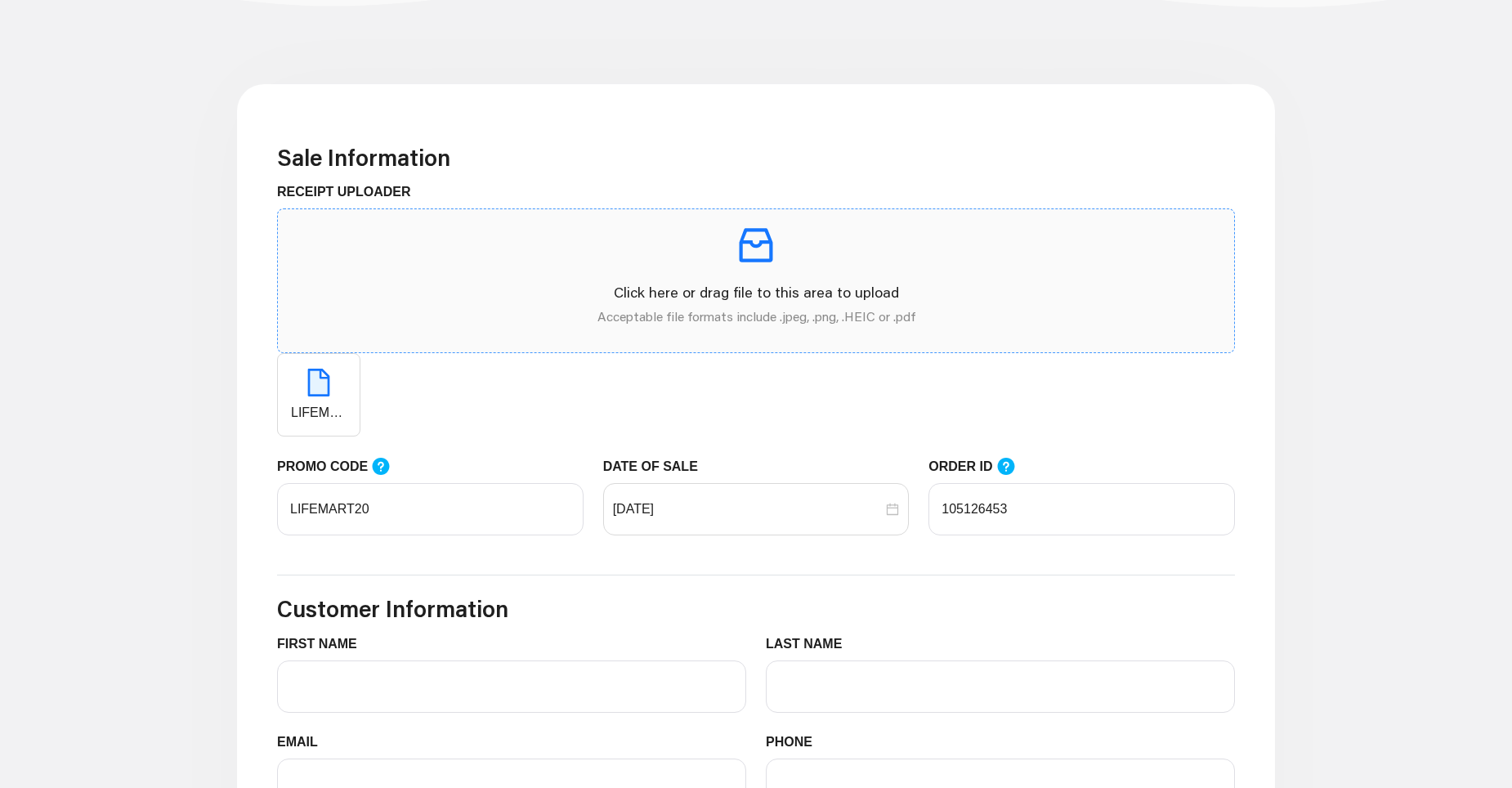
drag, startPoint x: 321, startPoint y: 403, endPoint x: 750, endPoint y: 247, distance: 456.5
click at [750, 247] on span "Click here or drag file to this area to upload Acceptable file formats include …" at bounding box center [756, 323] width 959 height 228
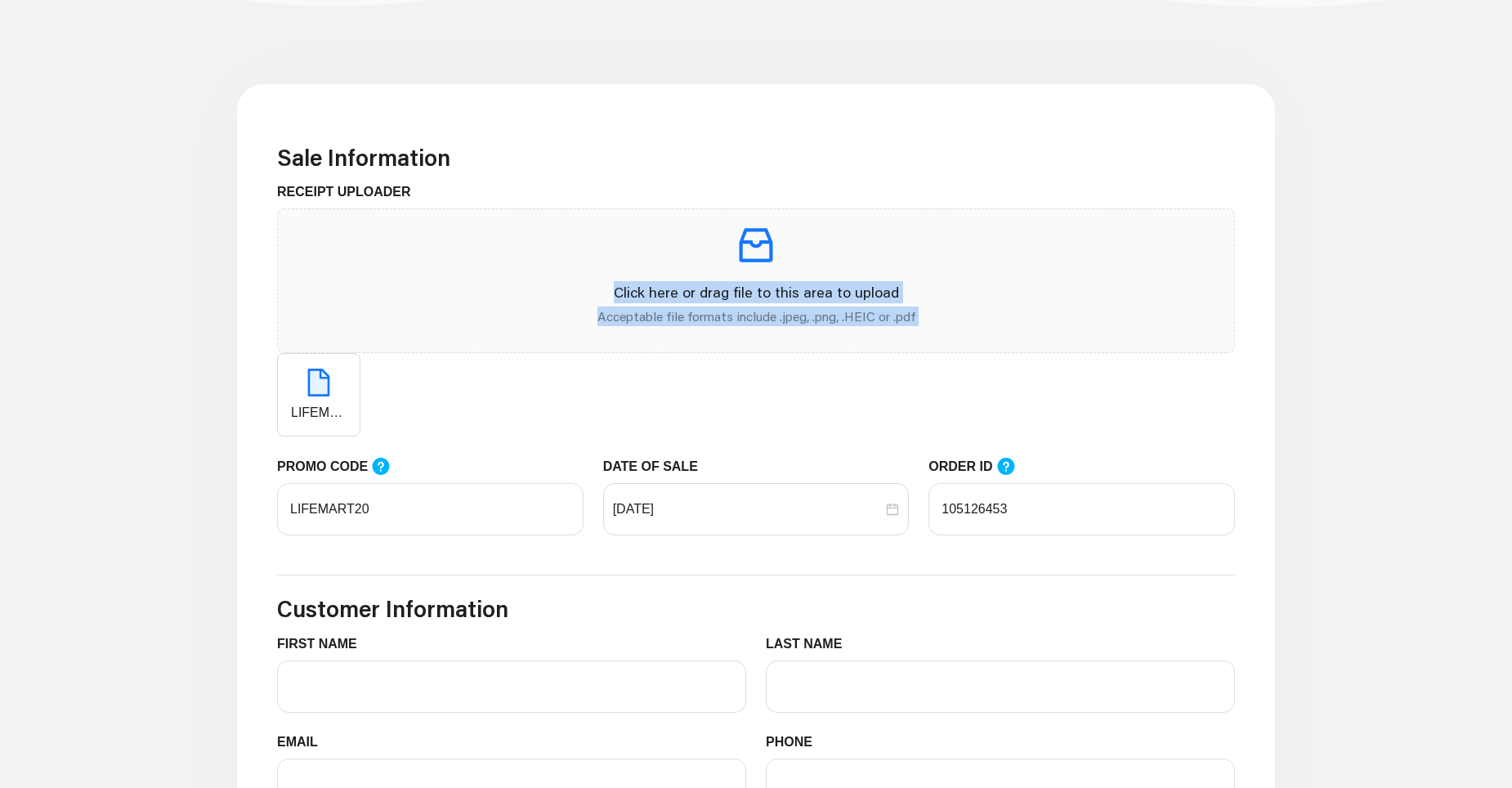
drag, startPoint x: 750, startPoint y: 247, endPoint x: 424, endPoint y: 358, distance: 344.4
click at [424, 358] on span "Click here or drag file to this area to upload Acceptable file formats include …" at bounding box center [756, 323] width 959 height 228
drag, startPoint x: 718, startPoint y: 253, endPoint x: 310, endPoint y: 413, distance: 438.3
click at [310, 413] on span "Click here or drag file to this area to upload Acceptable file formats include …" at bounding box center [756, 323] width 959 height 228
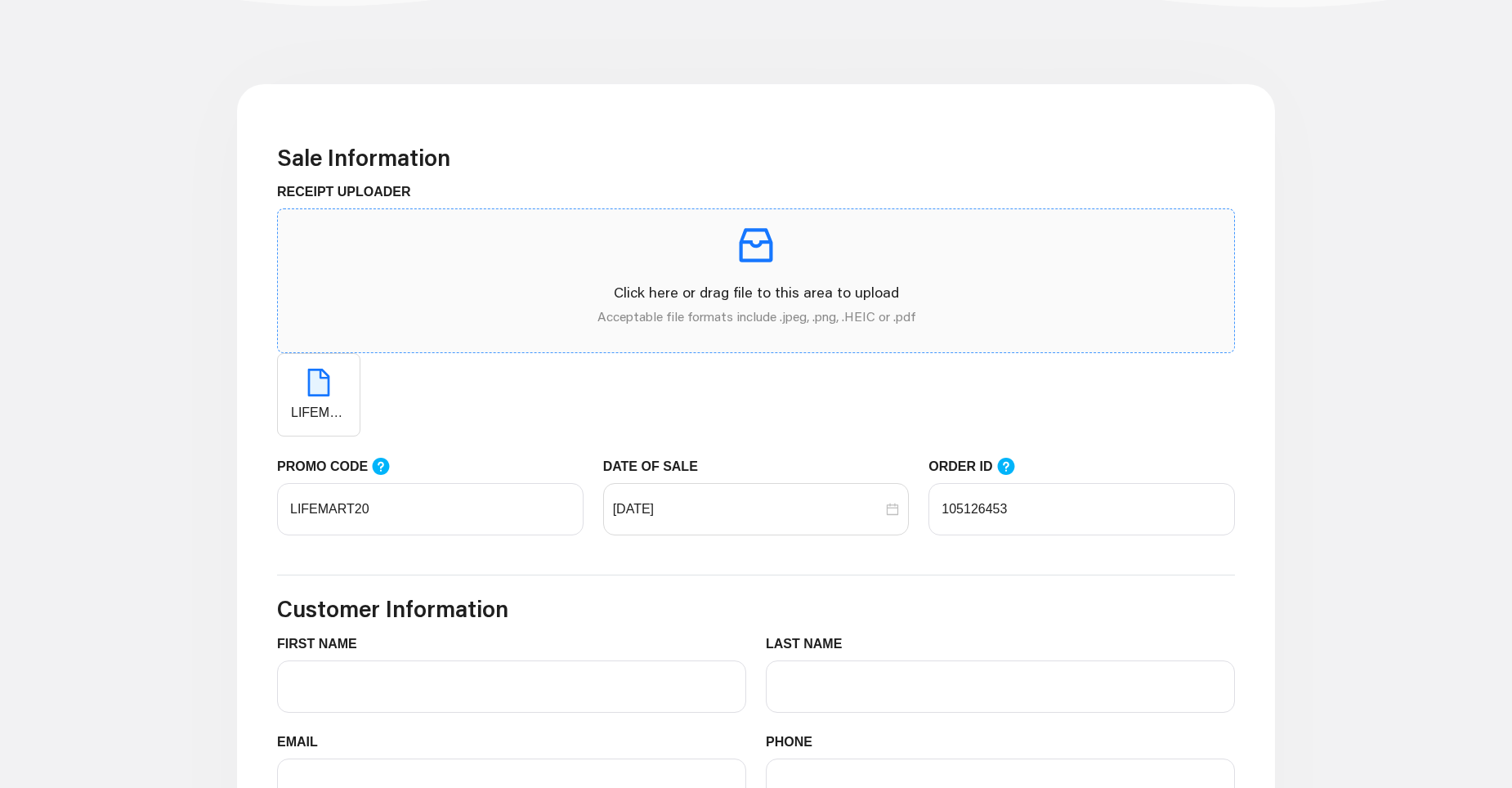
click at [756, 239] on icon "inbox" at bounding box center [756, 245] width 45 height 45
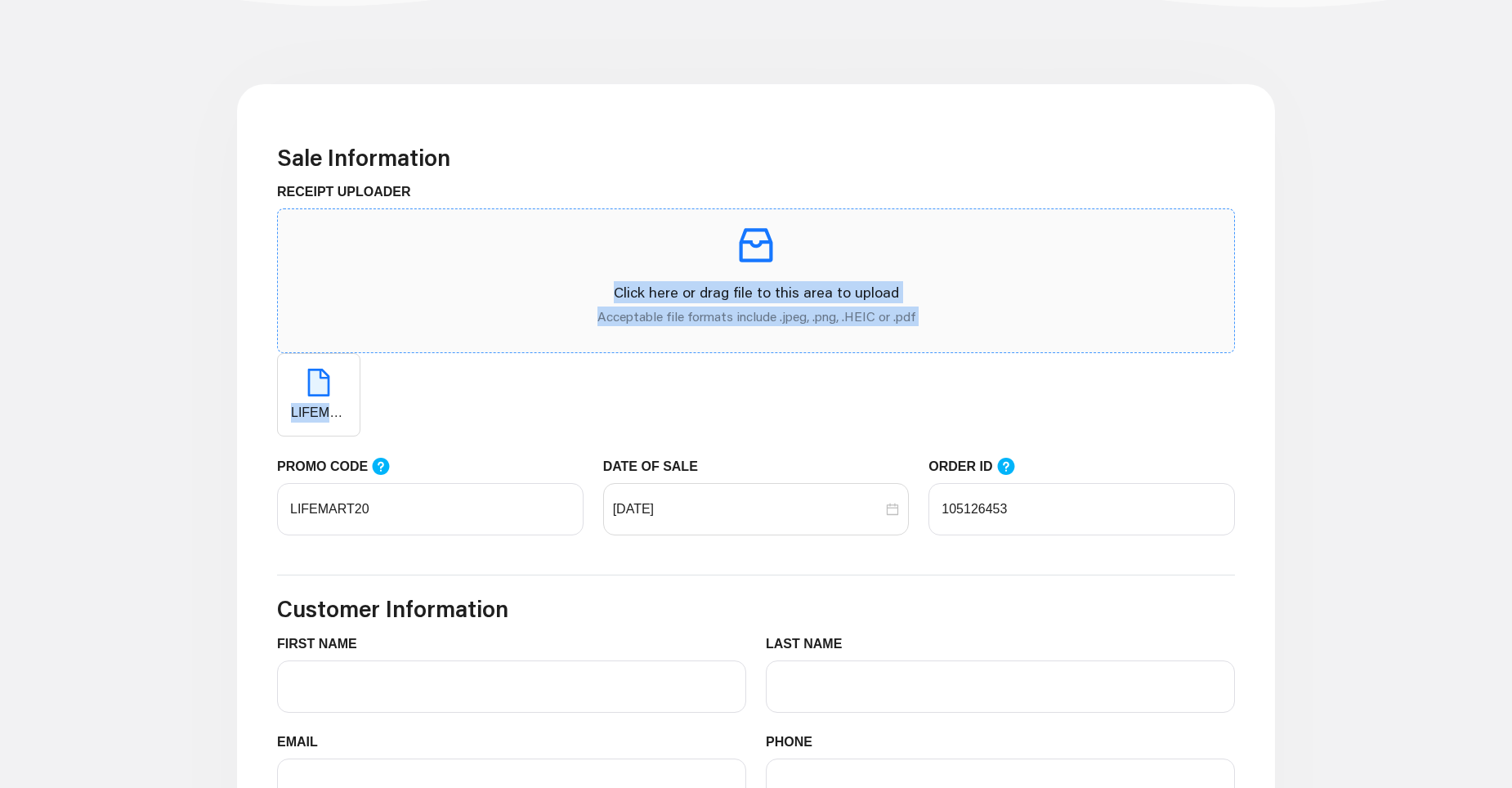
drag, startPoint x: 372, startPoint y: 390, endPoint x: 753, endPoint y: 257, distance: 403.5
click at [753, 257] on span "Click here or drag file to this area to upload Acceptable file formats include …" at bounding box center [756, 323] width 959 height 228
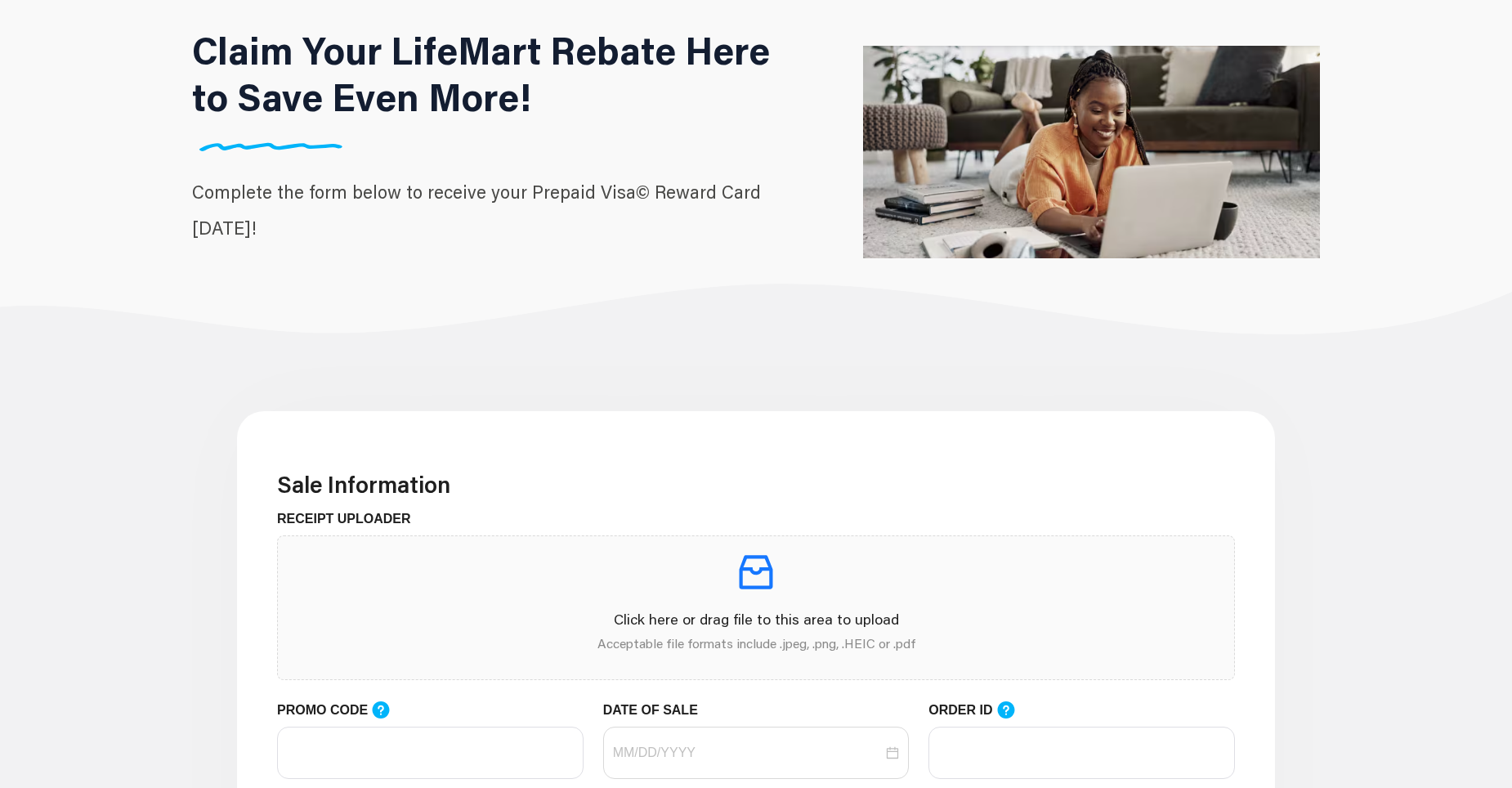
scroll to position [245, 0]
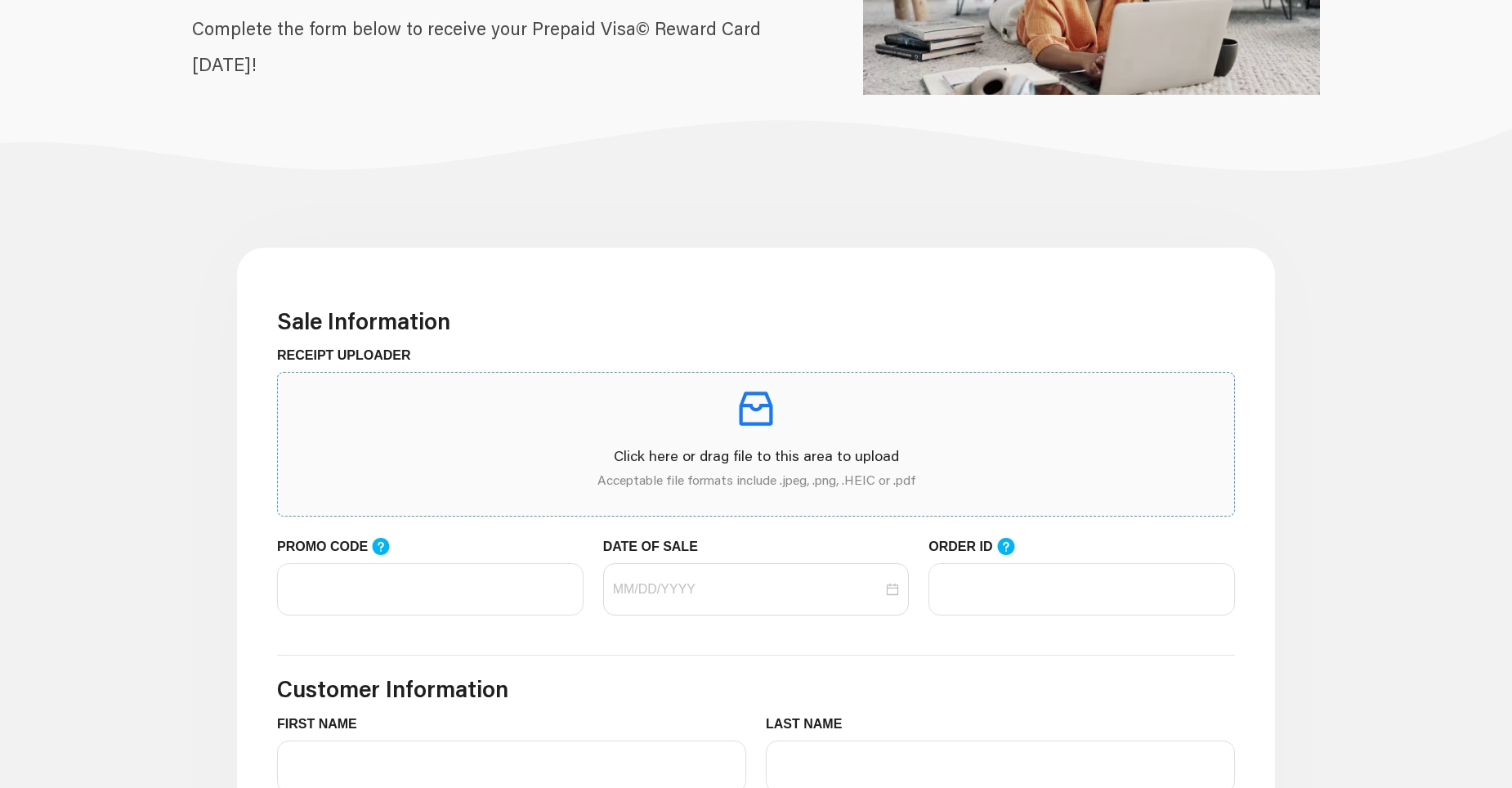
click at [761, 421] on icon "inbox" at bounding box center [756, 409] width 45 height 45
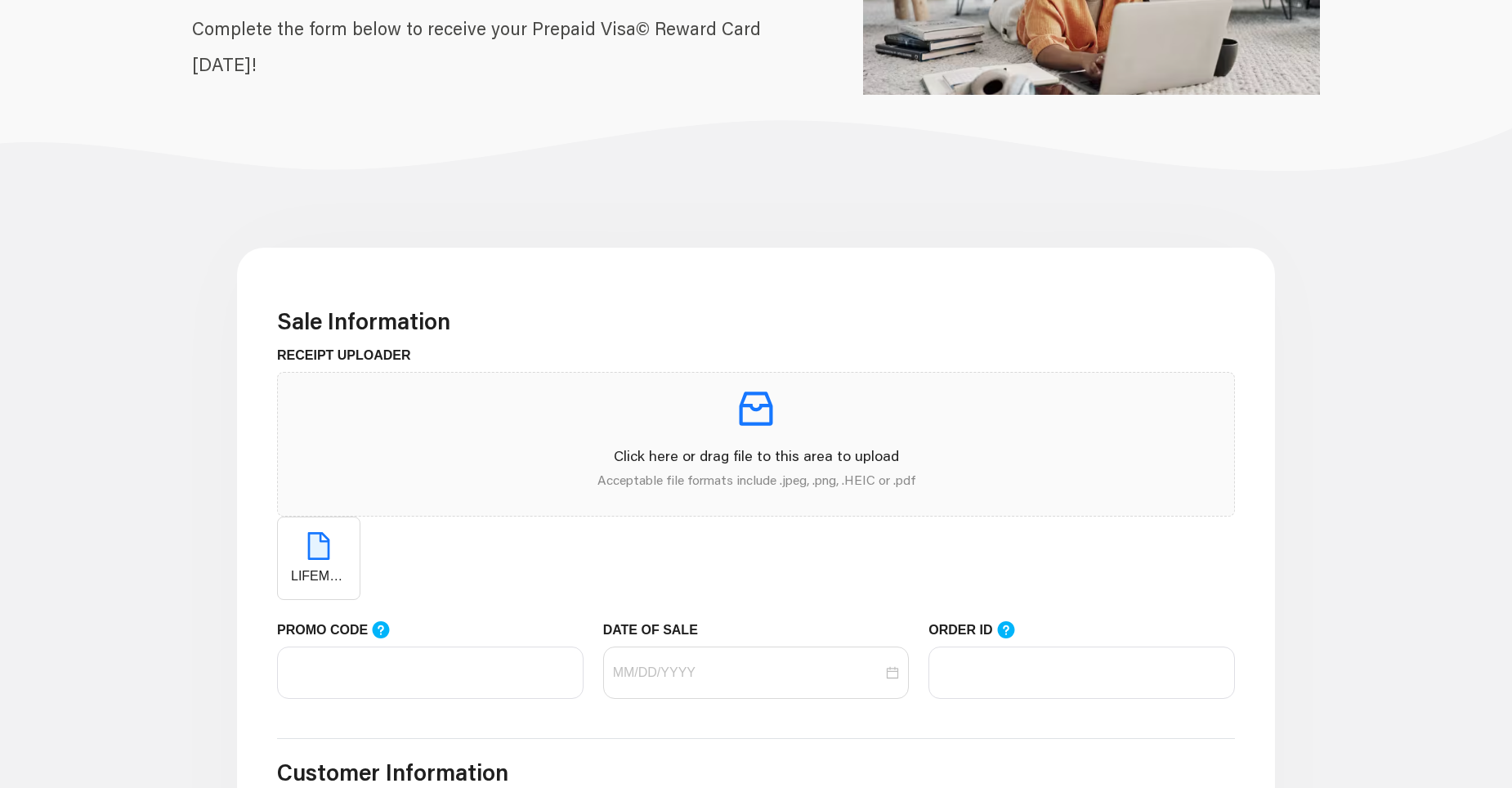
drag, startPoint x: 319, startPoint y: 544, endPoint x: 424, endPoint y: 545, distance: 105.0
click at [424, 547] on div "LIFEMART.pdf" at bounding box center [756, 558] width 959 height 83
drag, startPoint x: 319, startPoint y: 552, endPoint x: 310, endPoint y: 561, distance: 12.7
click at [309, 561] on span "button" at bounding box center [318, 558] width 21 height 15
